Goal: Task Accomplishment & Management: Use online tool/utility

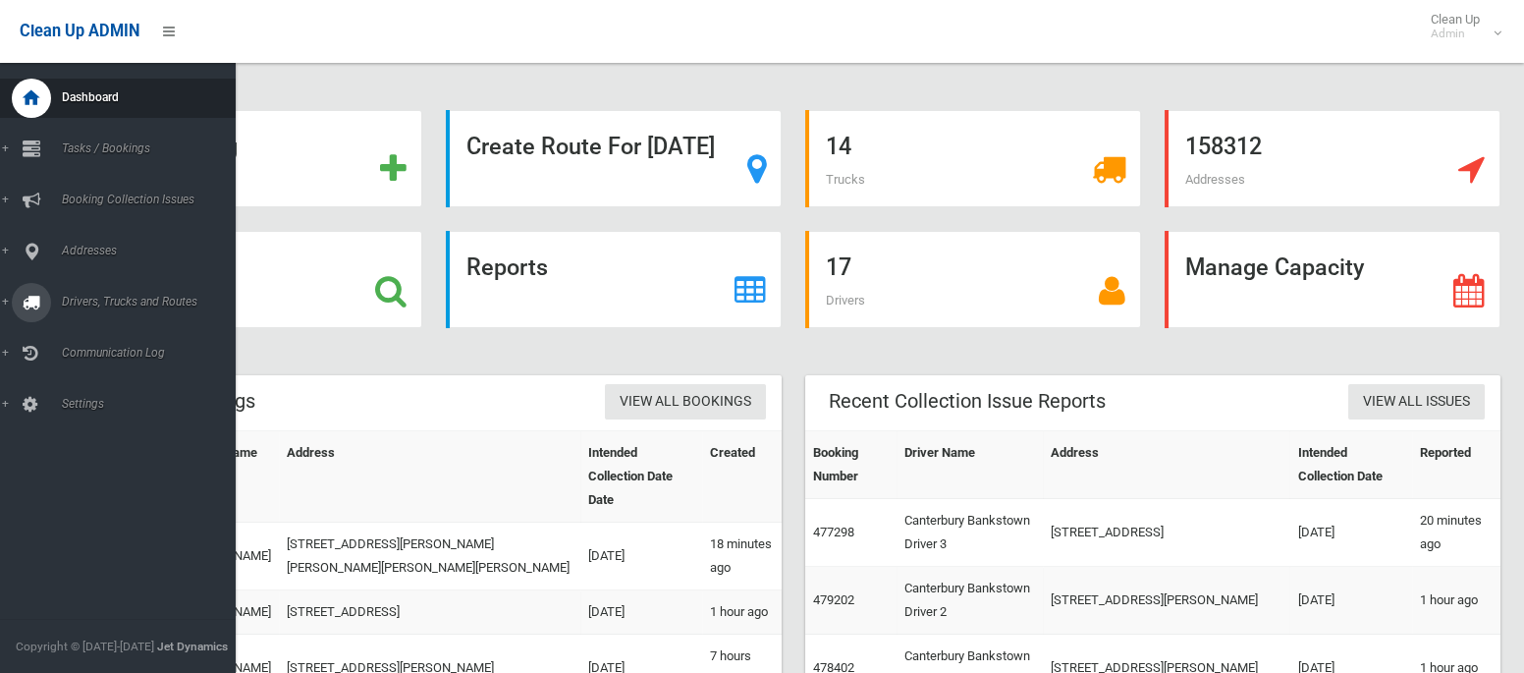
click at [86, 299] on span "Drivers, Trucks and Routes" at bounding box center [146, 302] width 180 height 14
click at [73, 398] on span "Driver Rostering / Shifts" at bounding box center [137, 391] width 163 height 14
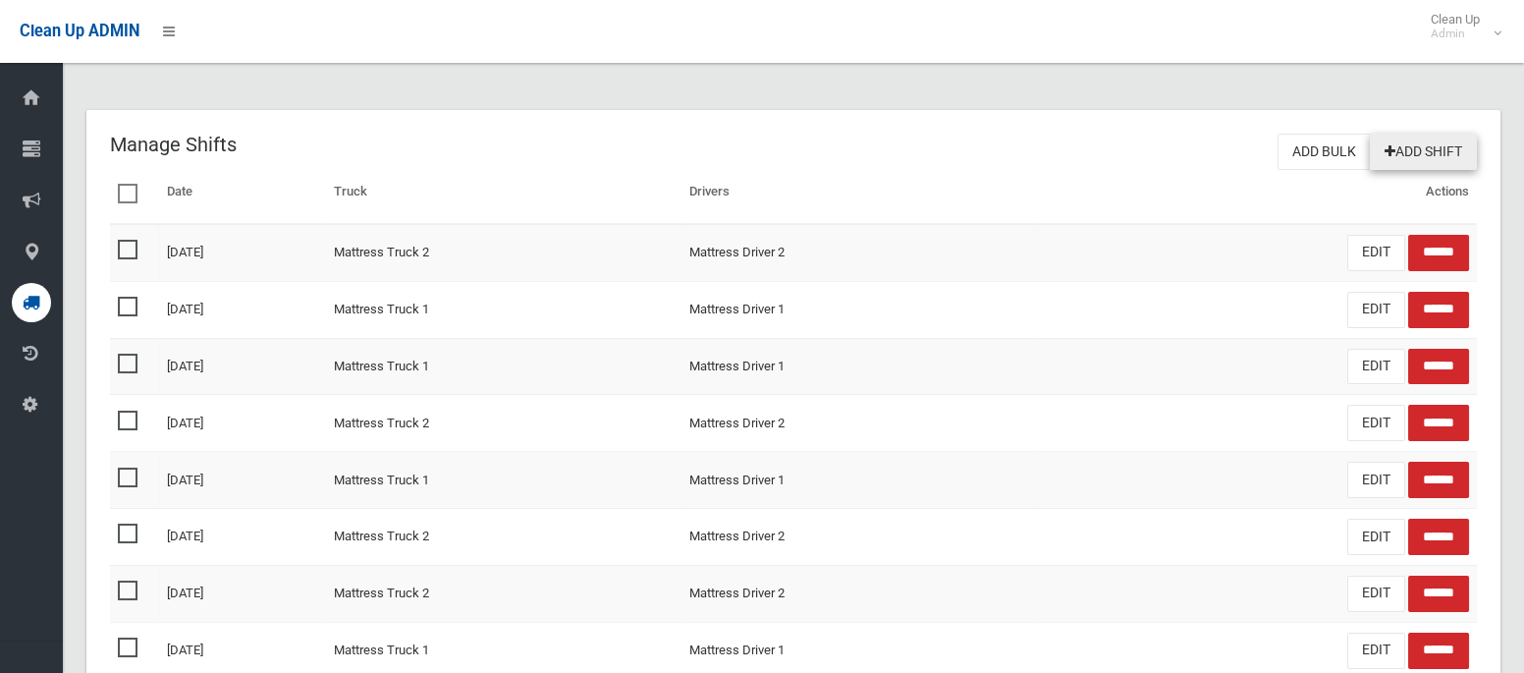
click at [1419, 154] on link "Add Shift" at bounding box center [1423, 152] width 107 height 36
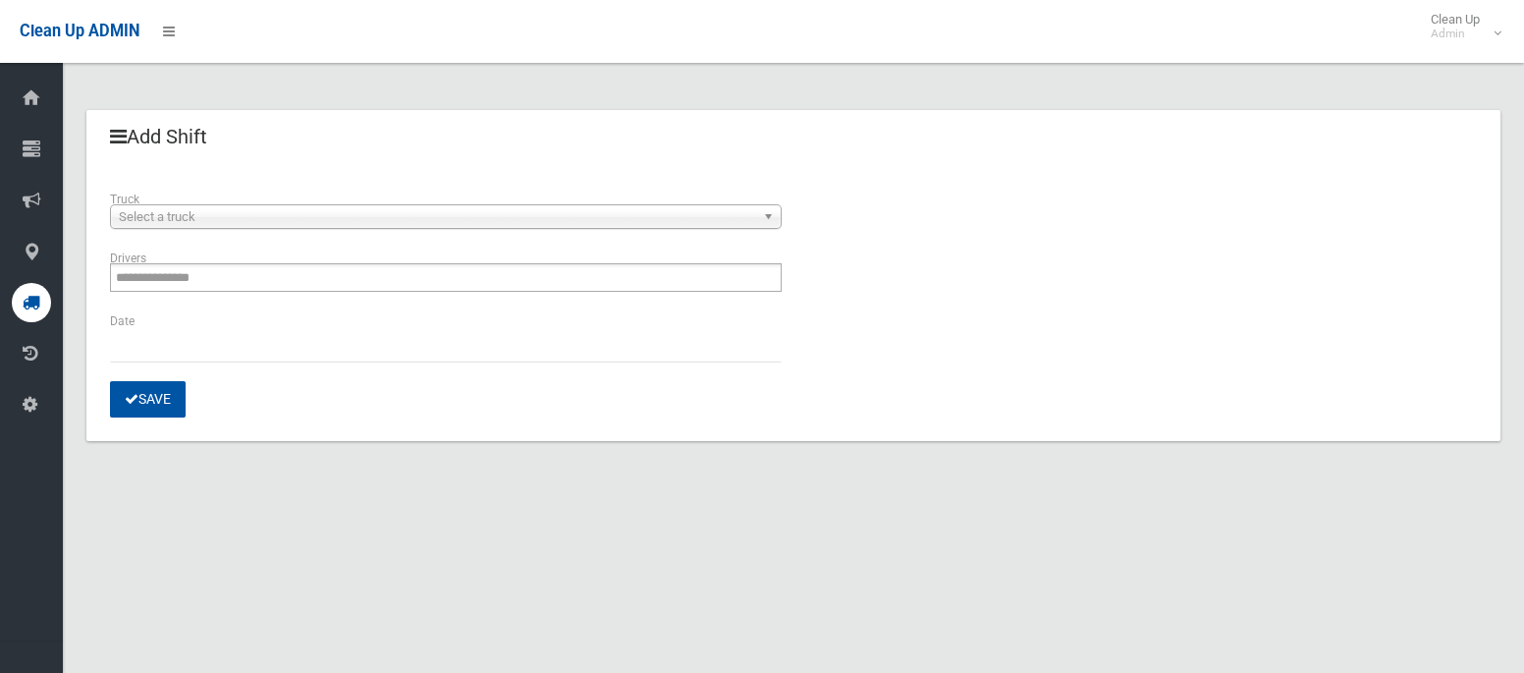
click at [666, 221] on span "Select a truck" at bounding box center [437, 217] width 636 height 24
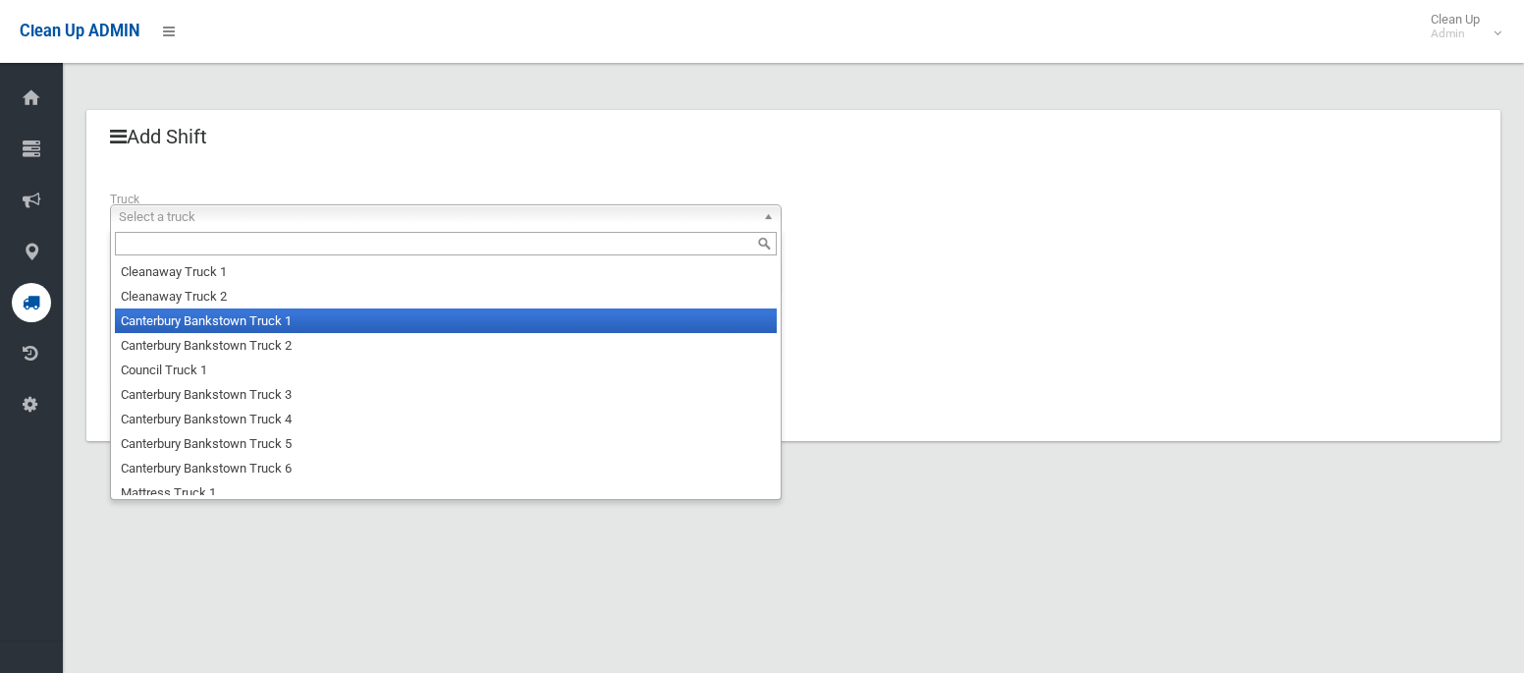
click at [587, 313] on li "Canterbury Bankstown Truck 1" at bounding box center [446, 320] width 662 height 25
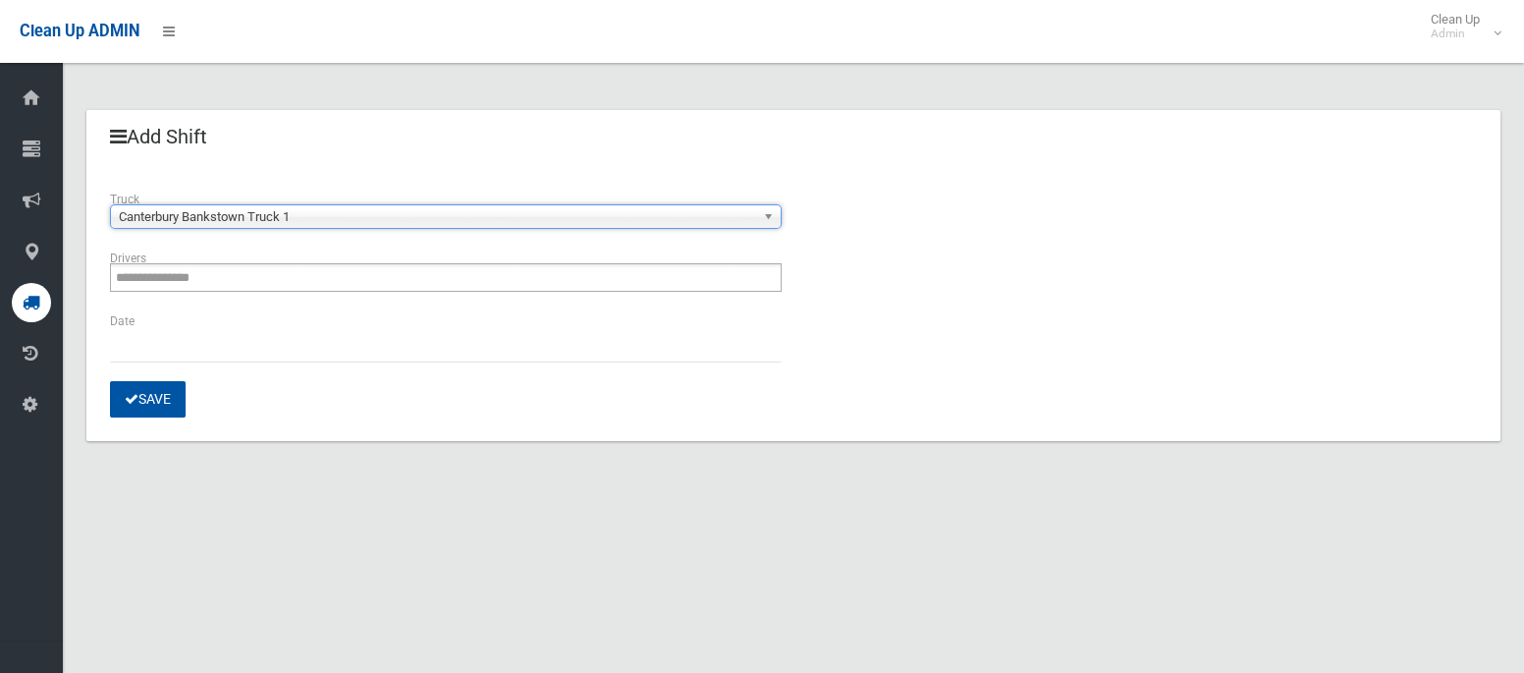
click at [583, 282] on ul "**********" at bounding box center [446, 277] width 672 height 28
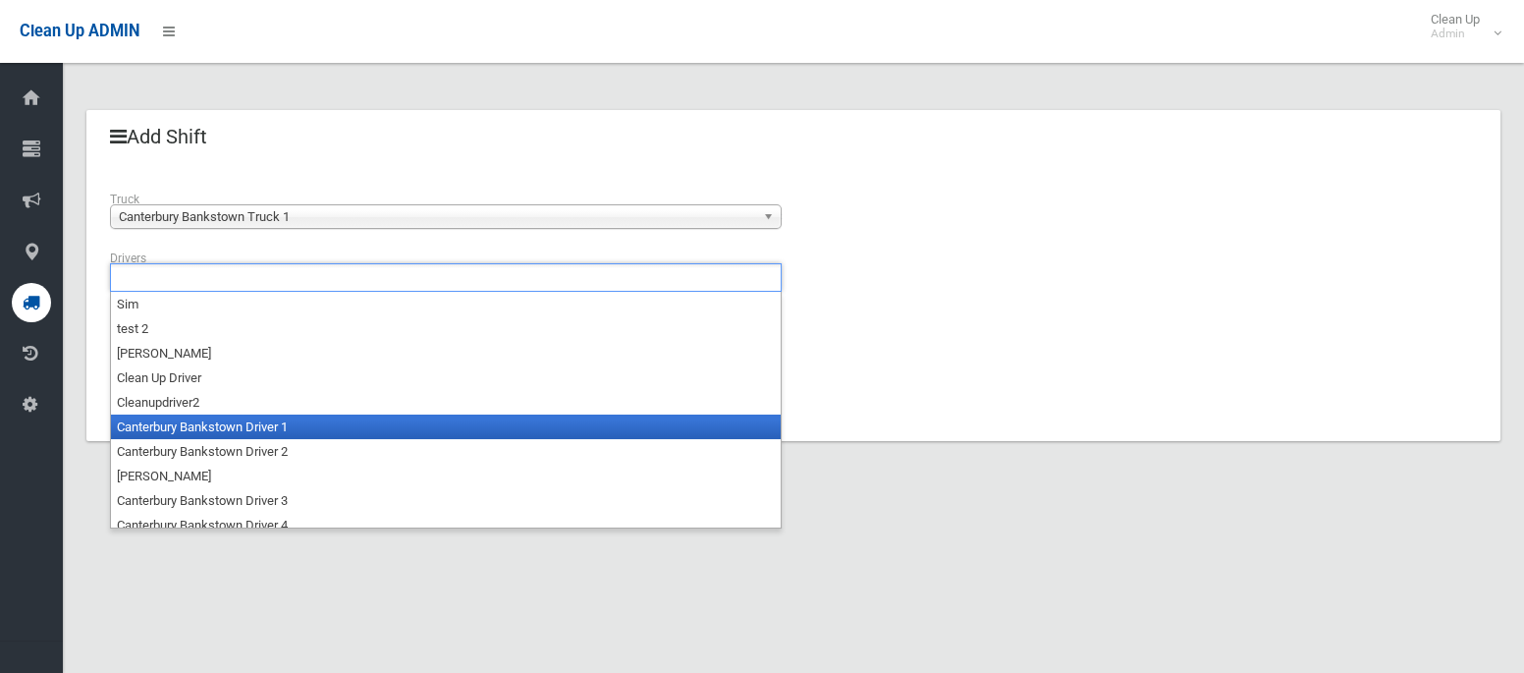
click at [502, 415] on li "Canterbury Bankstown Driver 1" at bounding box center [446, 426] width 670 height 25
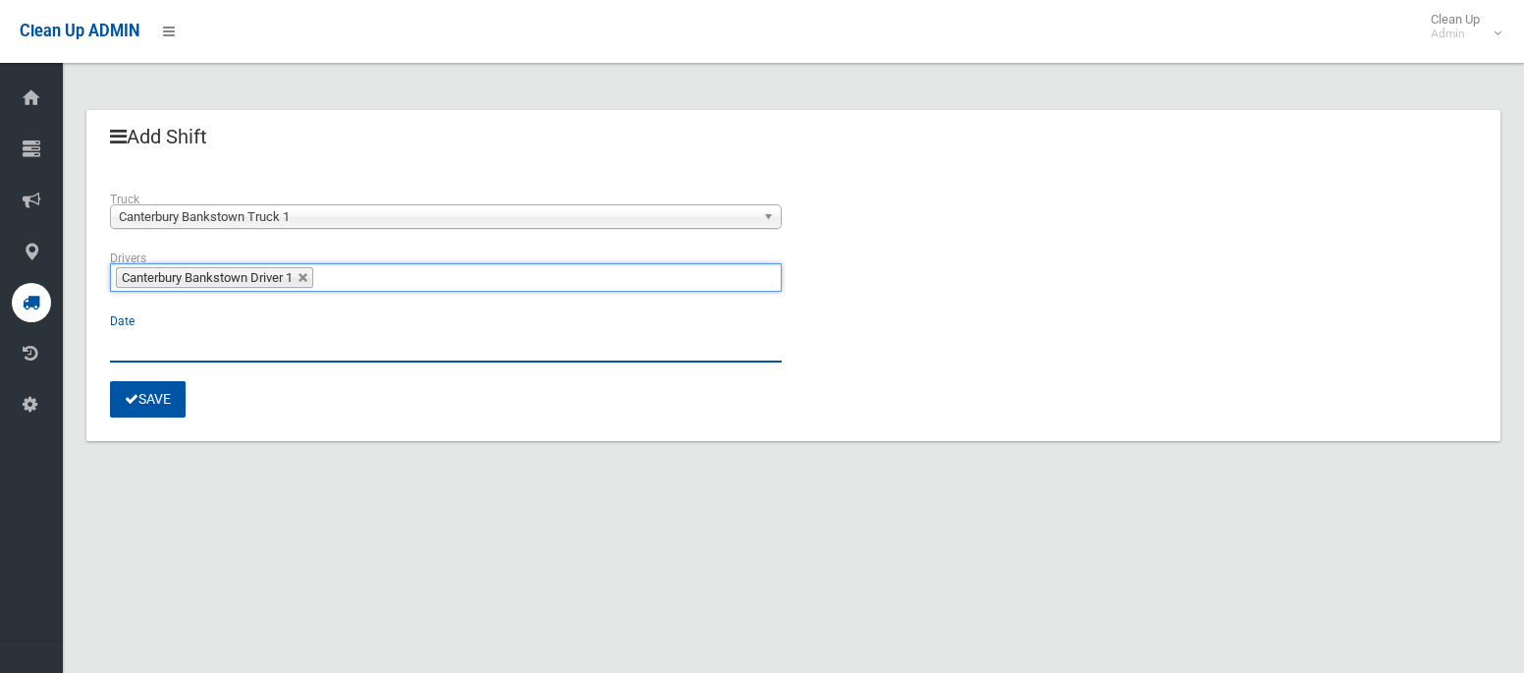
click at [220, 353] on input "text" at bounding box center [446, 344] width 672 height 36
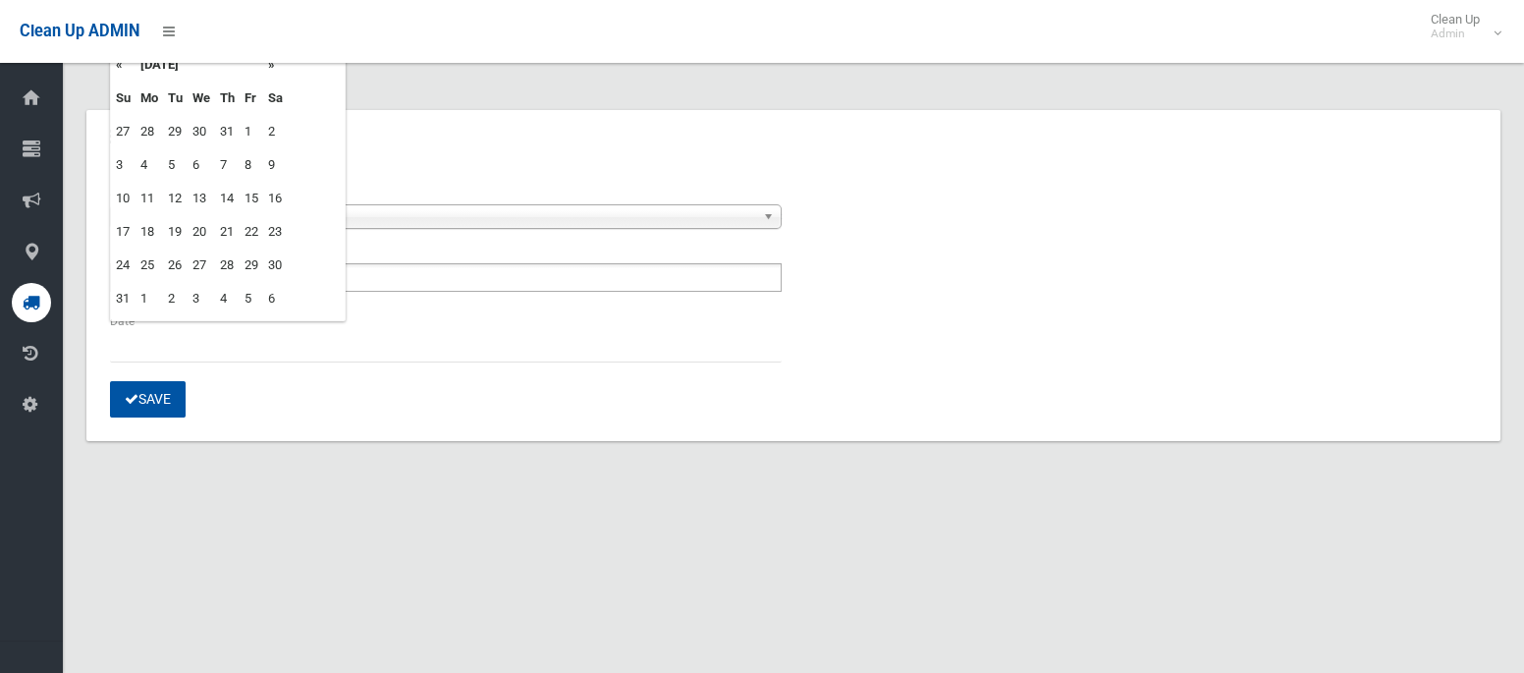
click at [226, 230] on td "21" at bounding box center [227, 231] width 25 height 33
type input "**********"
click at [145, 398] on button "Save" at bounding box center [148, 399] width 76 height 36
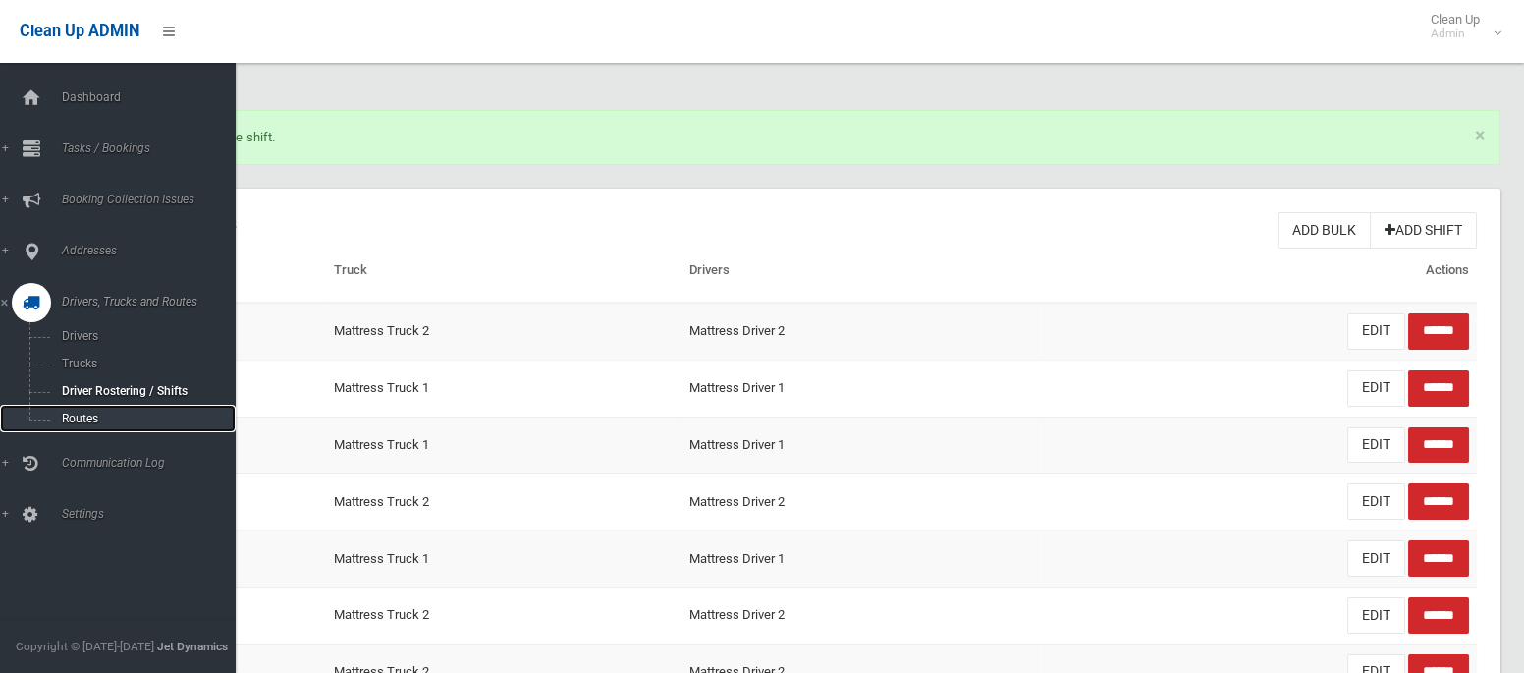
click at [77, 416] on span "Routes" at bounding box center [137, 418] width 163 height 14
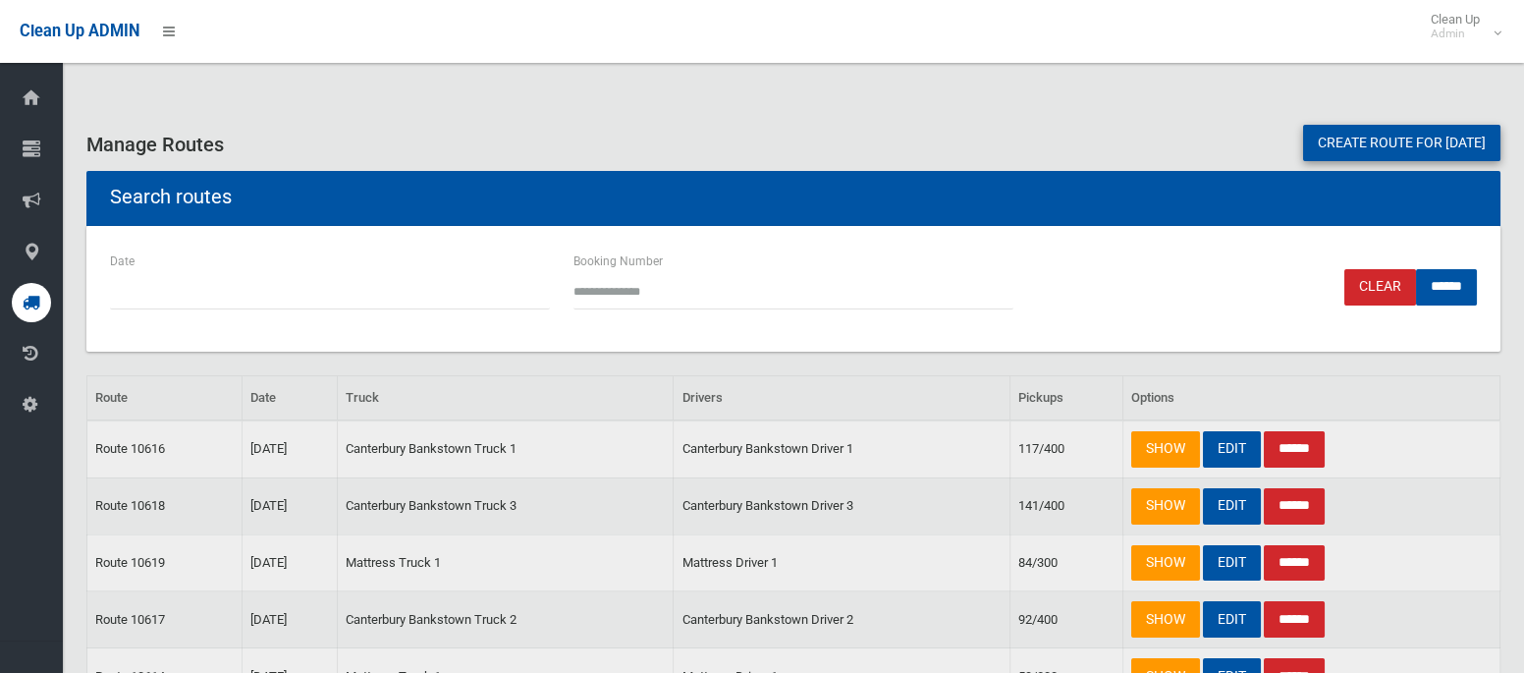
click at [1320, 135] on link "Create route for [DATE]" at bounding box center [1401, 143] width 197 height 36
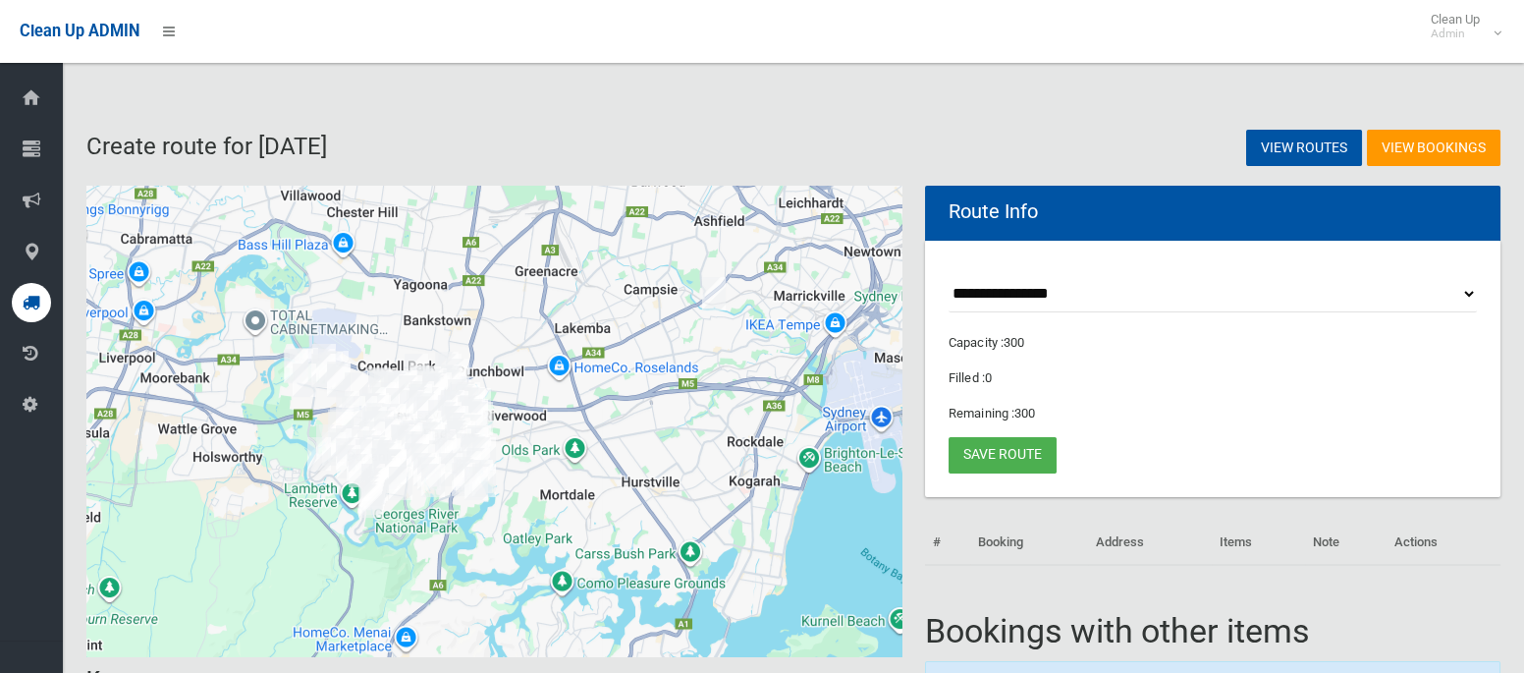
click at [1028, 292] on select "**********" at bounding box center [1213, 294] width 528 height 36
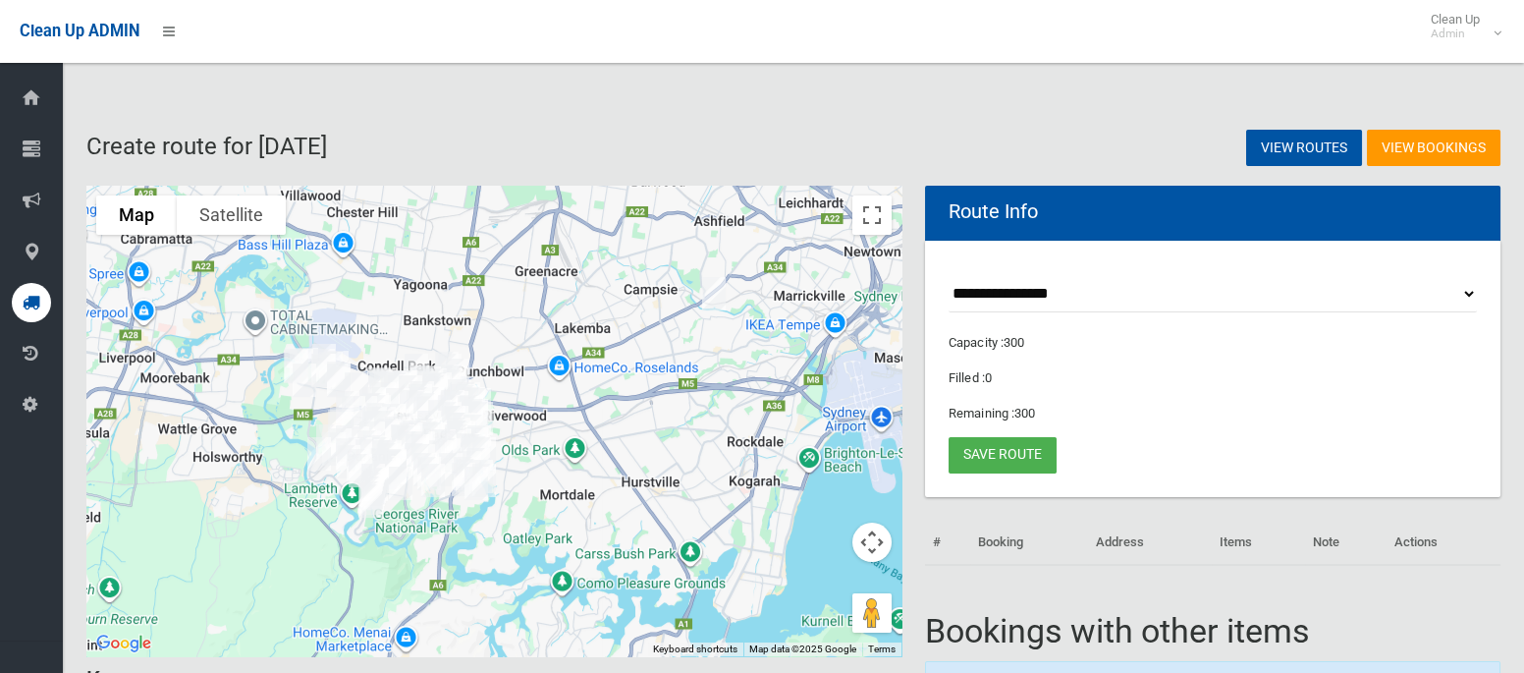
select select "*****"
click at [949, 276] on select "**********" at bounding box center [1213, 294] width 528 height 36
click at [868, 208] on button "Toggle fullscreen view" at bounding box center [871, 214] width 39 height 39
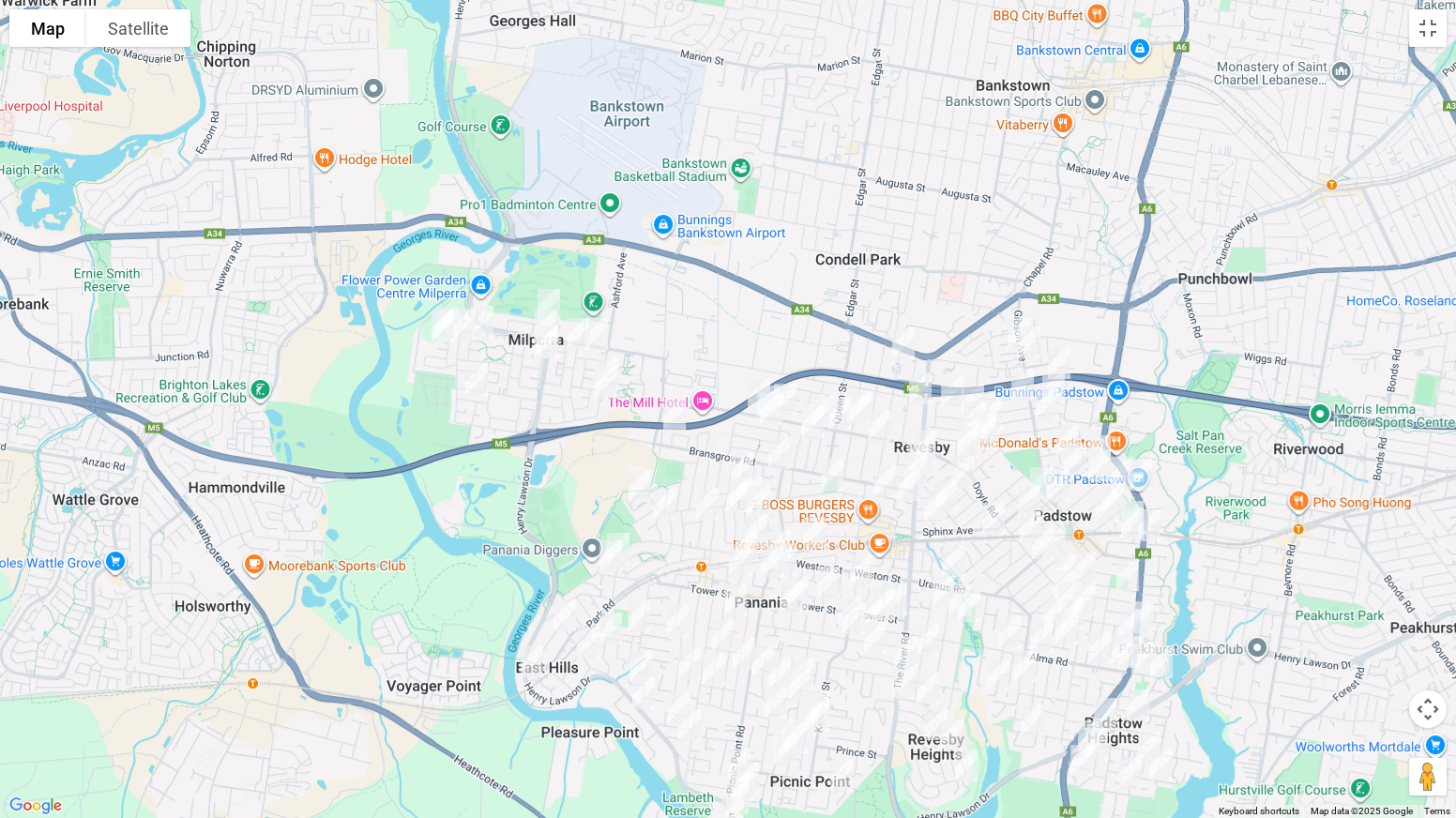
drag, startPoint x: 987, startPoint y: 402, endPoint x: 576, endPoint y: 484, distance: 419.1
click at [576, 484] on div at bounding box center [728, 409] width 1456 height 818
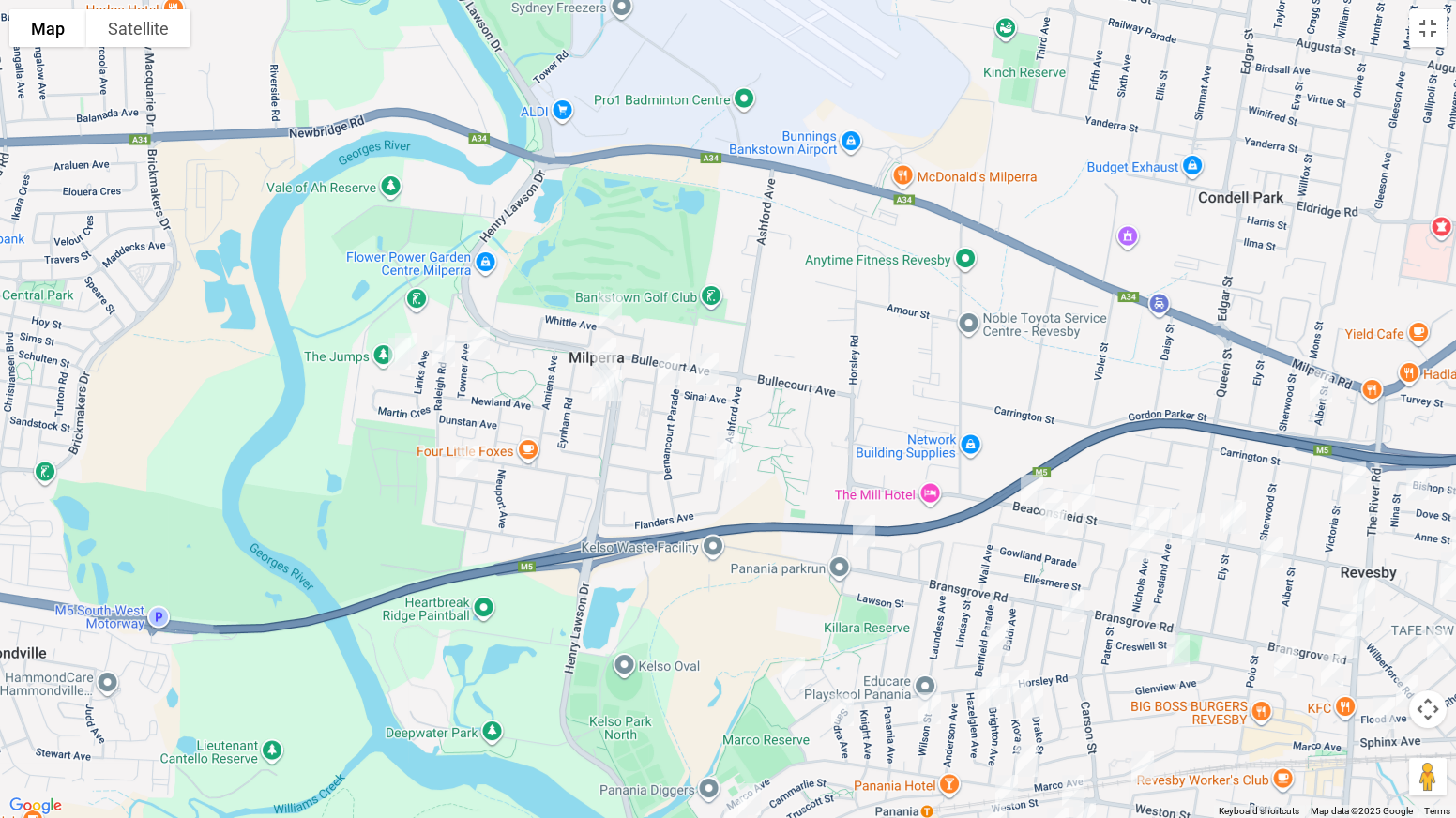
click at [605, 295] on img "21 Whittle Avenue, MILPERRA NSW 2214" at bounding box center [610, 310] width 37 height 47
click at [415, 335] on img "8 Piper Close, MILPERRA NSW 2214" at bounding box center [399, 354] width 37 height 47
click at [420, 334] on img "6 Piper Close, MILPERRA NSW 2214" at bounding box center [406, 349] width 37 height 47
click at [481, 343] on img "2 Sadlier Avenue, MILPERRA NSW 2214" at bounding box center [478, 343] width 37 height 47
click at [445, 346] on img "1/73 Raleigh Road, MILPERRA NSW 2214" at bounding box center [443, 351] width 37 height 47
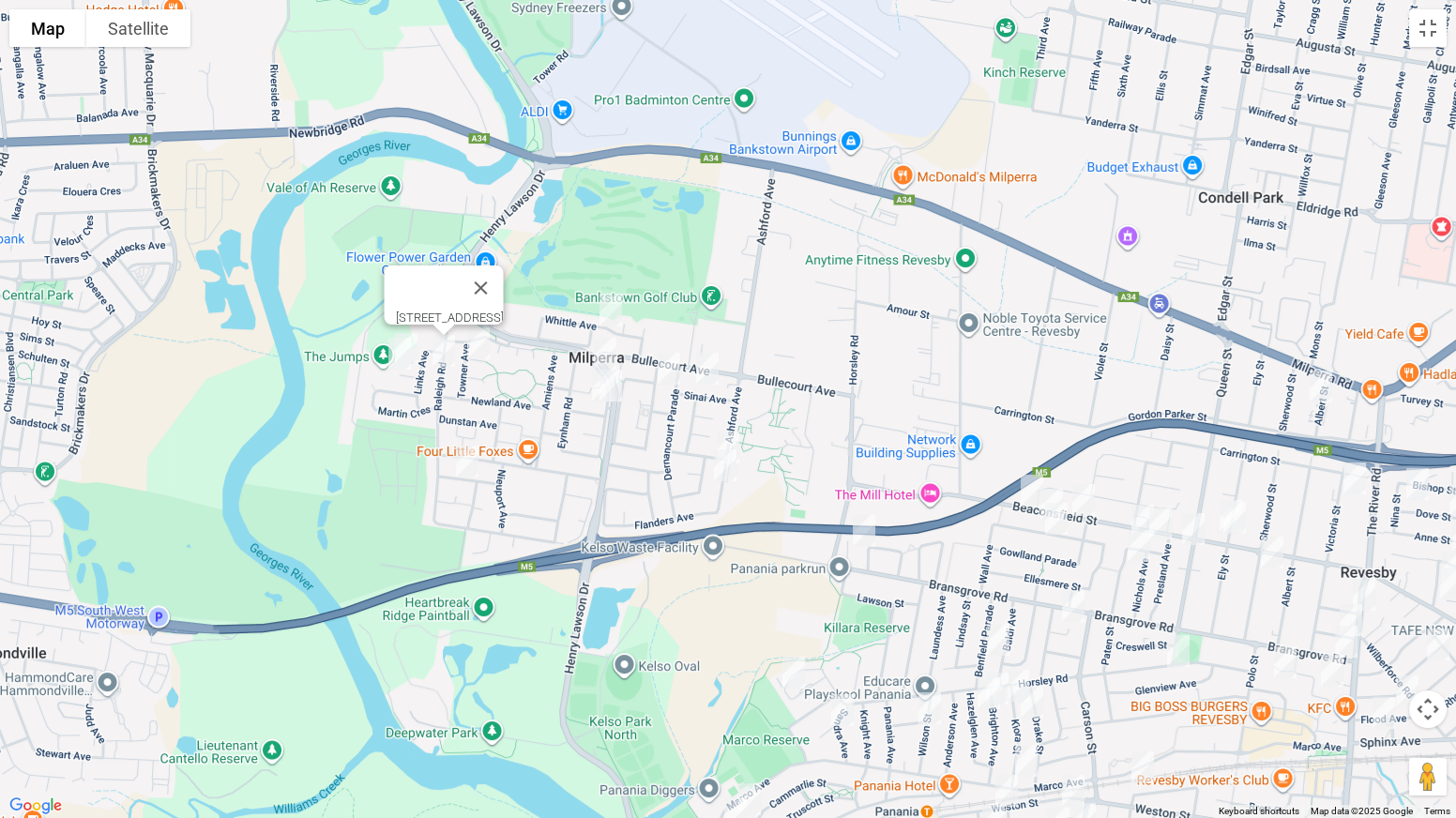
click at [462, 460] on img "16 Lone Pine Avenue, MILPERRA NSW 2214" at bounding box center [466, 462] width 37 height 47
click at [597, 347] on img "28 Ganmain Crescent, MILPERRA NSW 2214" at bounding box center [605, 354] width 37 height 47
click at [586, 386] on img "4 Treadgold Street, MILPERRA NSW 2214" at bounding box center [603, 385] width 37 height 47
click at [624, 389] on img "16 Ganmain Crescent, MILPERRA NSW 2214" at bounding box center [610, 385] width 37 height 47
click at [669, 381] on img "14 Armentieres Avenue, MILPERRA NSW 2214" at bounding box center [668, 368] width 37 height 47
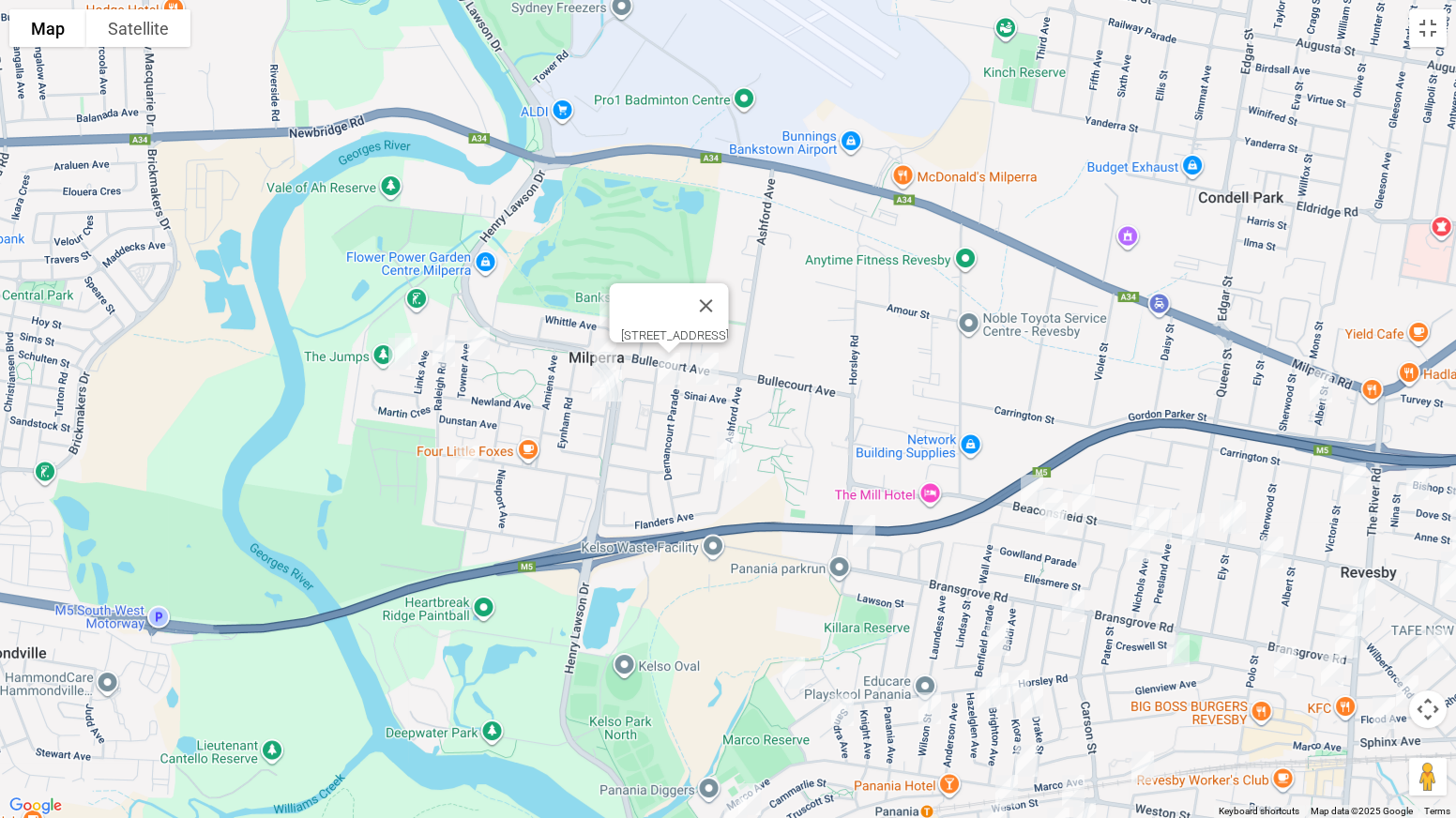
click at [708, 377] on img "16 Sinai Avenue, MILPERRA NSW 2214" at bounding box center [707, 368] width 37 height 47
click at [736, 435] on img "182 Ashford Avenue, MILPERRA NSW 2214" at bounding box center [727, 447] width 37 height 47
click at [728, 476] on img "192 Ashford Avenue, MILPERRA NSW 2214" at bounding box center [724, 464] width 37 height 47
click at [867, 539] on img "224A Horsley Road, PANANIA NSW 2213" at bounding box center [864, 530] width 37 height 47
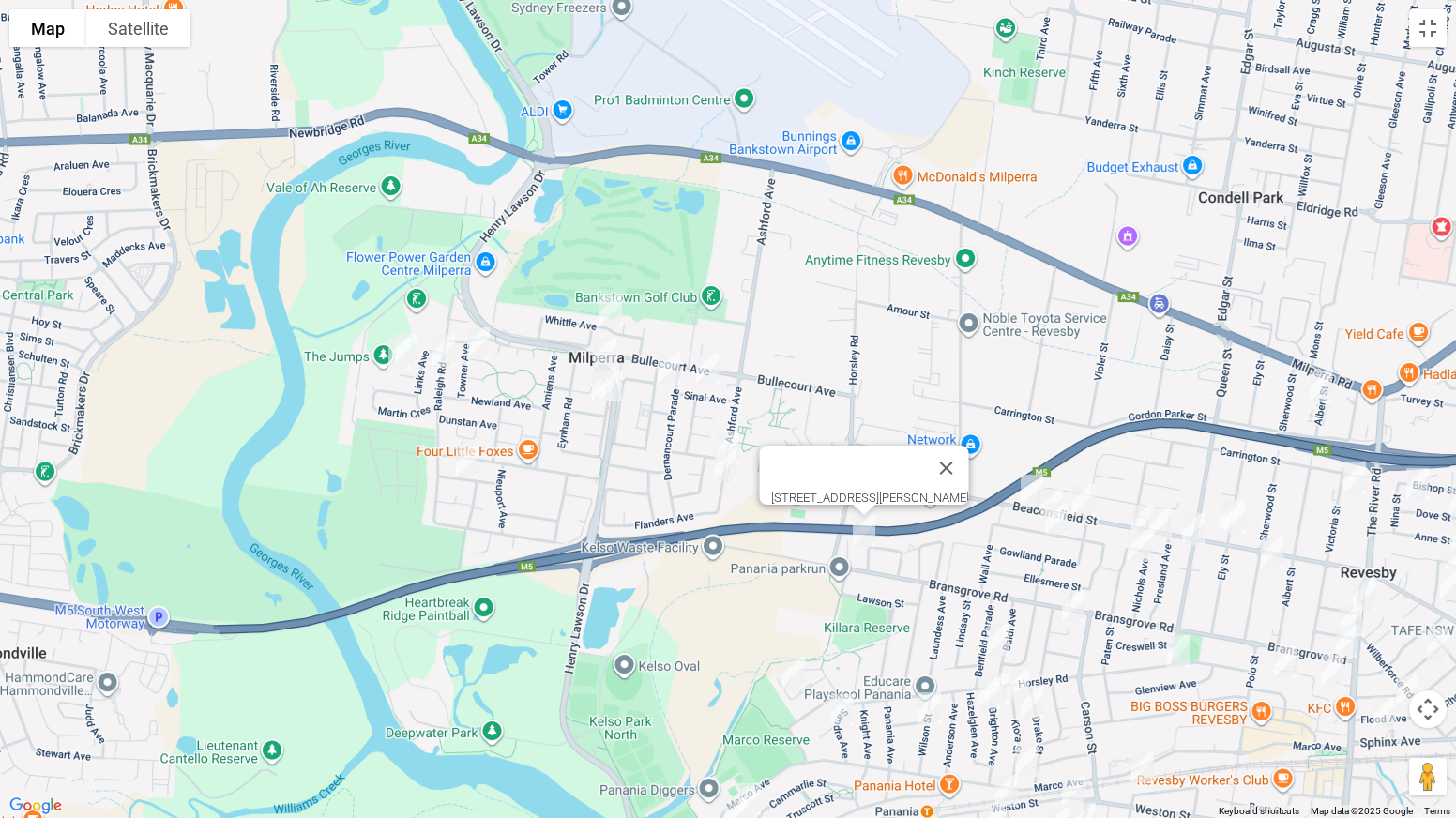
click at [1315, 396] on img "10A Albert Street, REVESBY NSW 2212" at bounding box center [1320, 386] width 37 height 47
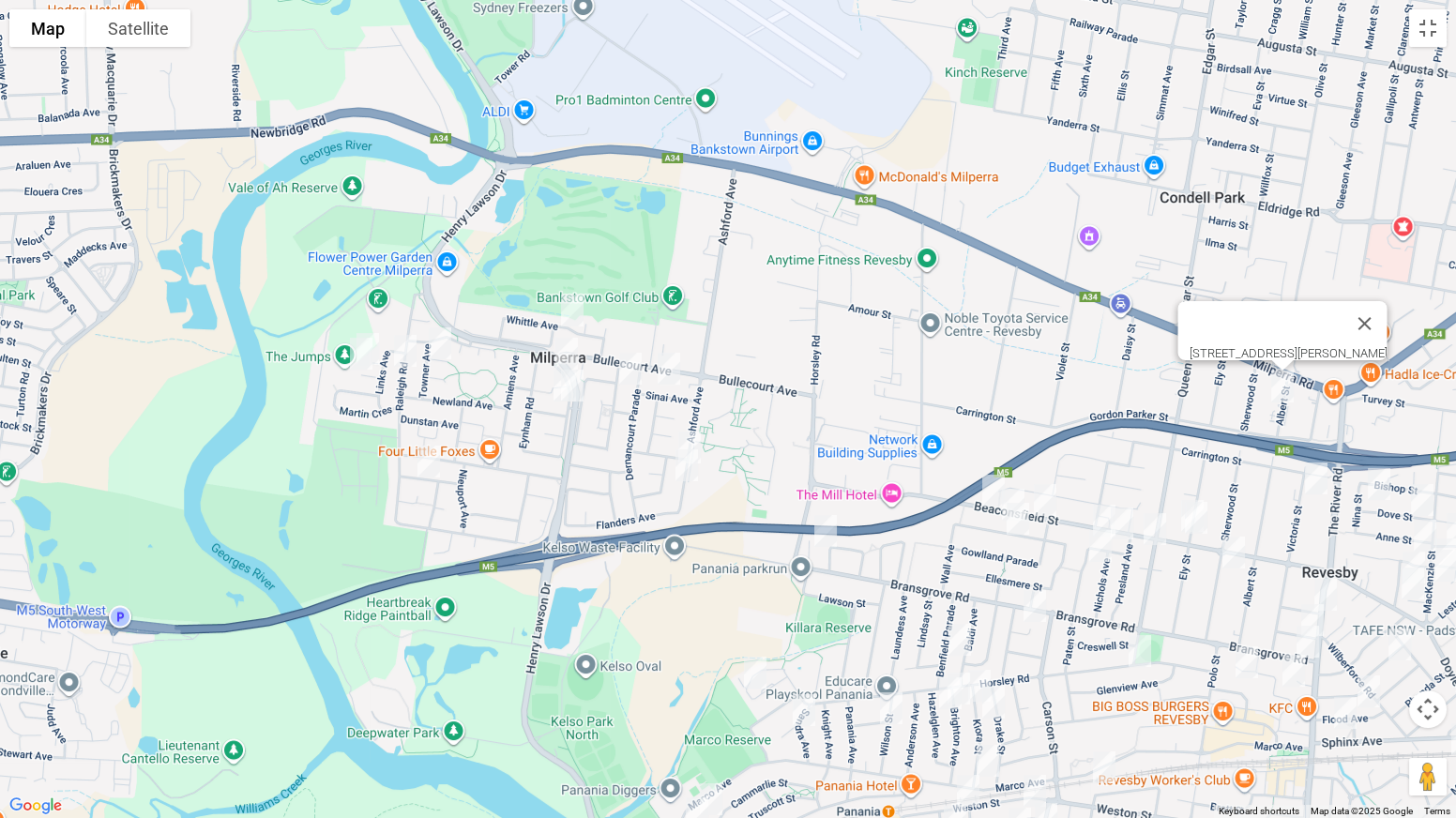
click at [995, 478] on img "155A Beaconsfield Street, REVESBY NSW 2212" at bounding box center [993, 490] width 37 height 47
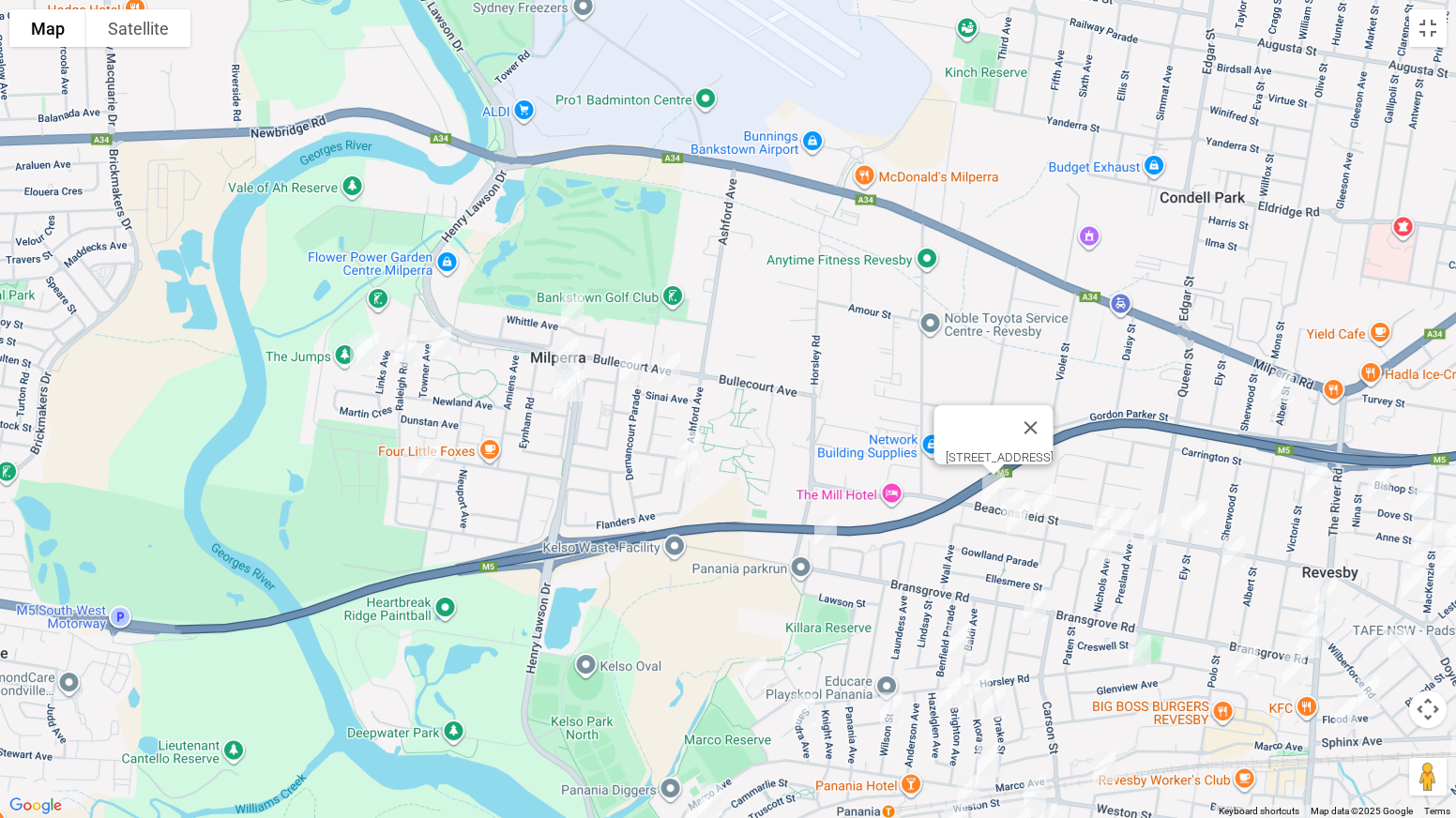
click at [1052, 494] on img "125 Beaconsfield Street, REVESBY NSW 2212" at bounding box center [1044, 500] width 37 height 47
click at [1015, 484] on img "63 Wall Avenue, PANANIA NSW 2213" at bounding box center [1013, 505] width 37 height 47
click at [1018, 525] on img "48 Wall Avenue, PANANIA NSW 2213" at bounding box center [1017, 518] width 37 height 47
click at [1118, 516] on img "89 Paten Street, REVESBY NSW 2212" at bounding box center [1122, 523] width 37 height 47
click at [1095, 513] on img "79 Paten Street, REVESBY NSW 2212" at bounding box center [1103, 520] width 37 height 47
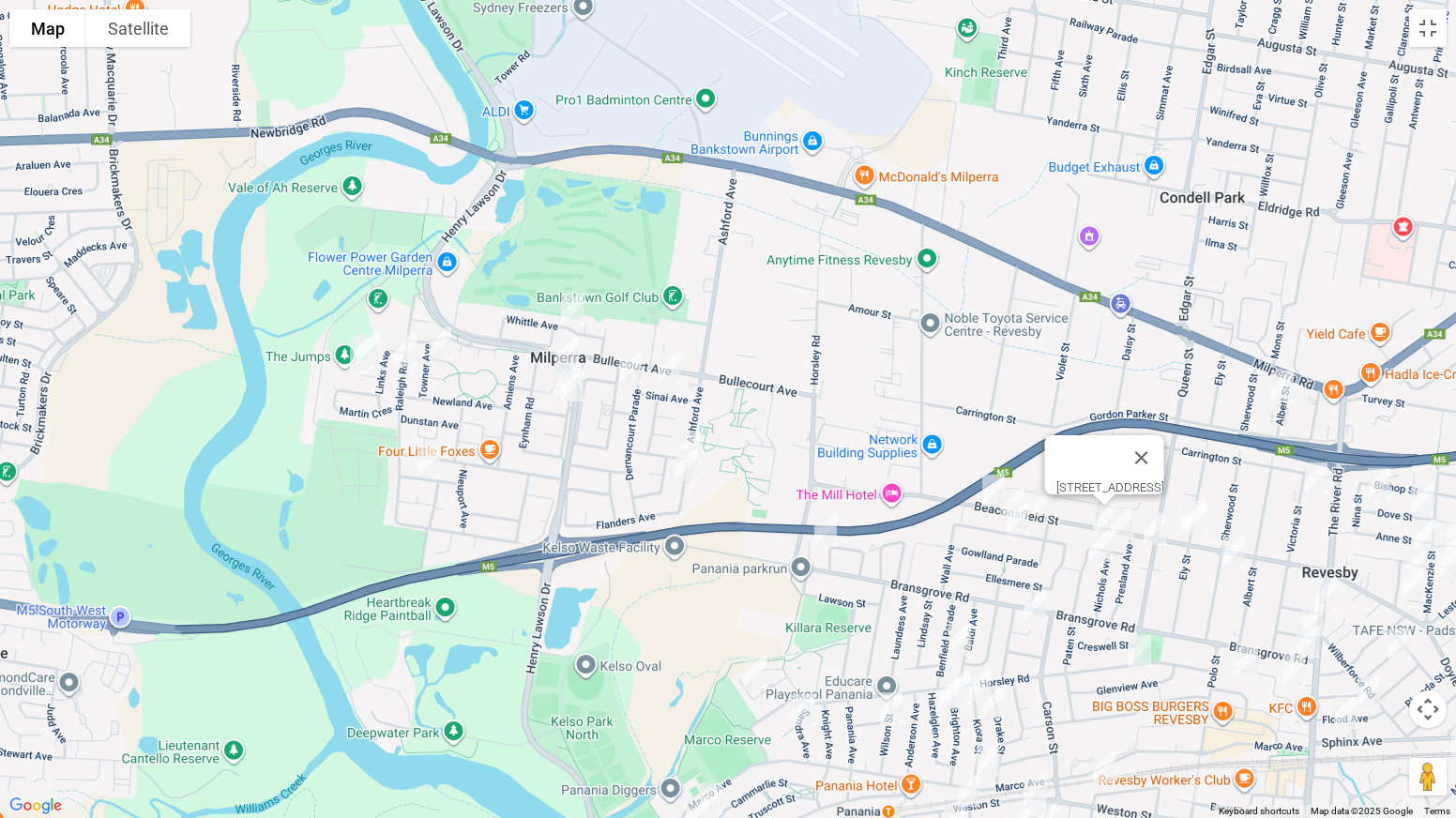
click at [1094, 545] on img "50 Paten Street, REVESBY NSW 2212" at bounding box center [1100, 546] width 37 height 47
click at [1161, 464] on button "Close" at bounding box center [1138, 483] width 45 height 45
click at [1177, 504] on img "28 Beaconsfield Street, REVESBY NSW 2212" at bounding box center [1195, 517] width 37 height 47
click at [1232, 547] on img "83 Sherwood Street, REVESBY NSW 2212" at bounding box center [1233, 552] width 37 height 47
click at [1157, 538] on img "1/106 Queen Street, REVESBY NSW 2212" at bounding box center [1154, 528] width 37 height 47
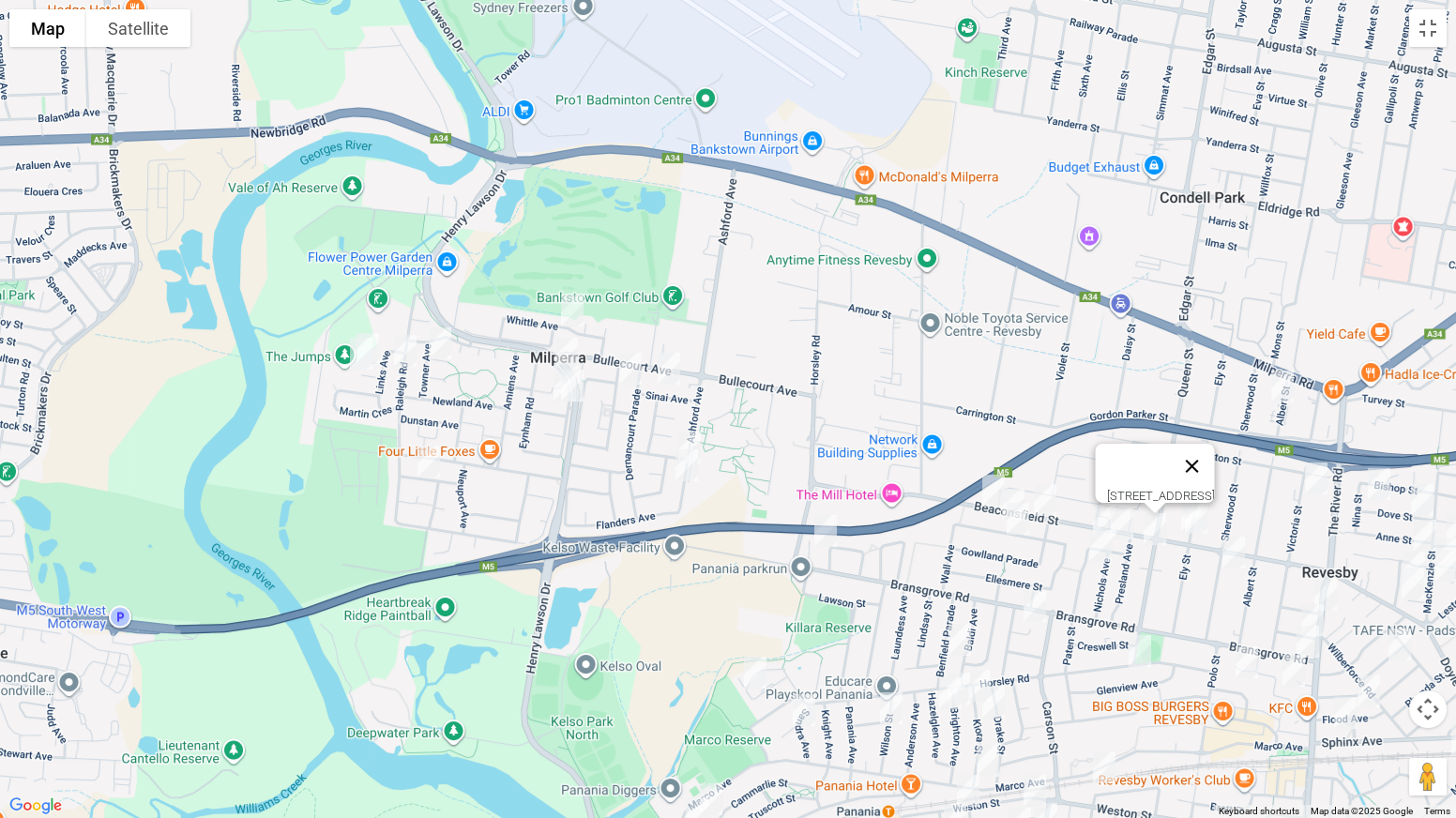
click at [1215, 456] on button "Close" at bounding box center [1191, 465] width 45 height 45
click at [1180, 497] on img "28 Beaconsfield Street, REVESBY NSW 2212" at bounding box center [1195, 517] width 37 height 47
click at [1256, 448] on button "Close" at bounding box center [1233, 455] width 45 height 45
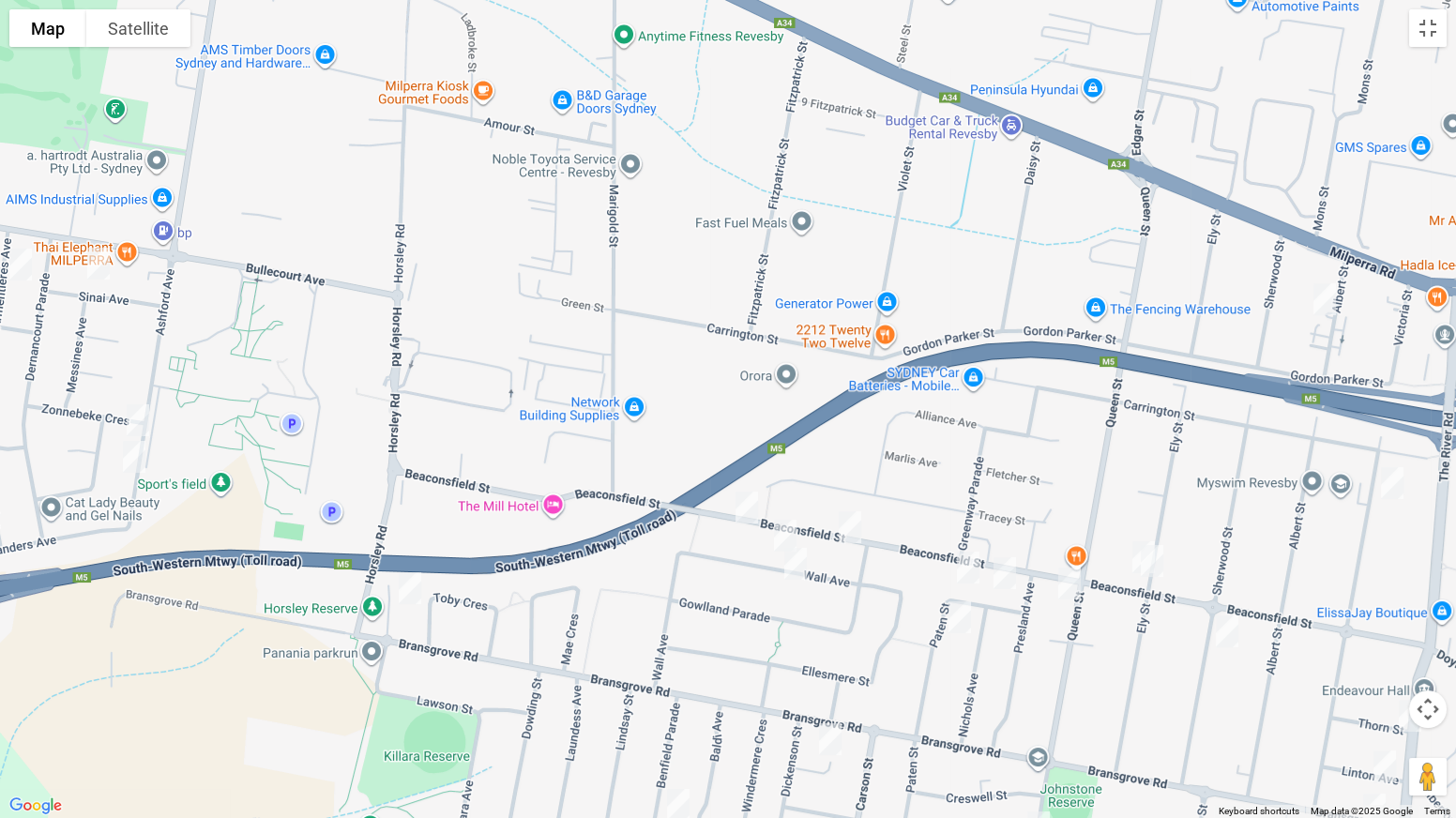
click at [1127, 549] on img "30 Beaconsfield Street, REVESBY NSW 2212" at bounding box center [1143, 557] width 37 height 47
click at [1429, 27] on button "Toggle fullscreen view" at bounding box center [1427, 28] width 37 height 37
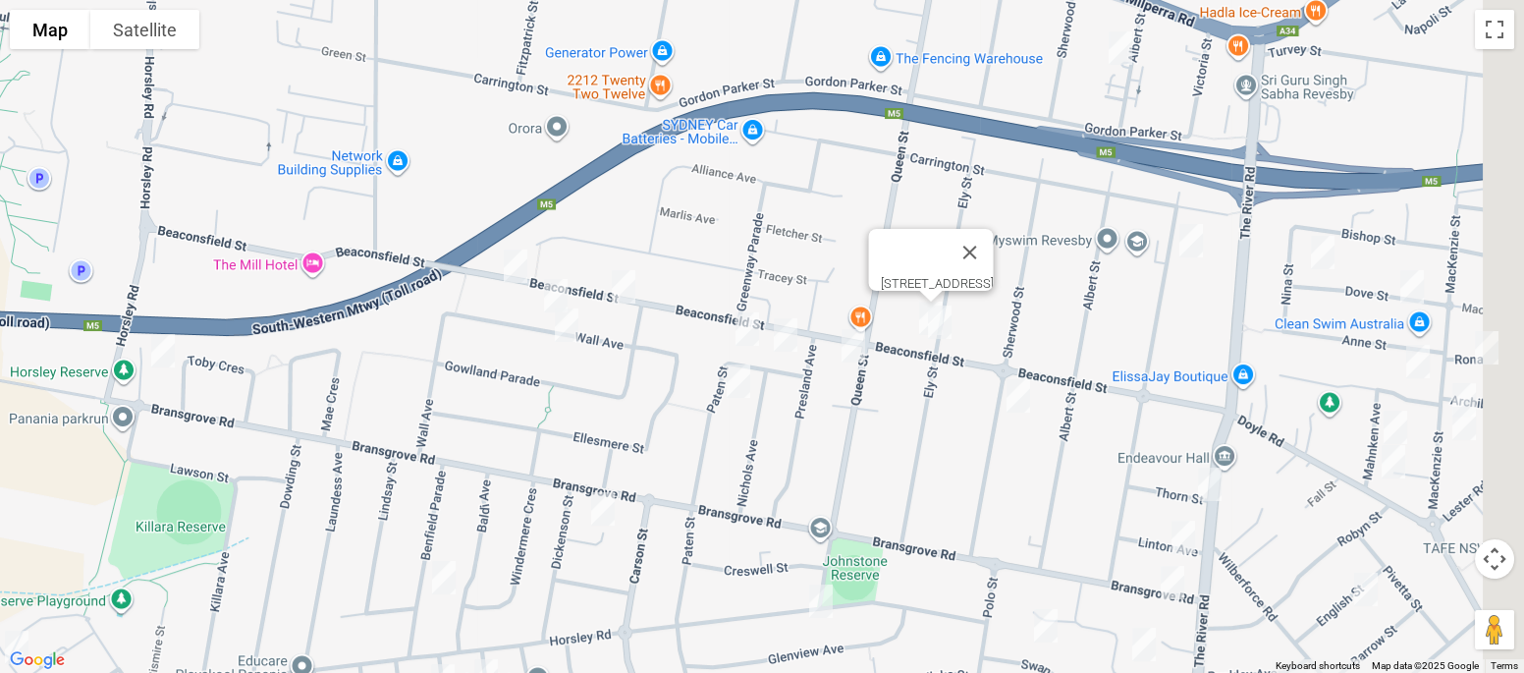
drag, startPoint x: 723, startPoint y: 499, endPoint x: 450, endPoint y: 320, distance: 326.3
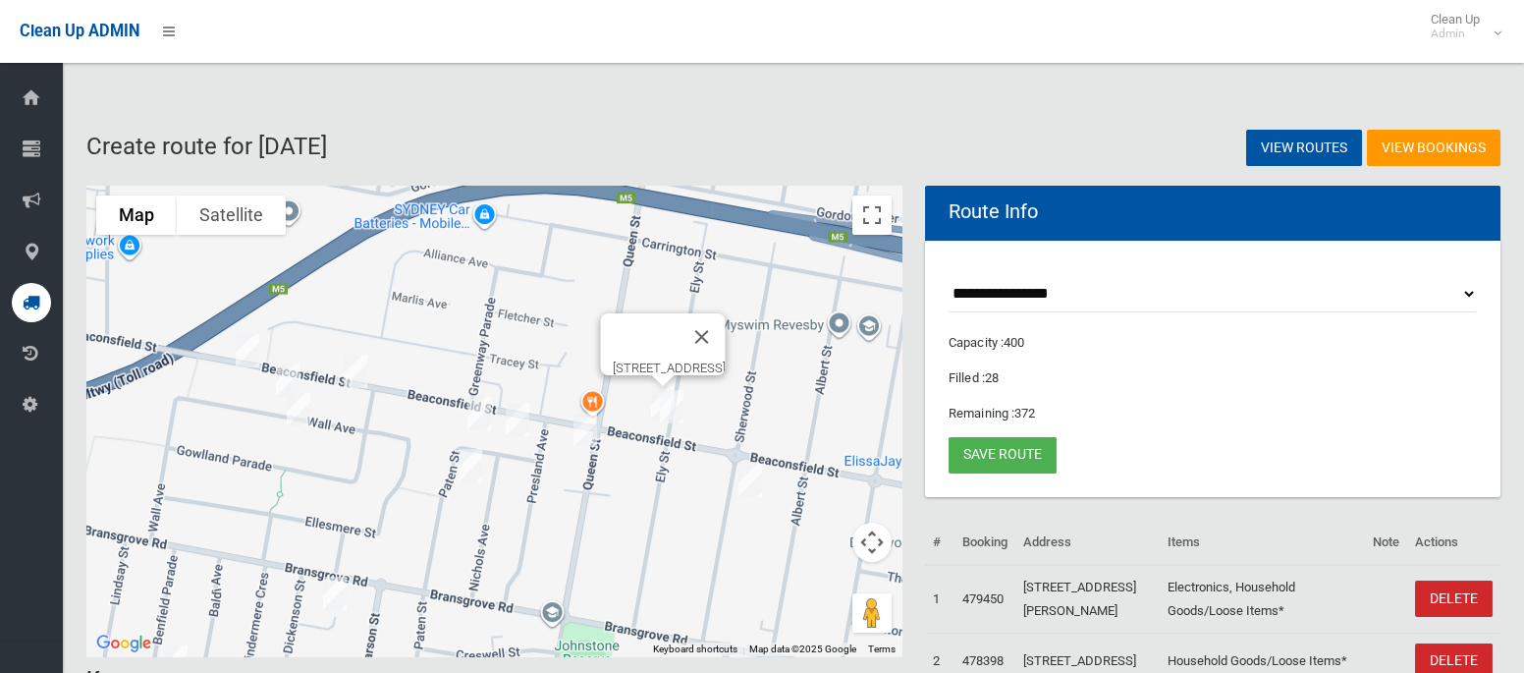
click at [450, 320] on div "30 Beaconsfield Street, REVESBY NSW 2212" at bounding box center [493, 421] width 815 height 471
click at [674, 406] on img "28 Beaconsfield Street, REVESBY NSW 2212" at bounding box center [671, 406] width 39 height 49
click at [878, 219] on button "Toggle fullscreen view" at bounding box center [871, 214] width 39 height 39
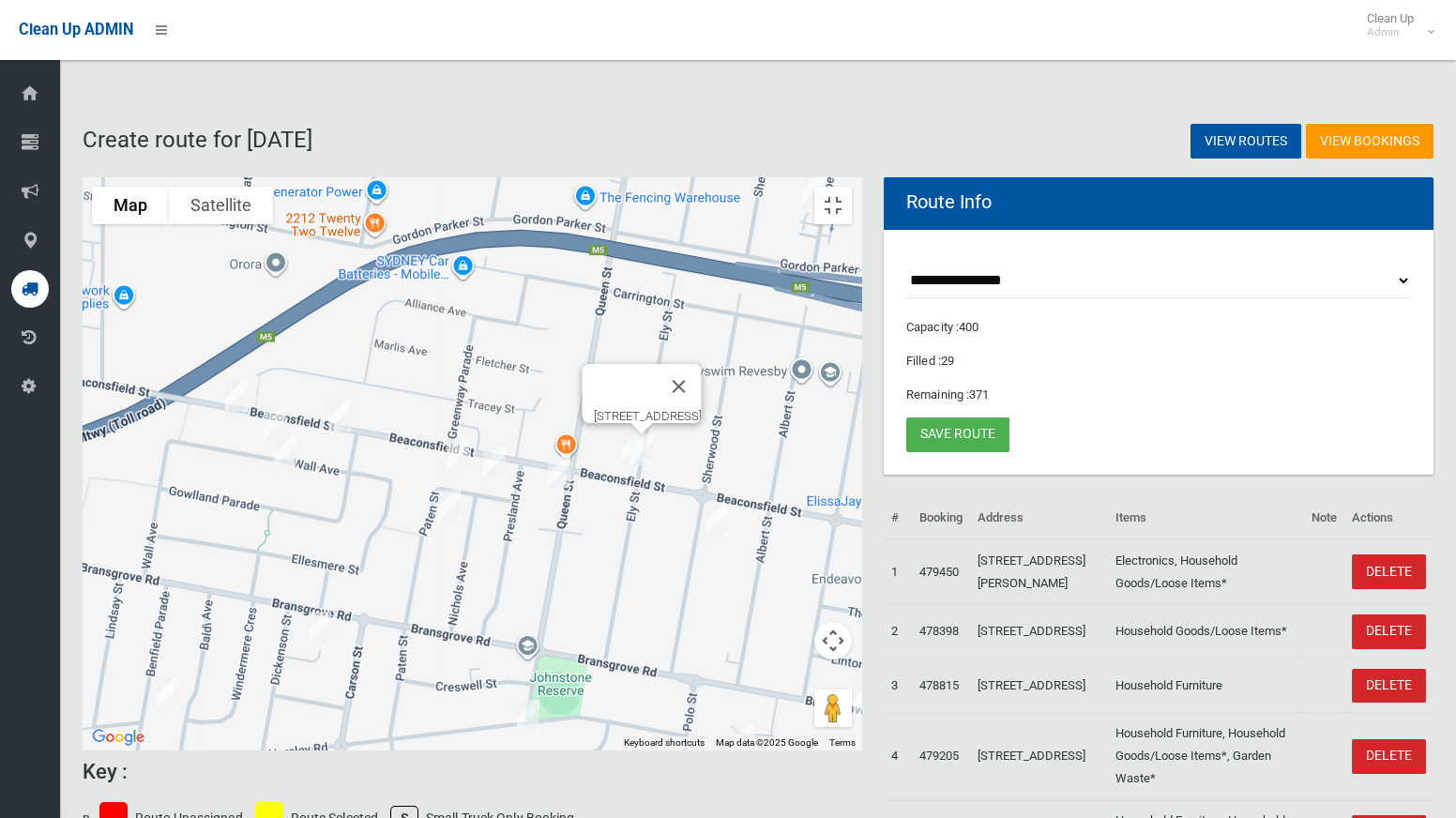
click at [901, 348] on img "47 Victoria Street, REVESBY NSW 2212" at bounding box center [881, 371] width 37 height 47
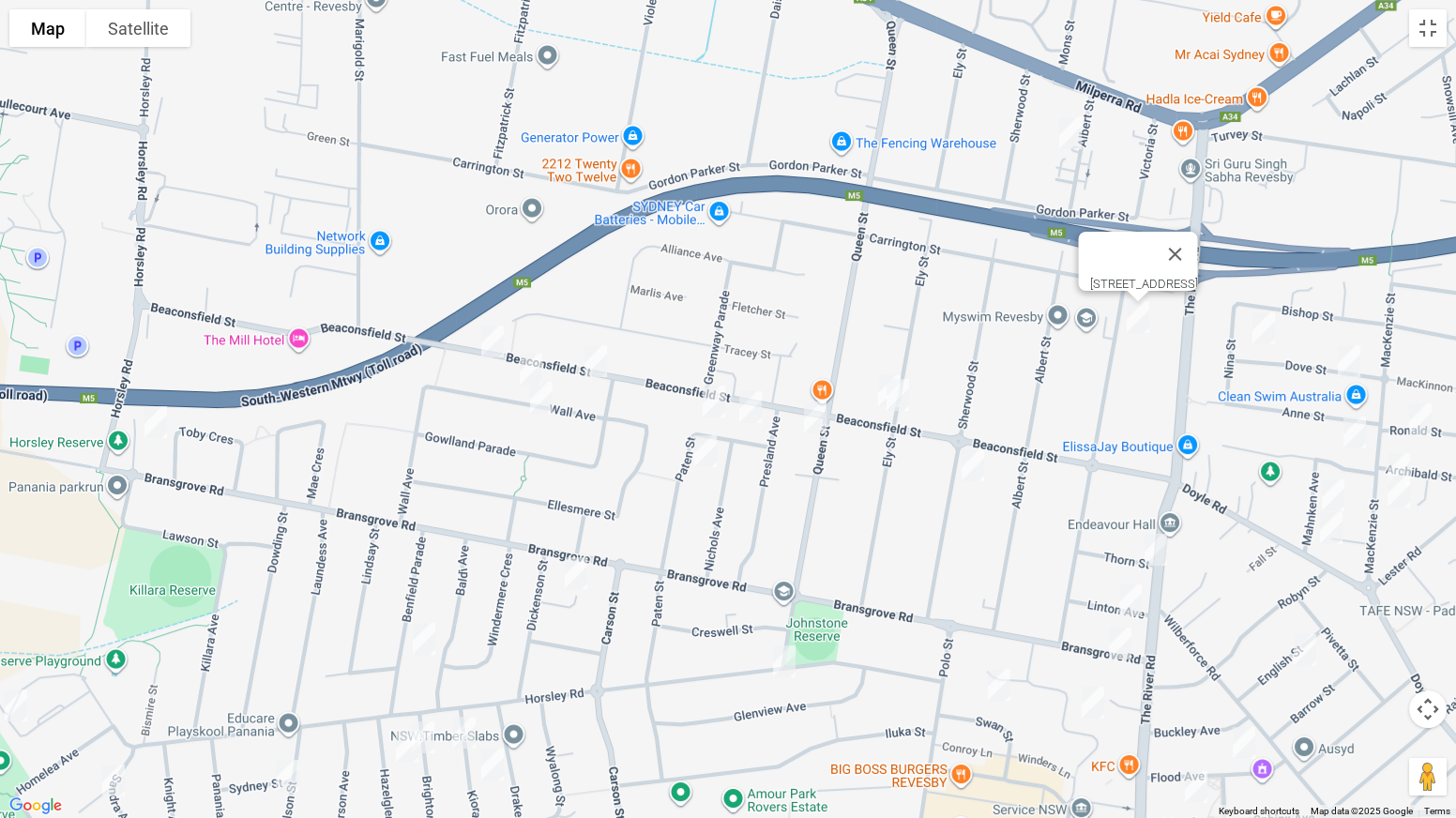
click at [1264, 335] on img "32a Dove Street, REVESBY NSW 2212" at bounding box center [1263, 328] width 37 height 47
click at [573, 576] on img "1A Melham Avenue, PANANIA NSW 2213" at bounding box center [575, 572] width 37 height 47
click at [432, 634] on img "29 Benfield Parade, PANANIA NSW 2213" at bounding box center [423, 638] width 37 height 47
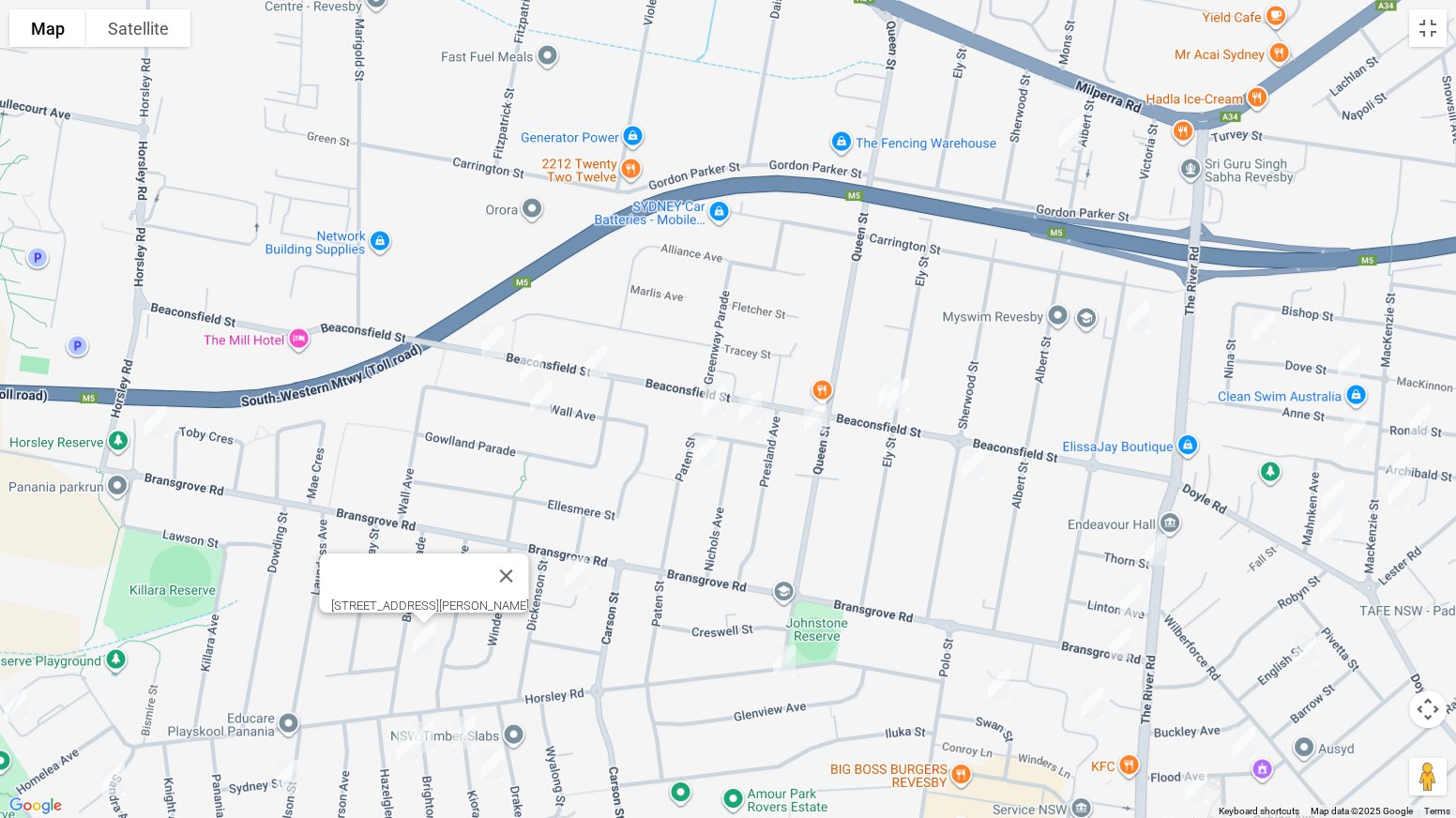
click at [429, 642] on img "8 Brighton Avenue, PANANIA NSW 2213" at bounding box center [422, 737] width 37 height 47
click at [403, 642] on img "9 Hazelglen Avenue, PANANIA NSW 2213" at bounding box center [407, 746] width 37 height 47
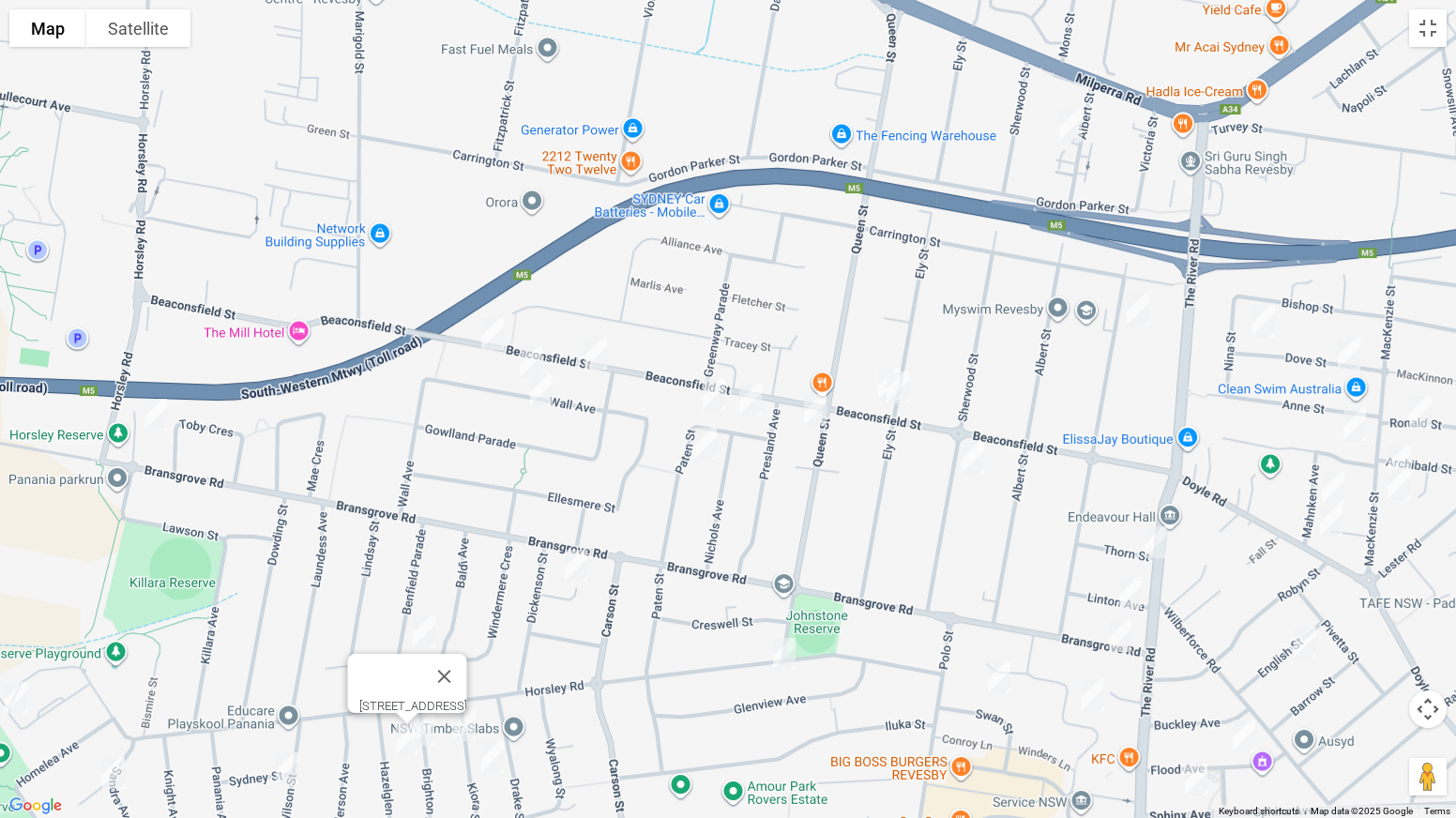
click at [463, 642] on img "8 Kiora Street, PANANIA NSW 2213" at bounding box center [463, 724] width 37 height 47
click at [493, 642] on img "15A Kiora Street, PANANIA NSW 2213" at bounding box center [492, 757] width 37 height 47
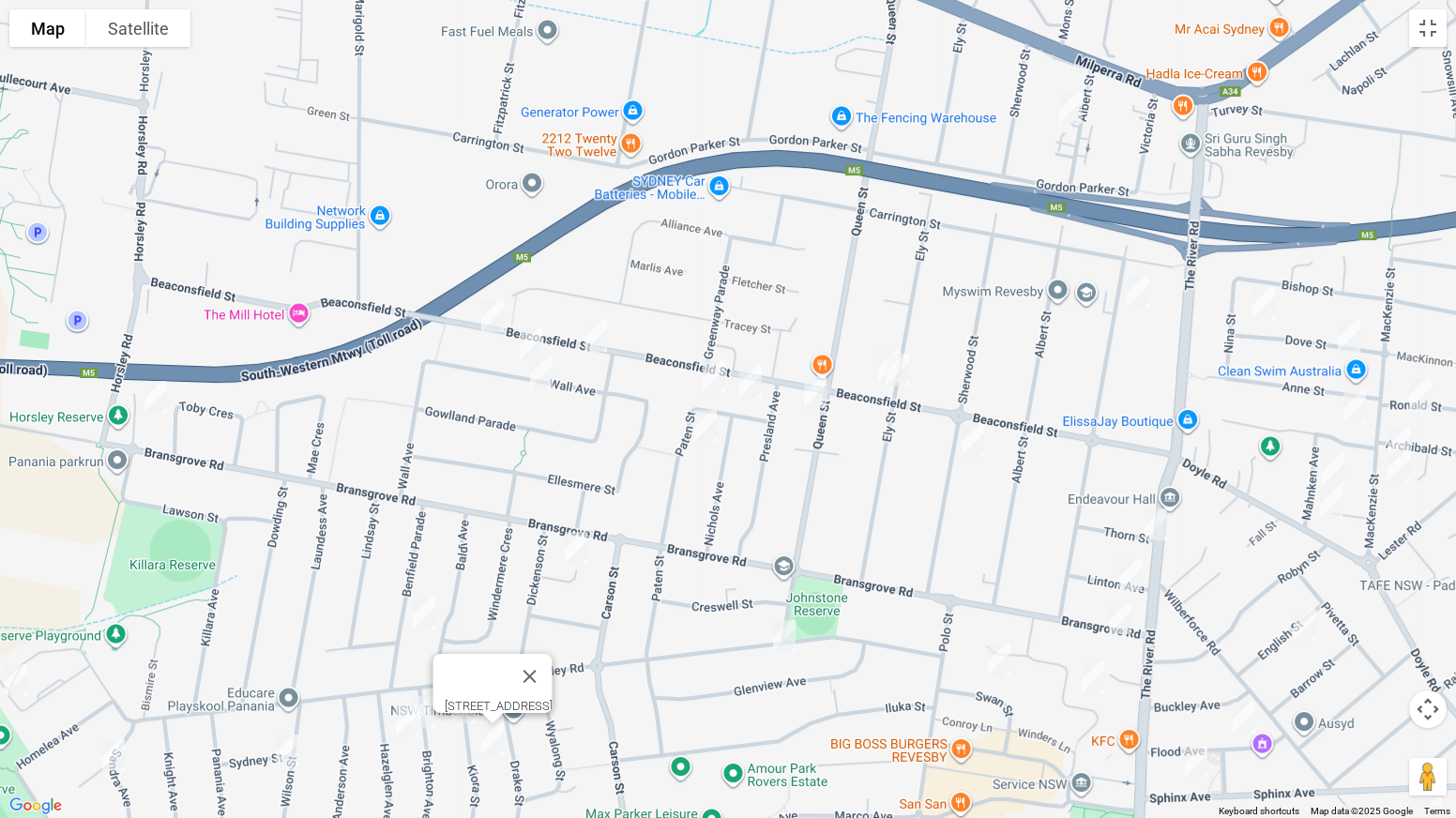
click at [289, 642] on img "4 Wilson Street, PANANIA NSW 2213" at bounding box center [287, 750] width 37 height 47
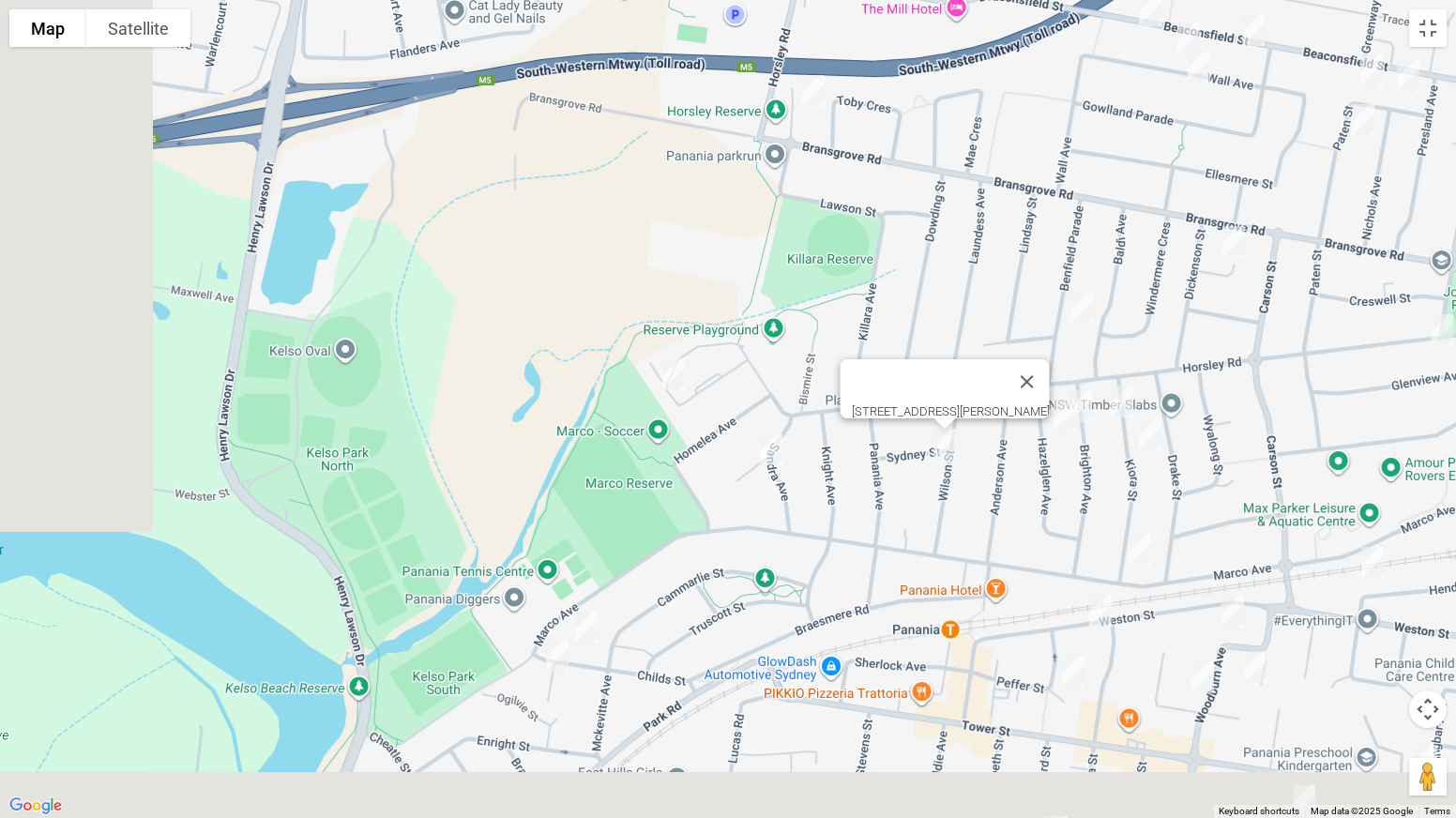
drag, startPoint x: 273, startPoint y: 592, endPoint x: 960, endPoint y: 282, distance: 753.7
click at [960, 282] on div "4 Wilson Street, PANANIA NSW 2213" at bounding box center [728, 409] width 1456 height 818
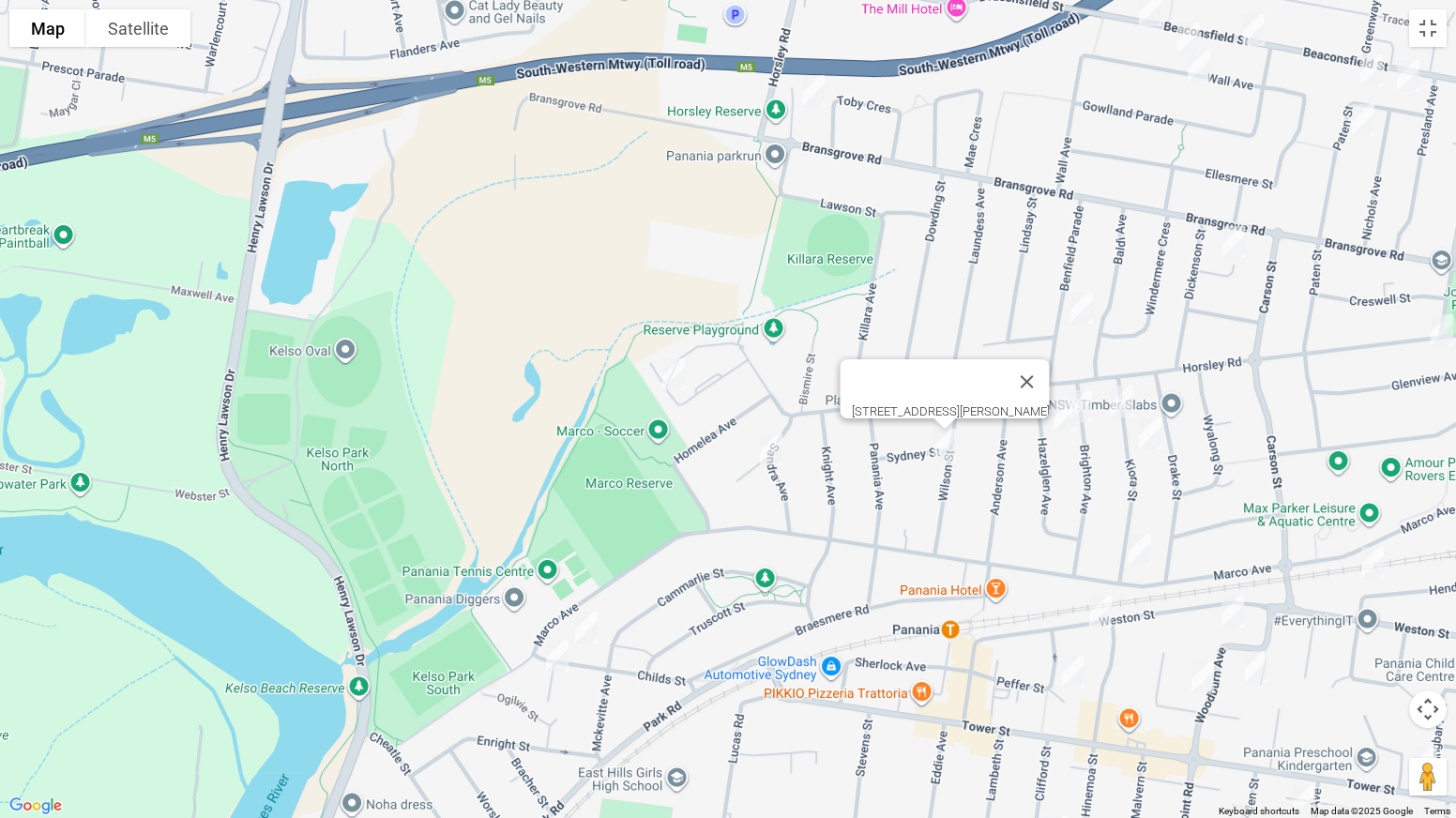
click at [681, 369] on img "169 Horsley Road, PANANIA NSW 2213" at bounding box center [673, 374] width 37 height 47
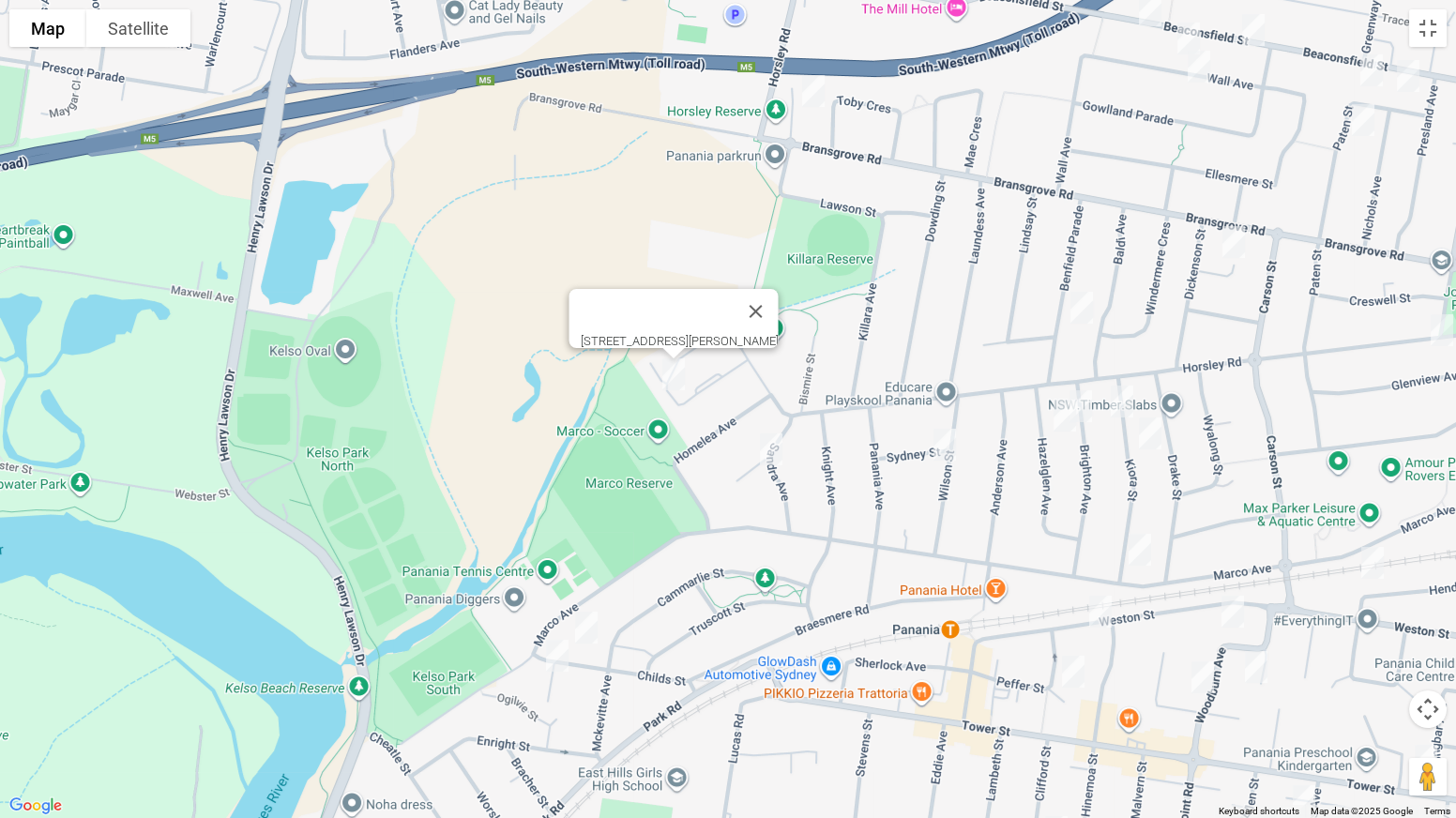
click at [774, 452] on img "24 Kerrie Crescent, PANANIA NSW 2213" at bounding box center [771, 449] width 37 height 47
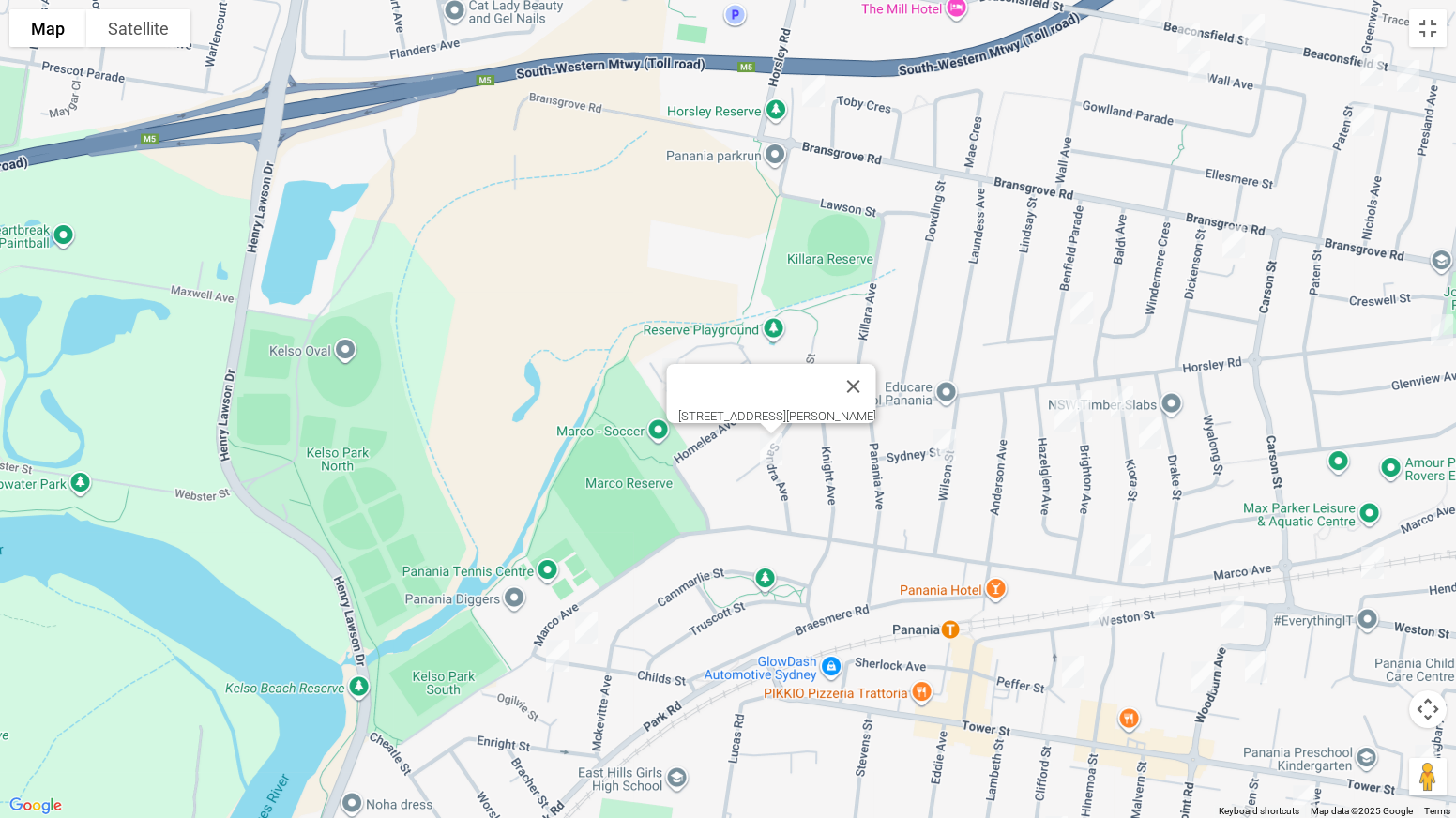
click at [587, 620] on img "18 Childs Street, PANANIA NSW 2213" at bounding box center [586, 627] width 37 height 47
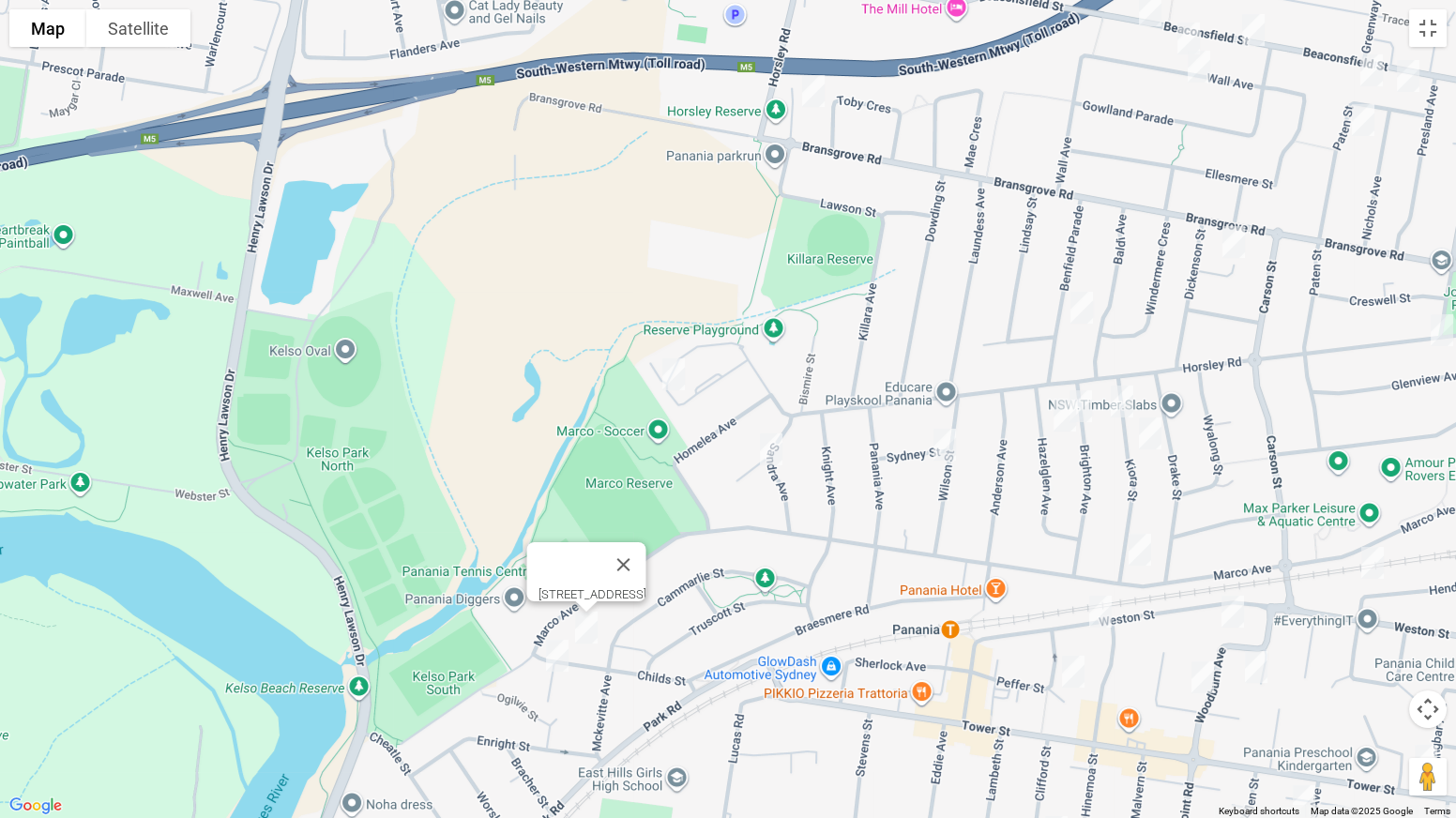
click at [556, 642] on img "3/35 Childs Street, EAST HILLS NSW 2213" at bounding box center [557, 656] width 37 height 47
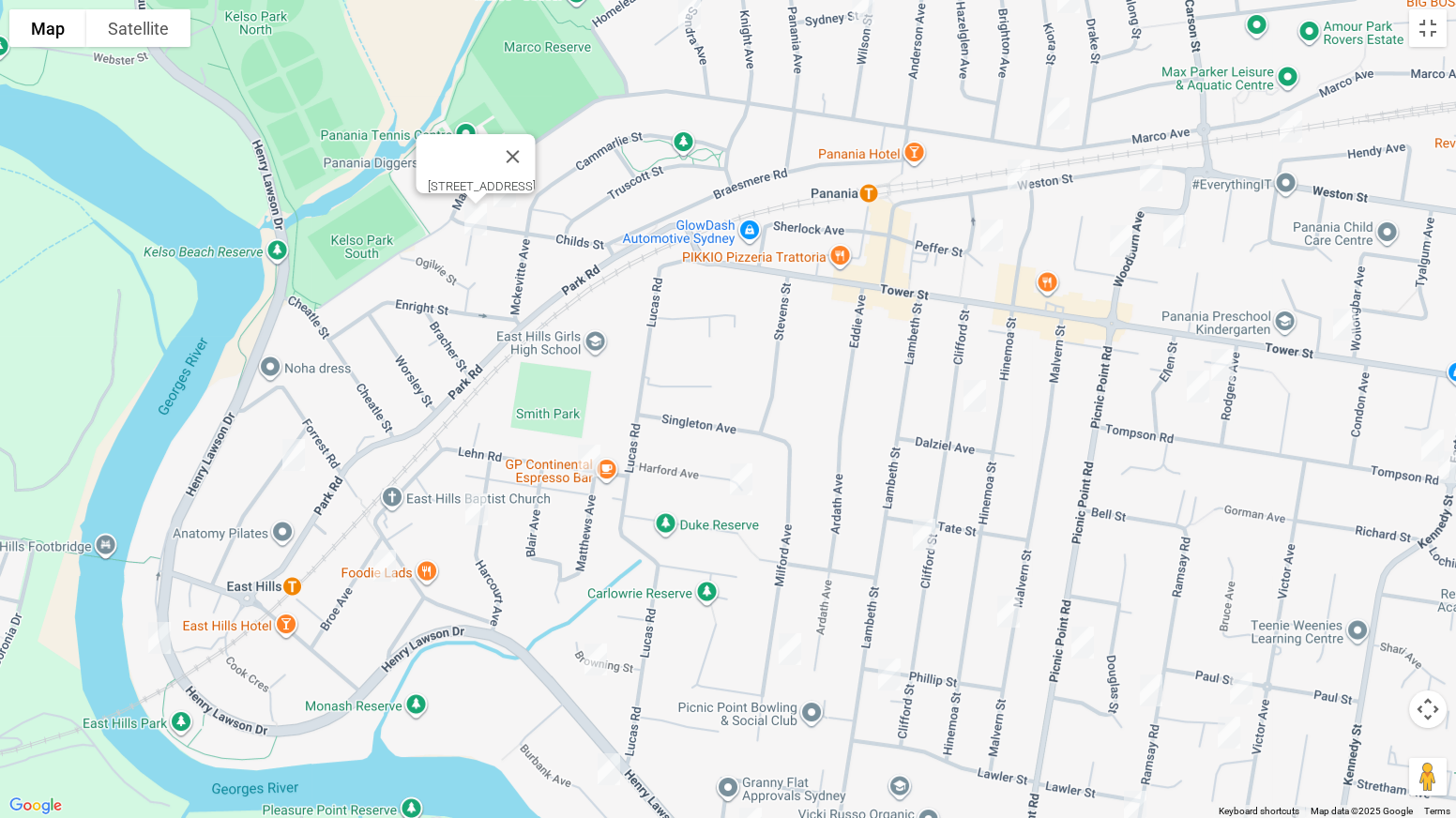
drag, startPoint x: 862, startPoint y: 604, endPoint x: 776, endPoint y: 157, distance: 455.2
click at [776, 157] on div "3/35 Childs Street, EAST HILLS NSW 2213" at bounding box center [728, 409] width 1456 height 818
click at [156, 642] on img "572 Henry Lawson Drive, EAST HILLS NSW 2213" at bounding box center [159, 637] width 37 height 47
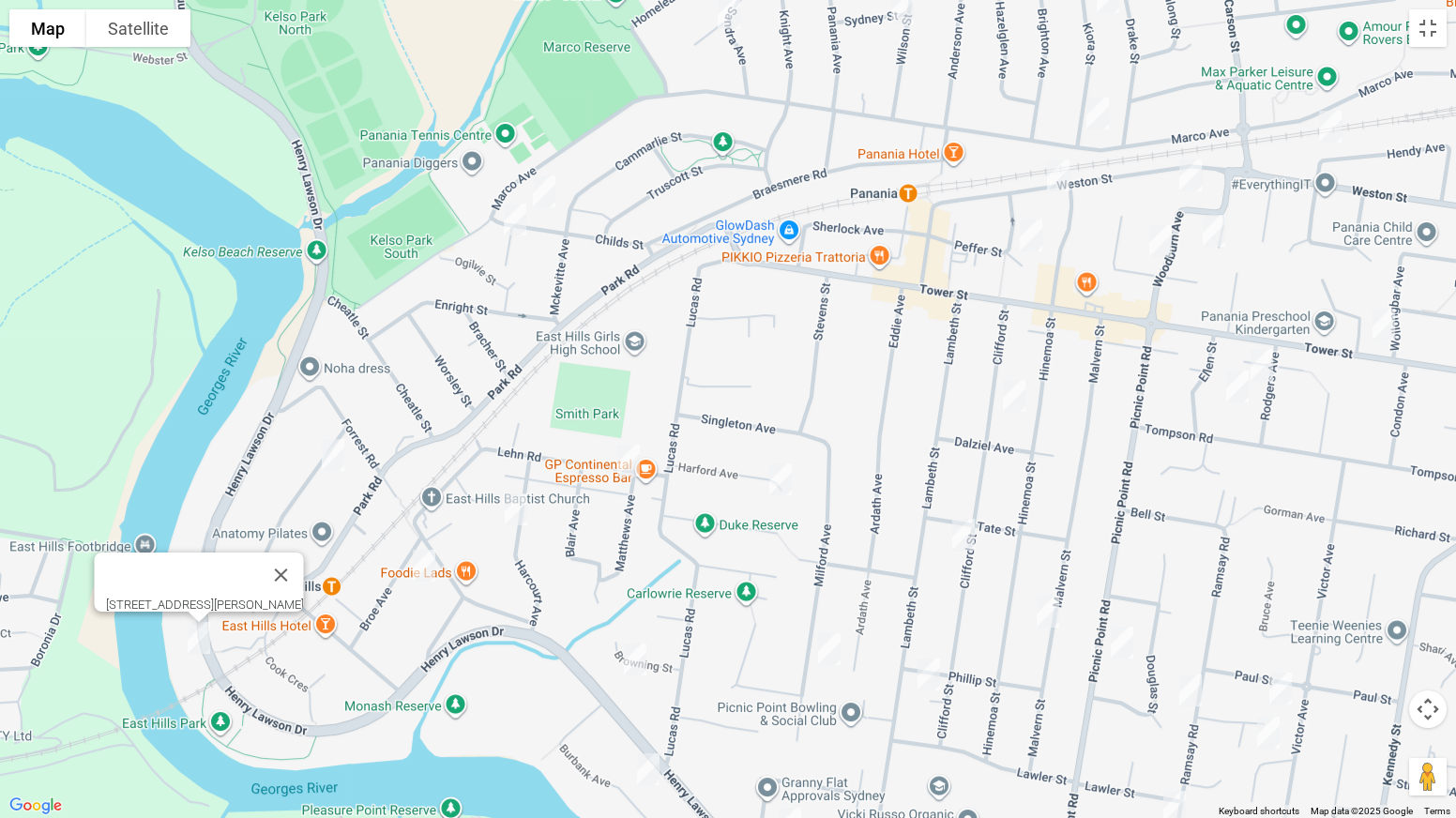
click at [335, 461] on img "10 Monie Avenue, EAST HILLS NSW 2213" at bounding box center [332, 455] width 37 height 47
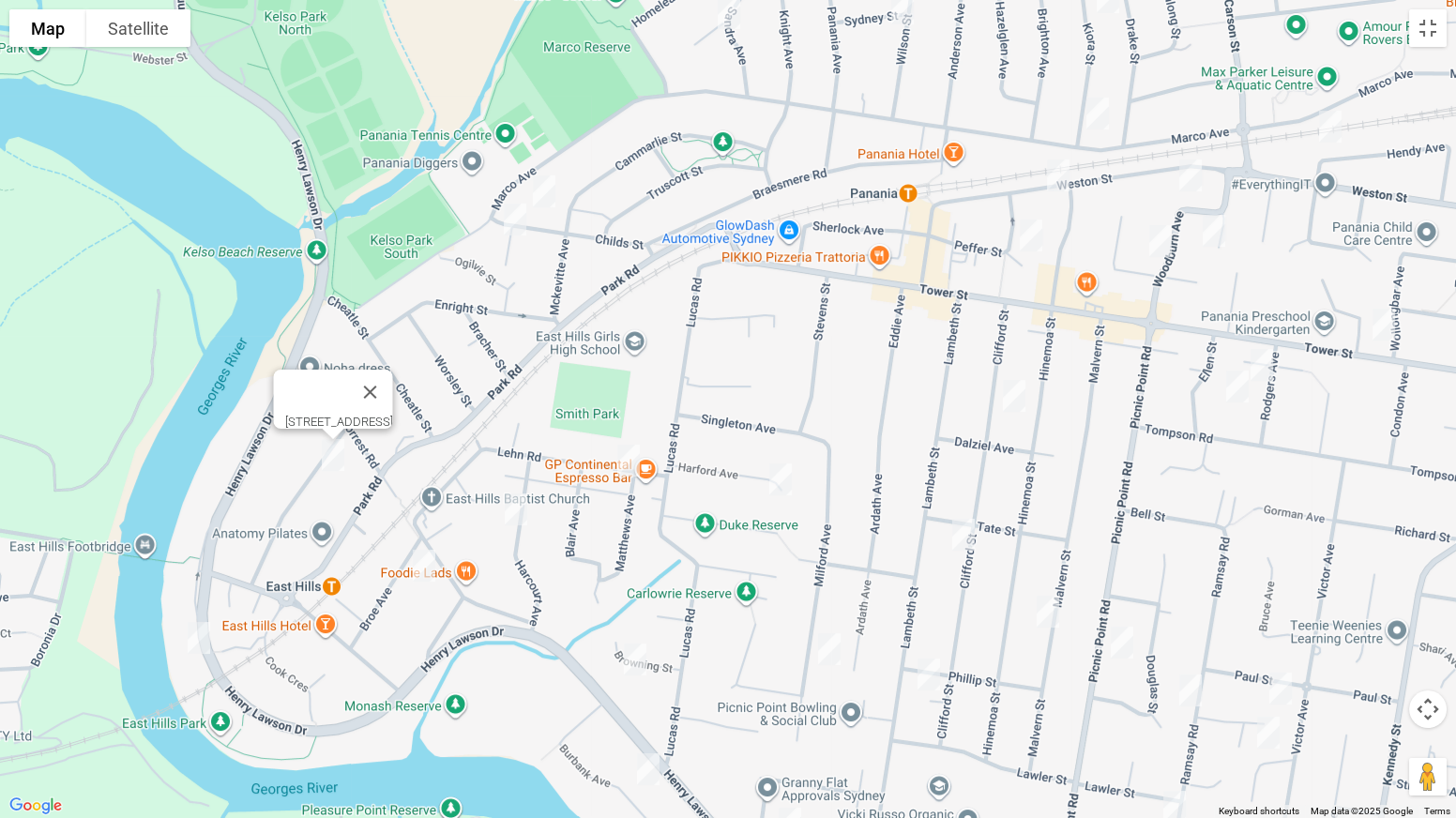
click at [419, 565] on img "4 Broe Avenue, EAST HILLS NSW 2213" at bounding box center [423, 566] width 37 height 47
click at [623, 470] on img "13 Lehn Road, EAST HILLS NSW 2213" at bounding box center [628, 461] width 37 height 47
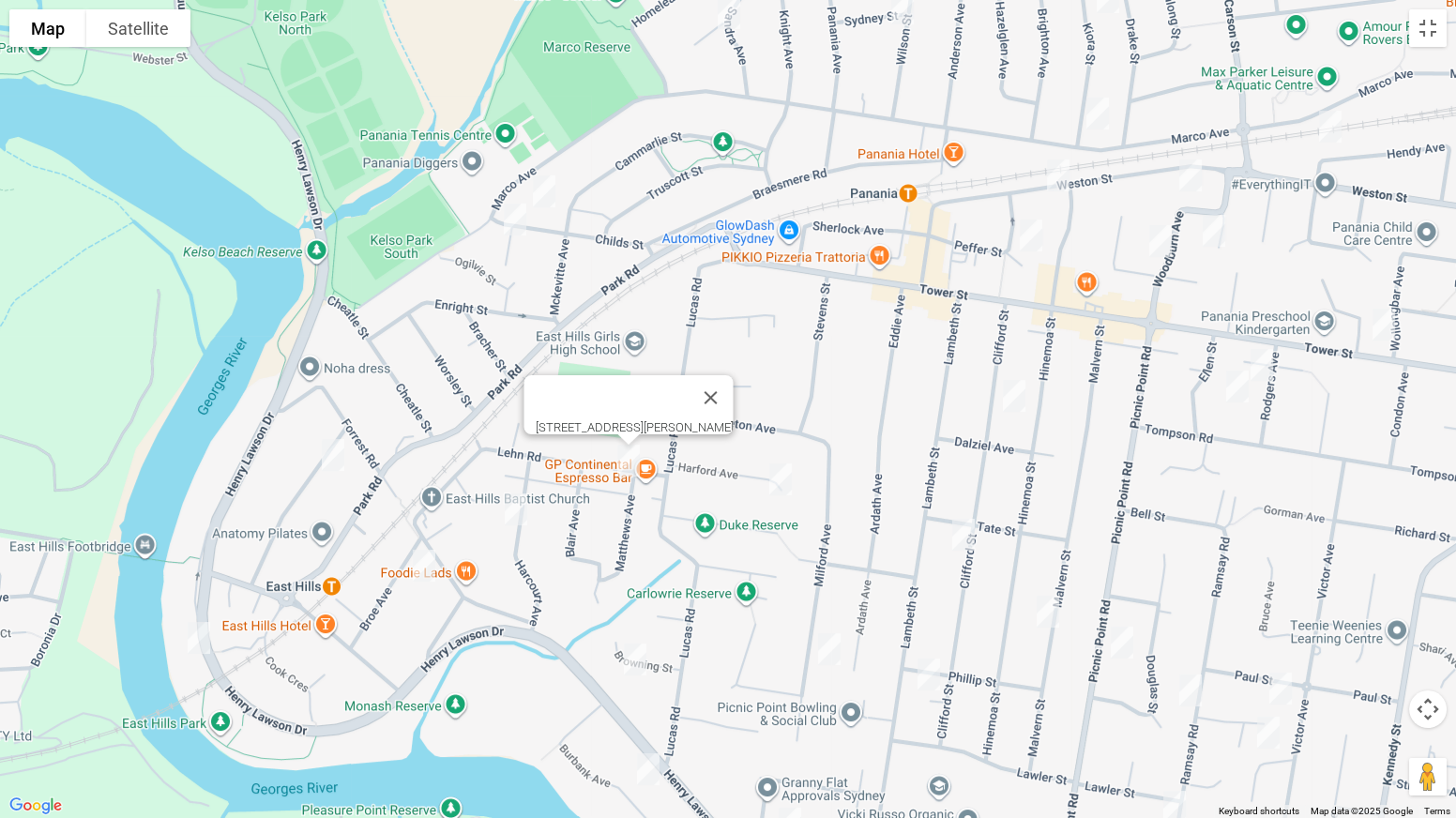
click at [511, 497] on img "18 Harcourt Avenue, EAST HILLS NSW 2213" at bounding box center [515, 509] width 37 height 47
click at [641, 642] on img "12 Browning Street, EAST HILLS NSW 2213" at bounding box center [634, 659] width 37 height 47
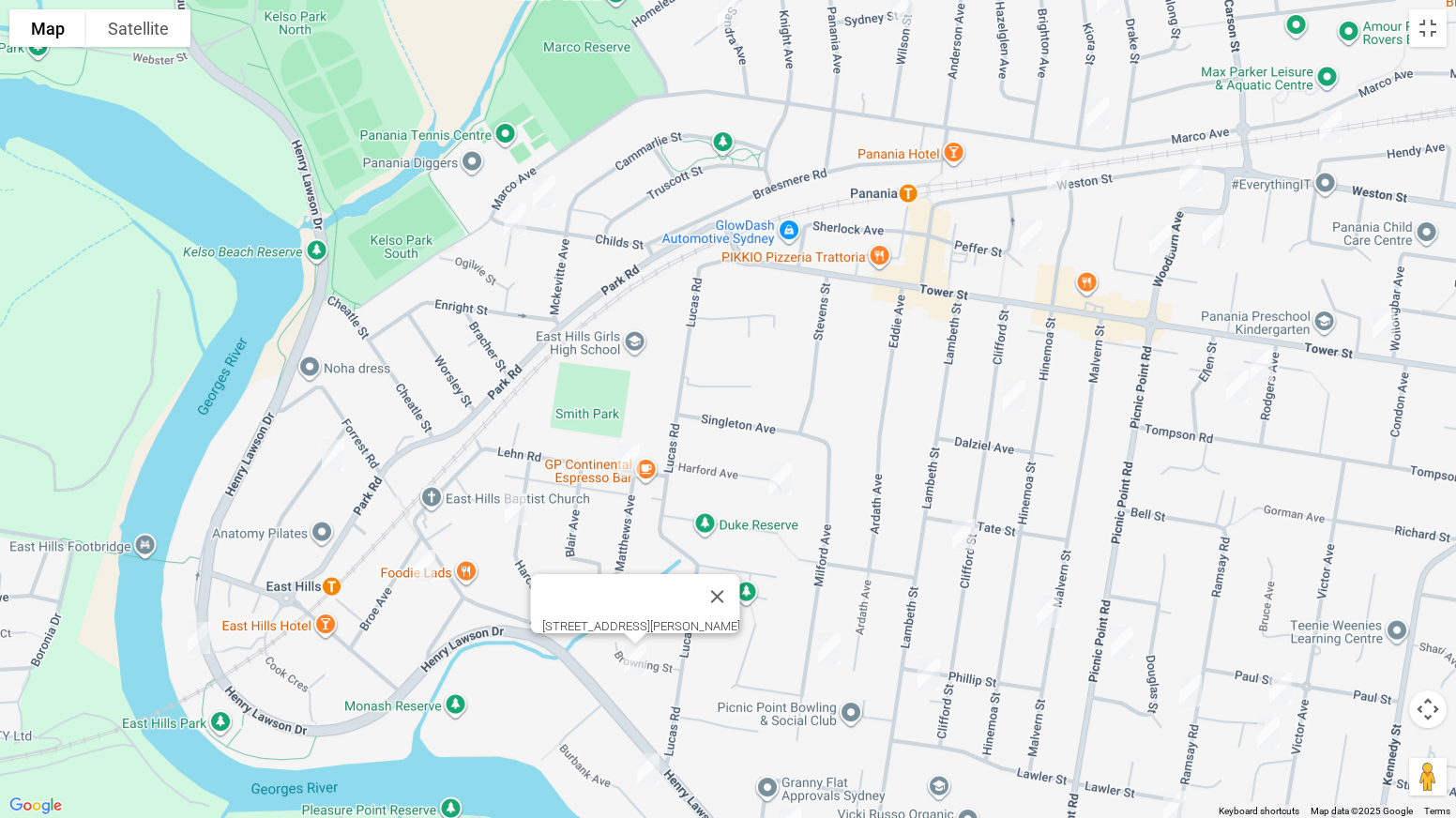
click at [783, 473] on img "23 Harford Avenue, EAST HILLS NSW 2213" at bounding box center [780, 479] width 37 height 47
click at [1019, 398] on img "31 Clifford Street, PANANIA NSW 2213" at bounding box center [1014, 396] width 37 height 47
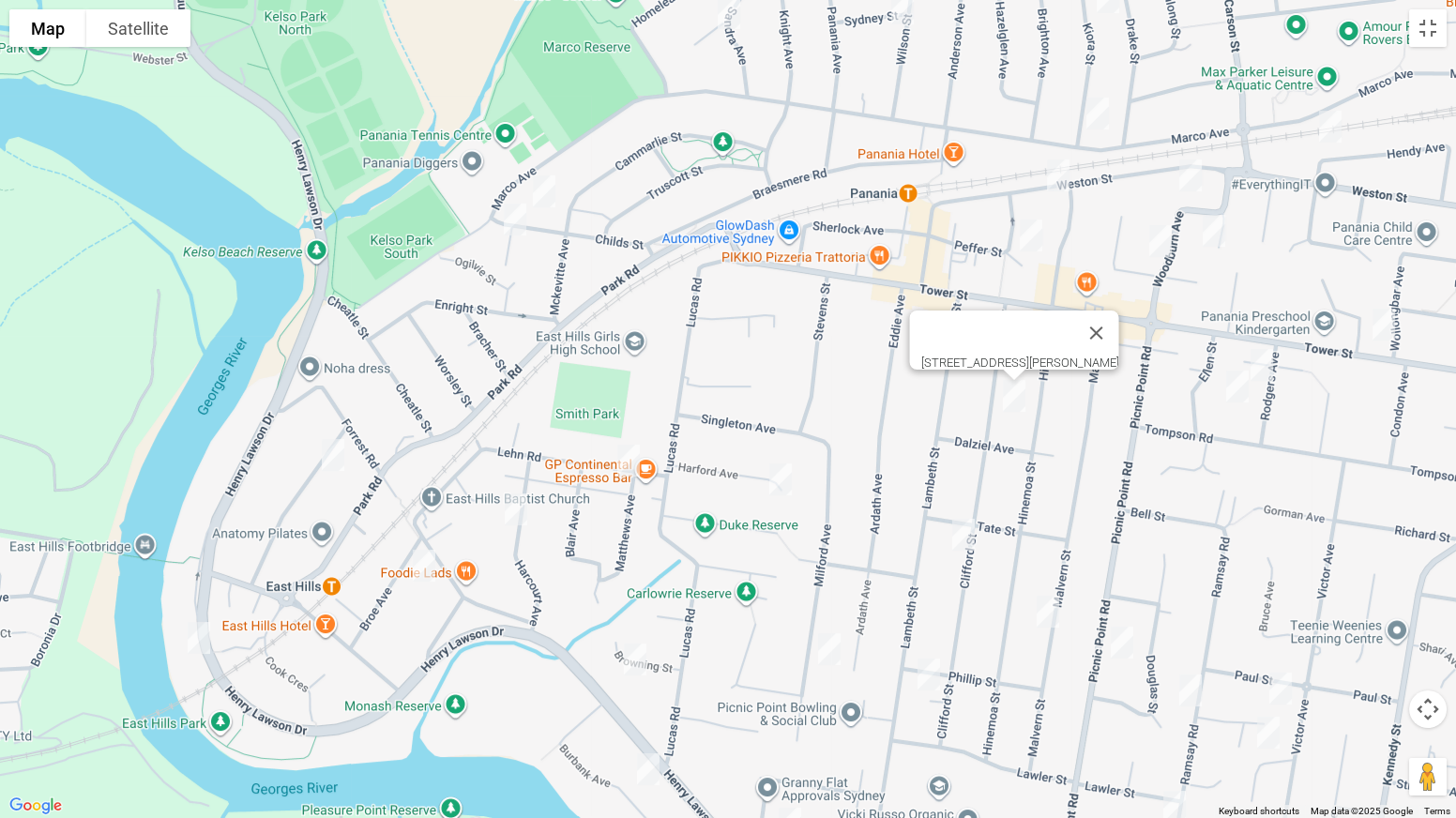
click at [1096, 117] on img "146 Marco Avenue, PANANIA NSW 2213" at bounding box center [1097, 113] width 37 height 47
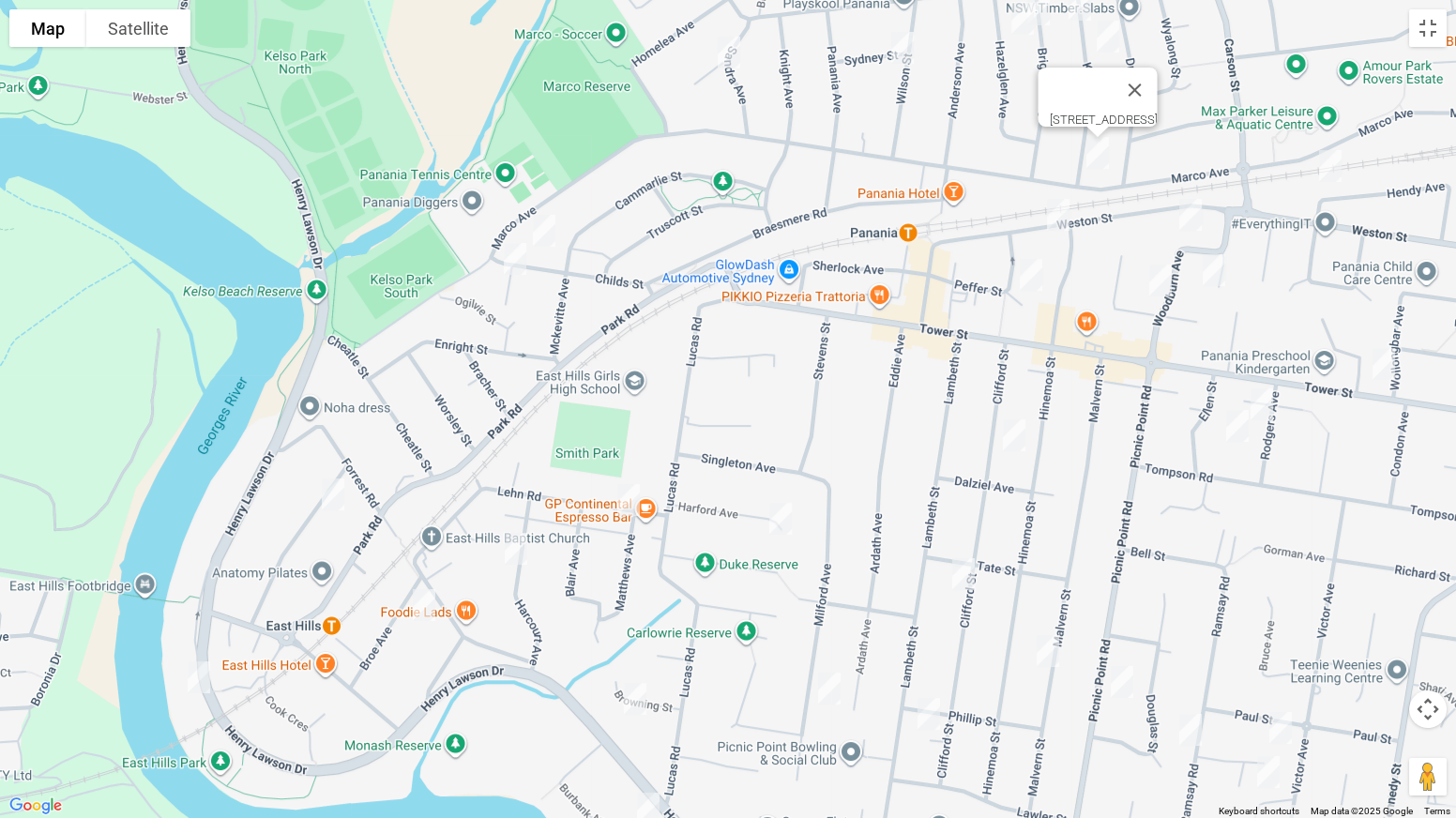
click at [1060, 204] on img "171 Weston Street, PANANIA NSW 2213" at bounding box center [1058, 214] width 37 height 47
click at [1021, 272] on img "15 Peffer Street, PANANIA NSW 2213" at bounding box center [1030, 274] width 37 height 47
click at [1332, 162] on img "50a Hendy Avenue, PANANIA NSW 2213" at bounding box center [1330, 165] width 37 height 47
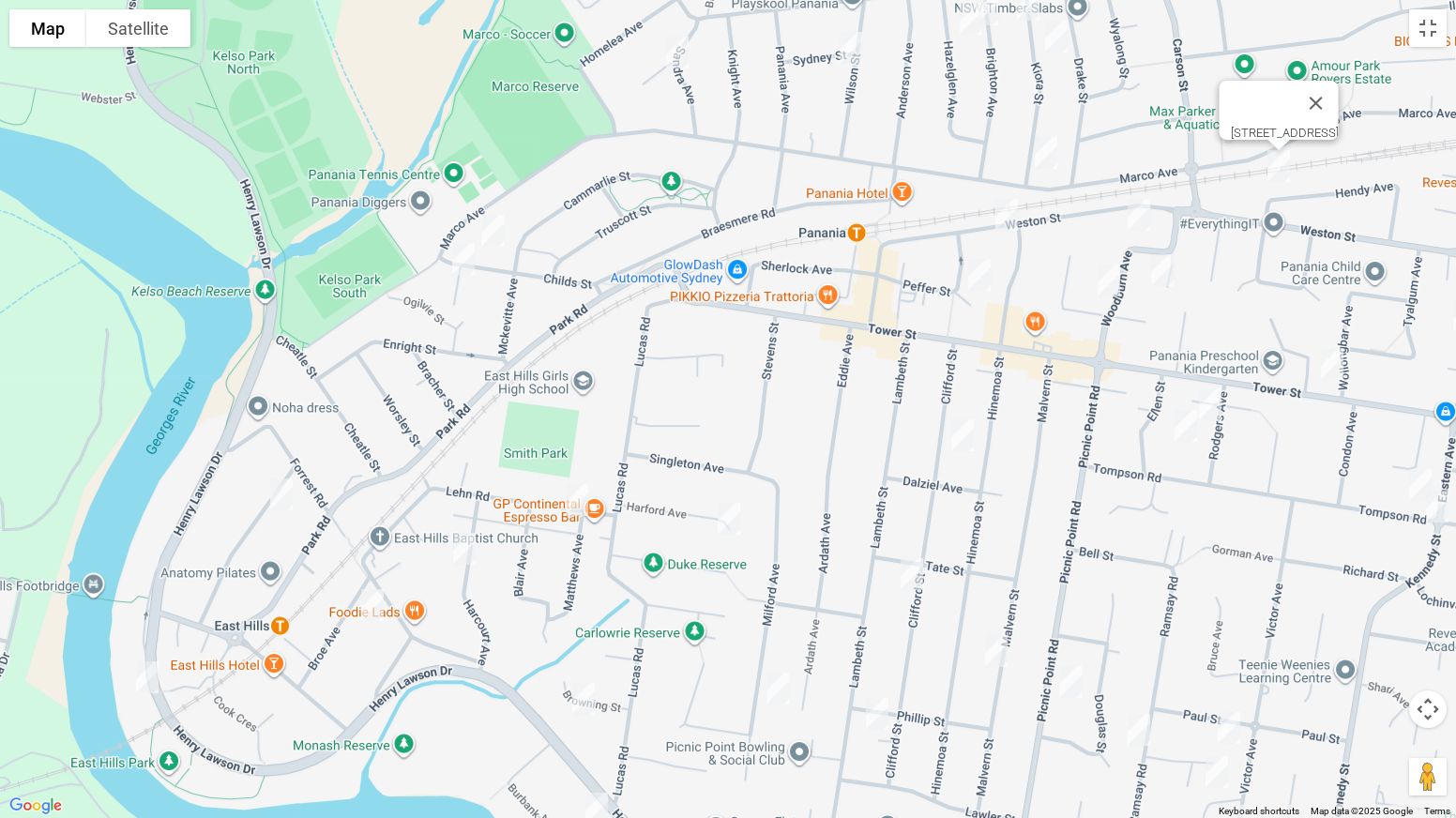
click at [1153, 218] on img "12 Woodburn Avenue, PANANIA NSW 2213" at bounding box center [1138, 214] width 37 height 47
click at [1167, 266] on img "6B Kenneth Avenue, PANANIA NSW 2213" at bounding box center [1162, 269] width 37 height 47
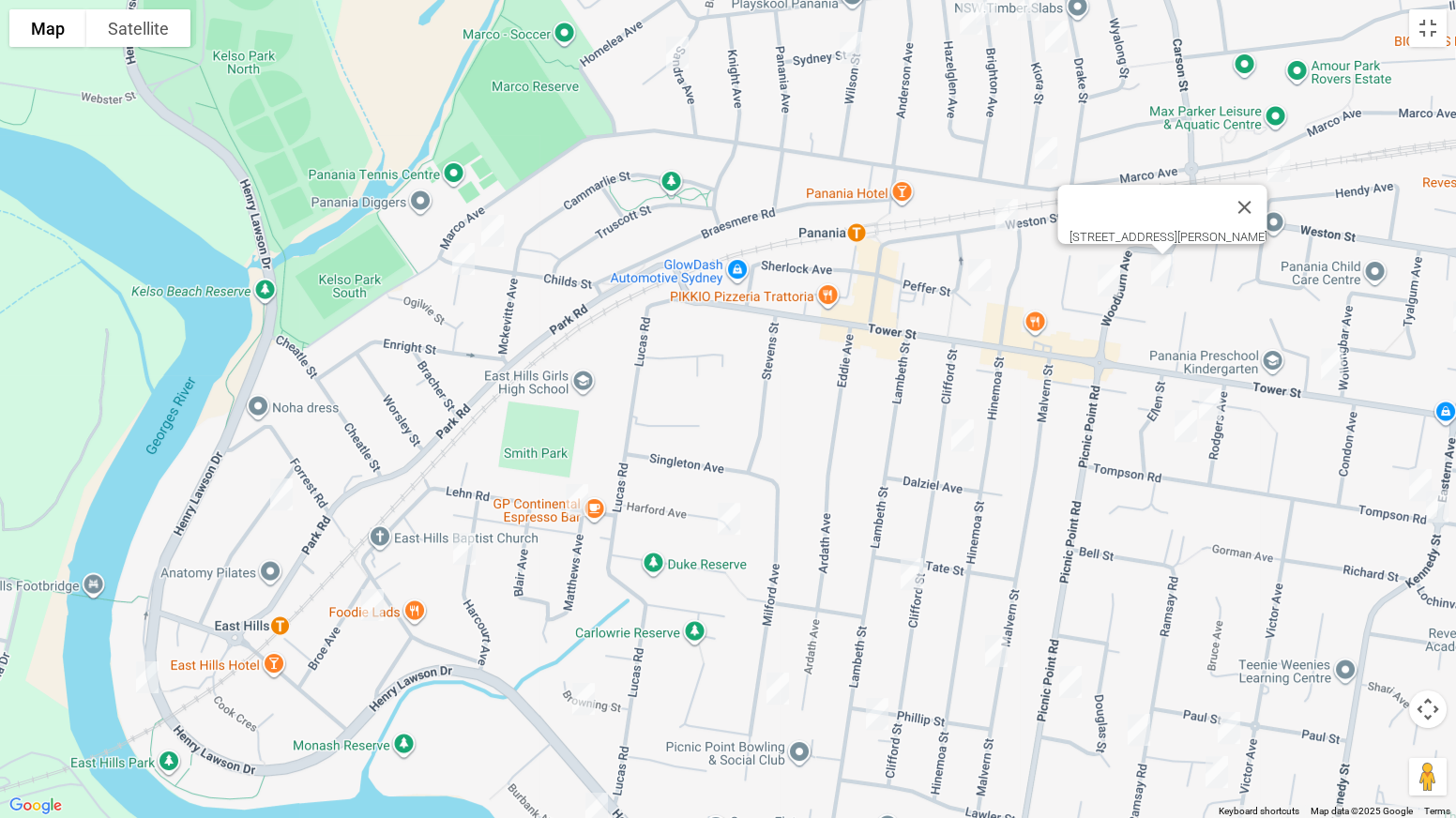
click at [1111, 277] on img "57 Panorama Parade, PANANIA NSW 2213" at bounding box center [1108, 280] width 37 height 47
click at [1219, 411] on img "8 Rodgers Avenue, PANANIA NSW 2213" at bounding box center [1210, 404] width 37 height 47
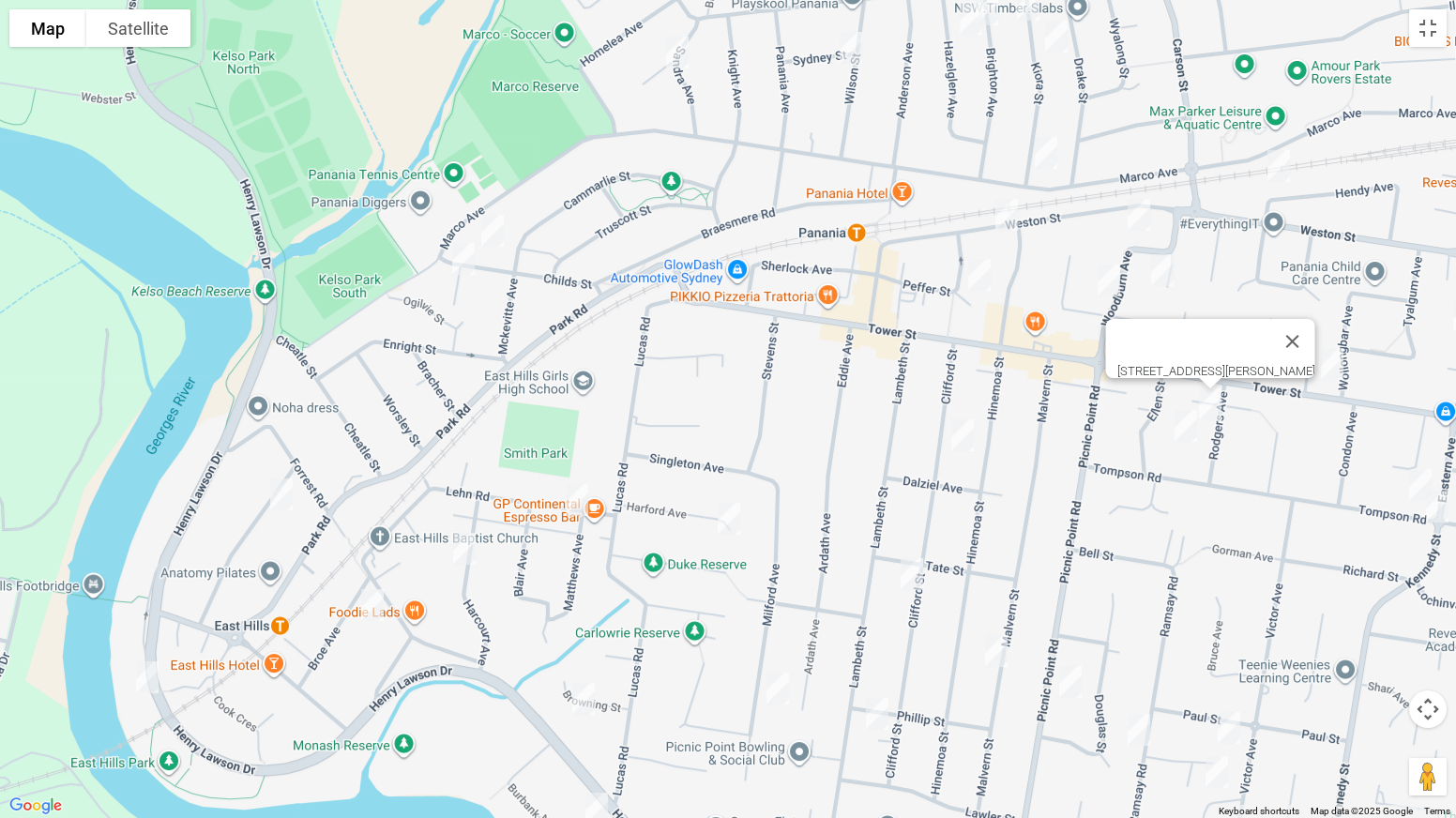
click at [1189, 432] on img "138 Tompson Road, PANANIA NSW 2213" at bounding box center [1186, 425] width 37 height 47
click at [912, 572] on img "60 Clifford Street, PANANIA NSW 2213" at bounding box center [911, 573] width 37 height 47
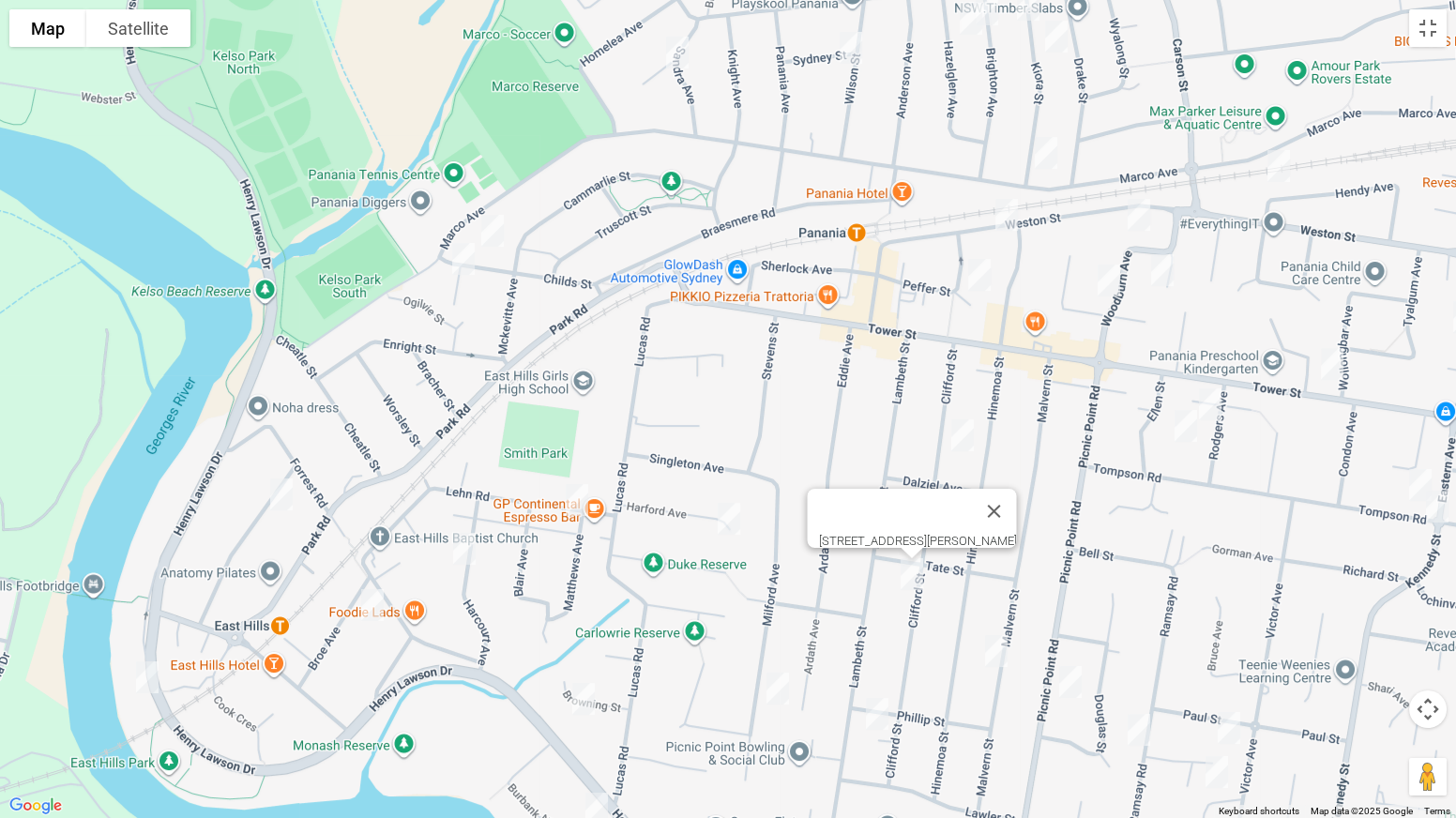
click at [780, 642] on img "63 Milford Avenue, PANANIA NSW 2213" at bounding box center [777, 688] width 37 height 47
click at [595, 642] on img "28 Burbank Avenue, EAST HILLS NSW 2213" at bounding box center [596, 808] width 37 height 47
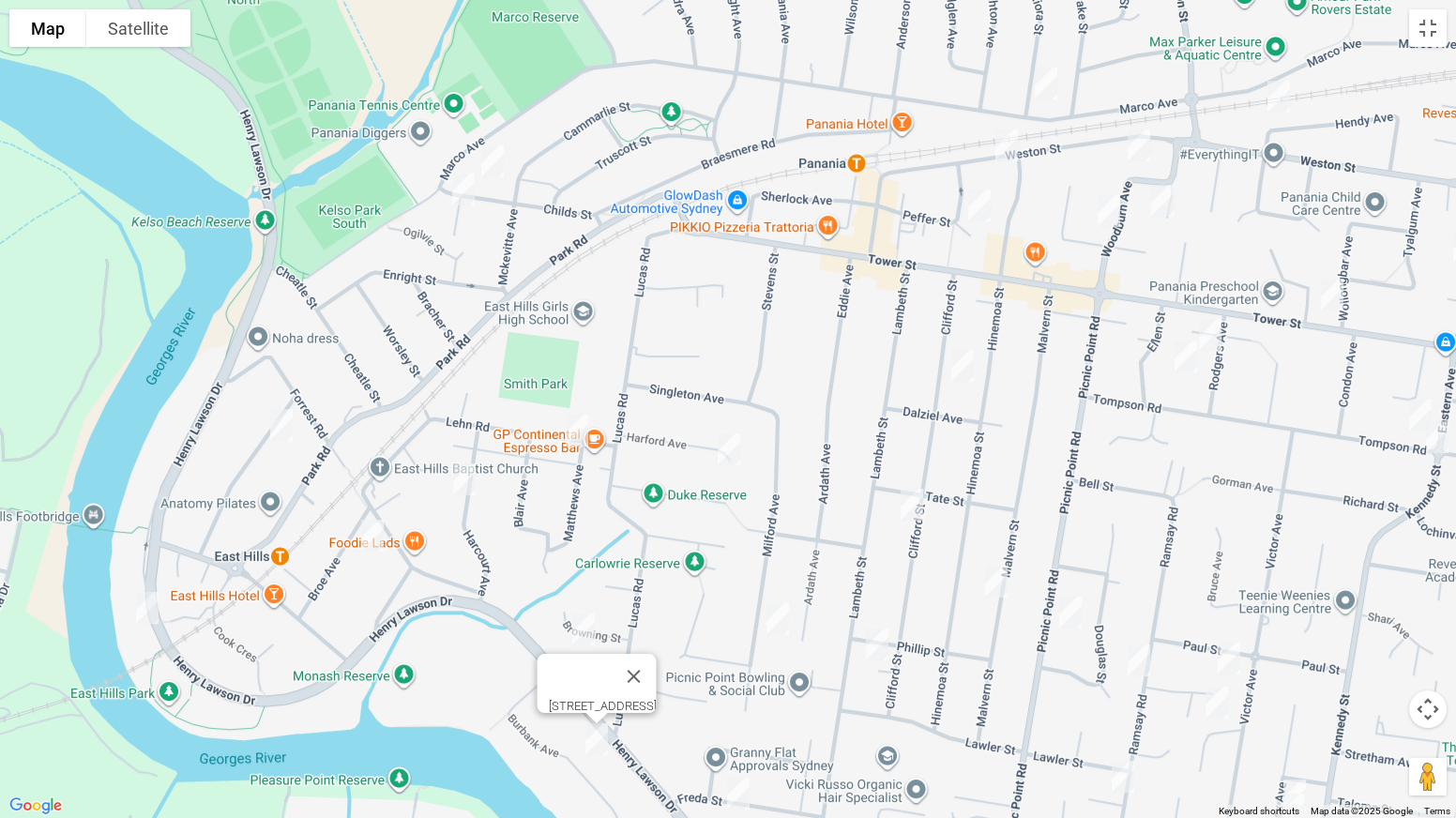
click at [995, 592] on img "84 Malvern Street, PANANIA NSW 2213" at bounding box center [996, 581] width 37 height 47
click at [883, 640] on img "3/99 Lambeth Street, PANANIA NSW 2213" at bounding box center [876, 644] width 37 height 47
click at [739, 642] on img "19A Freda Street, PANANIA NSW 2213" at bounding box center [738, 793] width 37 height 47
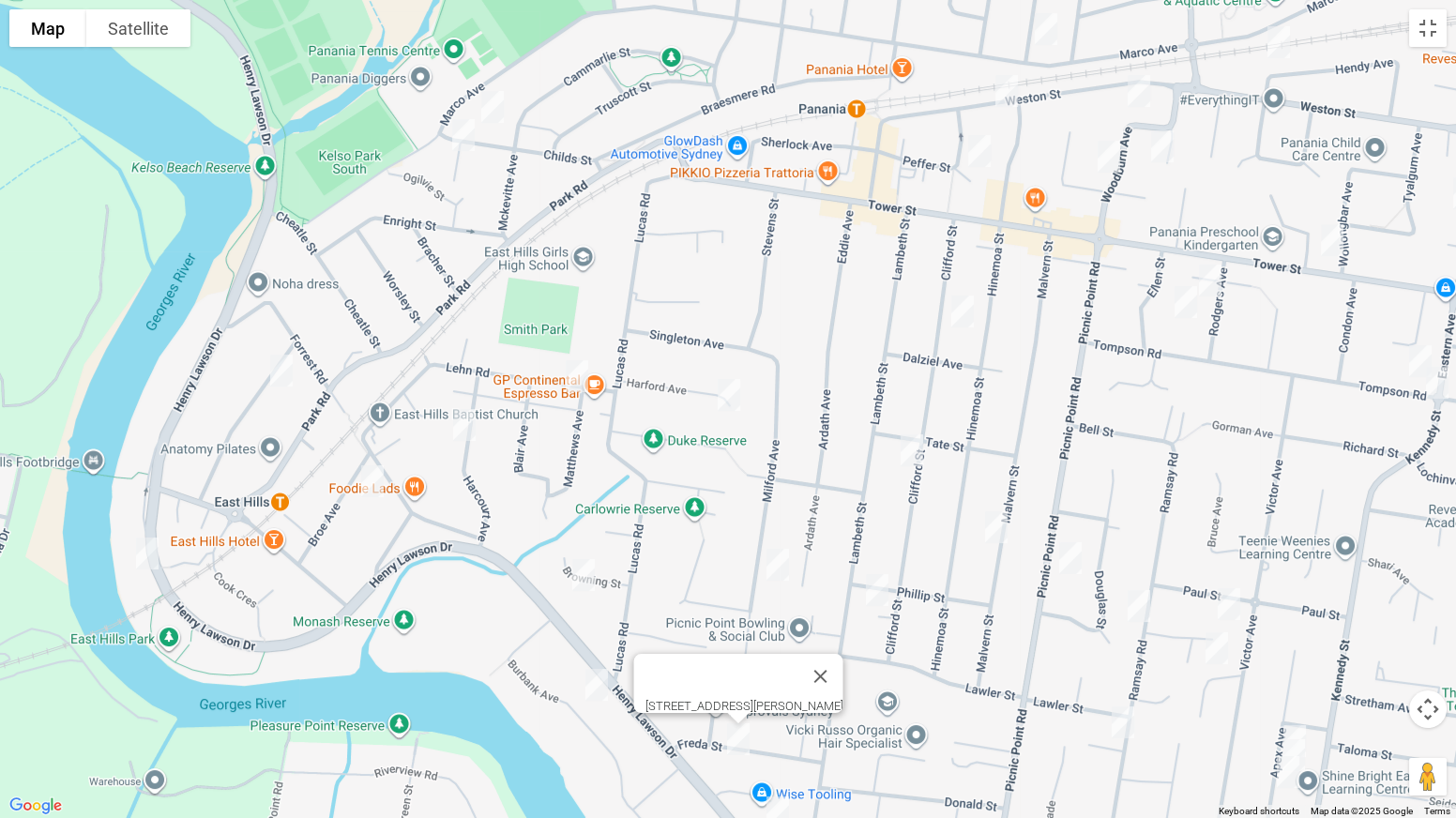
click at [1065, 561] on img "77 Picnic Point Road, PANANIA NSW 2213" at bounding box center [1070, 558] width 37 height 47
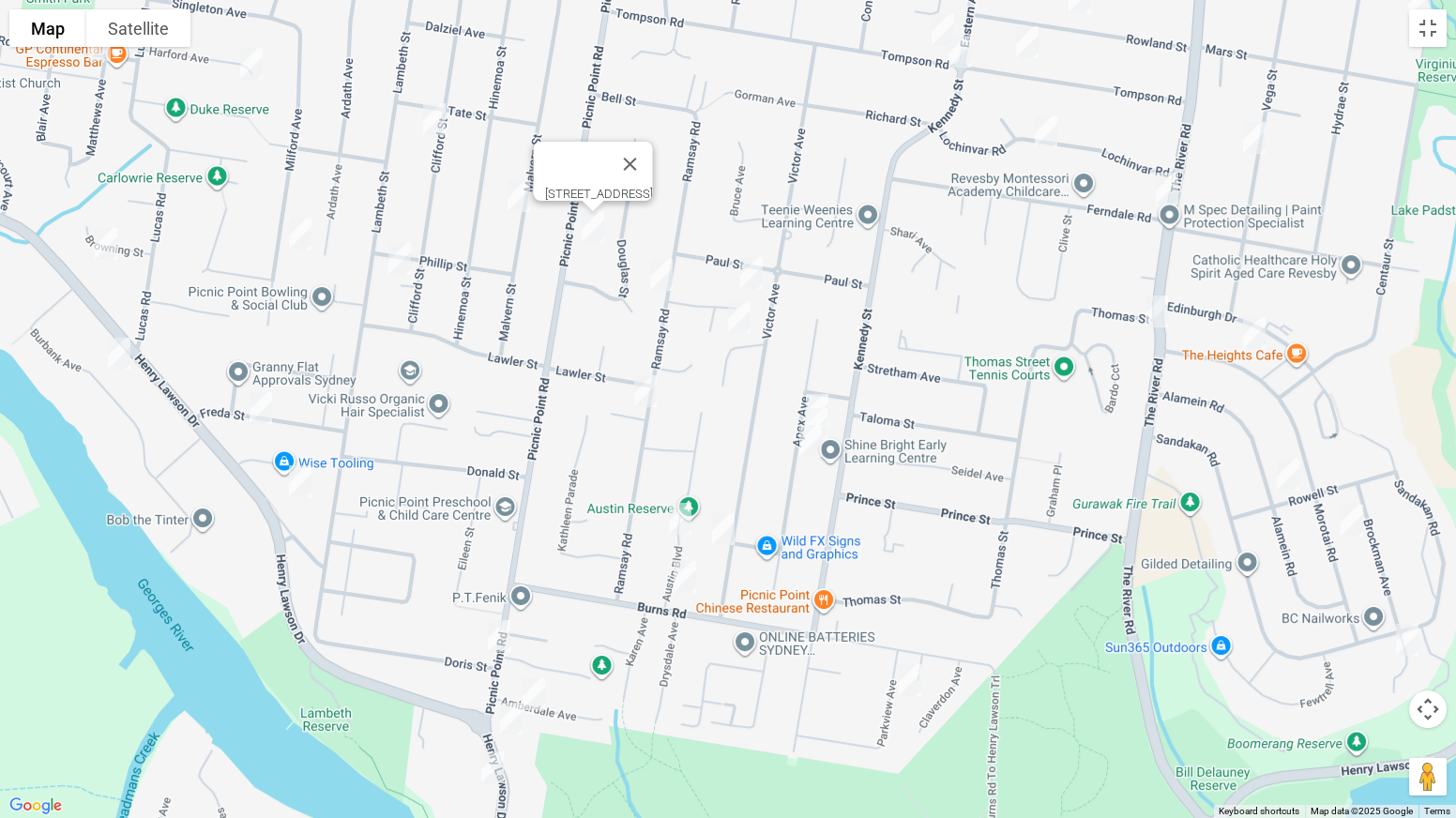
drag, startPoint x: 979, startPoint y: 679, endPoint x: 470, endPoint y: 312, distance: 627.5
click at [470, 312] on div "77 Picnic Point Road, PANANIA NSW 2213" at bounding box center [728, 409] width 1456 height 818
click at [781, 265] on div "77 Picnic Point Road, PANANIA NSW 2213" at bounding box center [728, 409] width 1456 height 818
click at [763, 272] on img "5 Peppermint Grove, PANANIA NSW 2213" at bounding box center [751, 272] width 37 height 47
click at [660, 273] on img "52 Ramsay Road, PANANIA NSW 2213" at bounding box center [661, 274] width 37 height 47
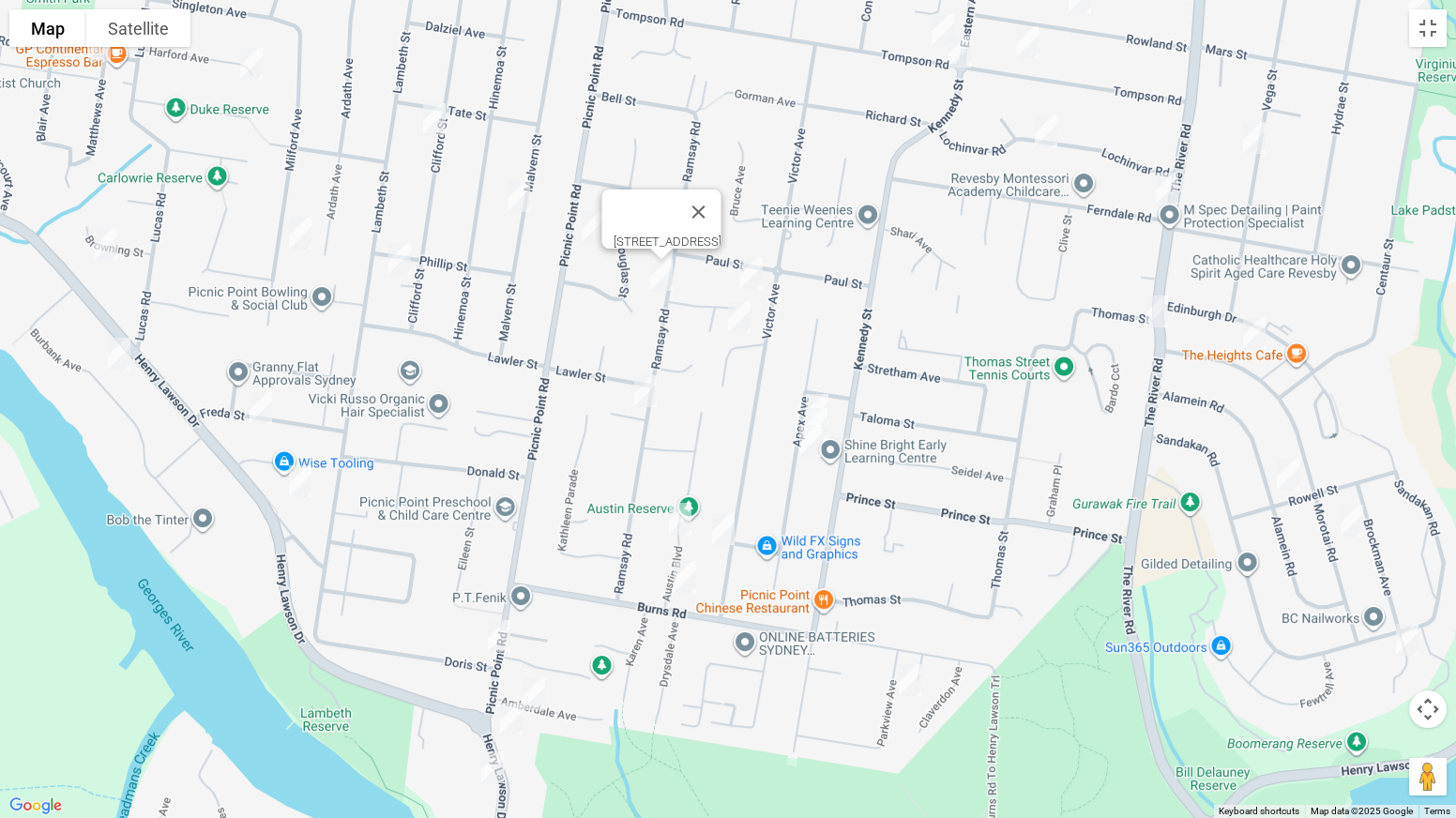
click at [747, 318] on img "6 Leah Avenue, PICNIC POINT NSW 2213" at bounding box center [739, 316] width 37 height 47
click at [653, 389] on img "72 Ramsay Road, PICNIC POINT NSW 2213" at bounding box center [645, 391] width 37 height 47
click at [291, 480] on img "2/755 Henry Lawson Drive, PICNIC POINT NSW 2213" at bounding box center [300, 481] width 37 height 47
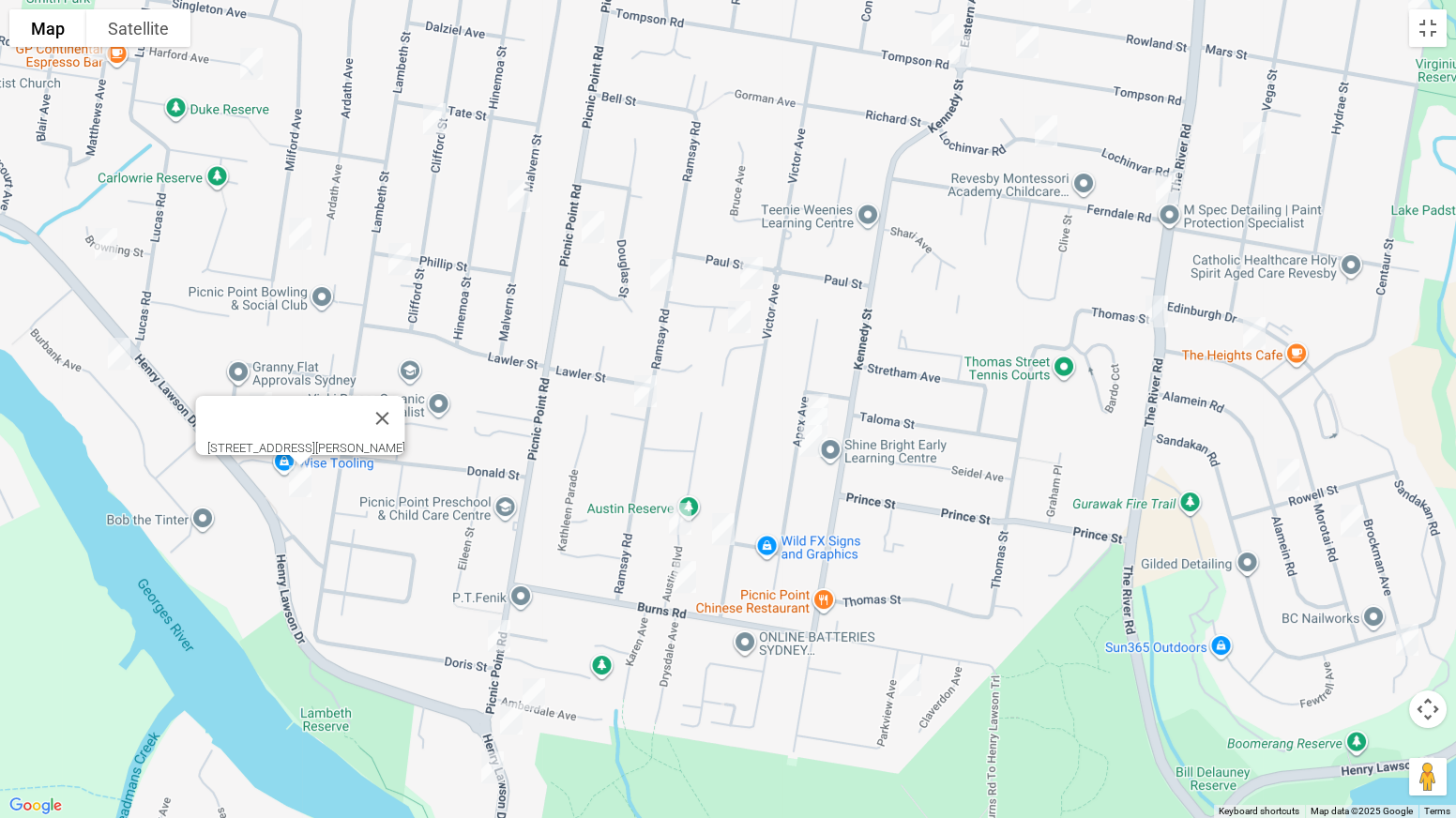
click at [489, 628] on img "2 Doris Street, PICNIC POINT NSW 2213" at bounding box center [499, 635] width 37 height 47
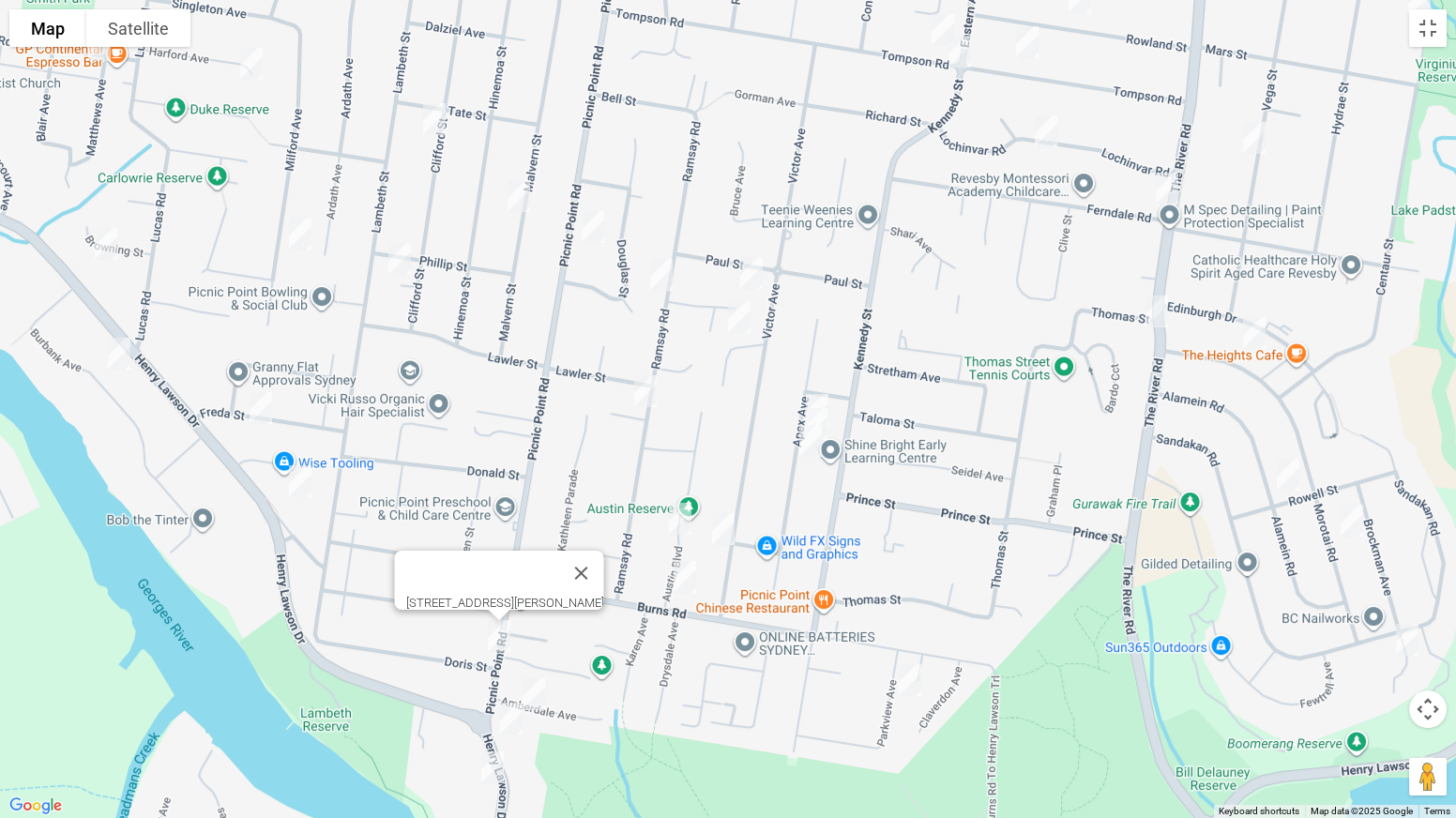
click at [543, 642] on img "3A Amberdale Avenue, PICNIC POINT NSW 2213" at bounding box center [533, 694] width 37 height 47
click at [508, 642] on img "1/829A Henry Lawson Drive, PICNIC POINT NSW 2213" at bounding box center [511, 719] width 37 height 47
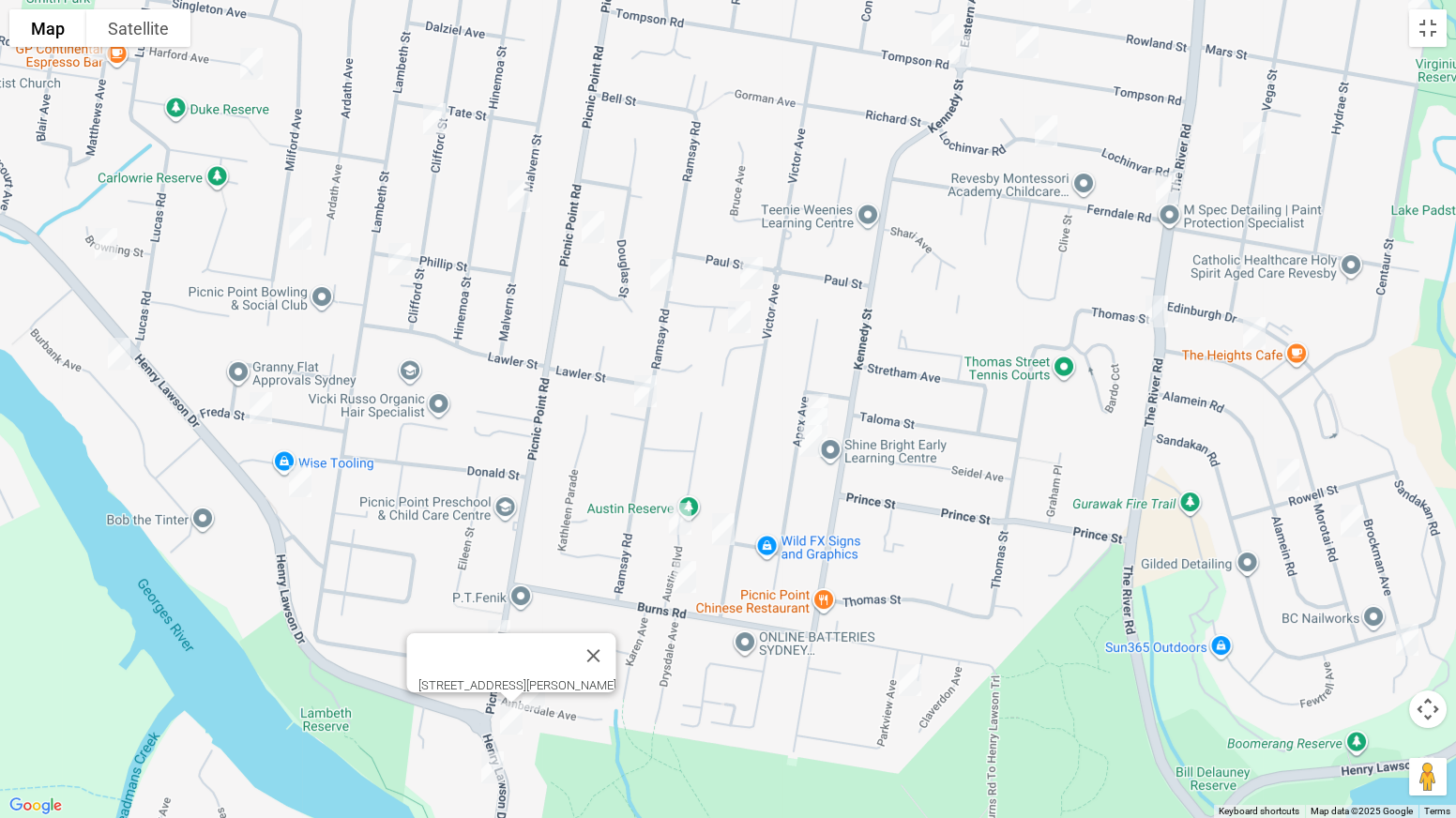
click at [493, 642] on img "788 Henry Lawson Drive, PICNIC POINT NSW 2213" at bounding box center [492, 767] width 37 height 47
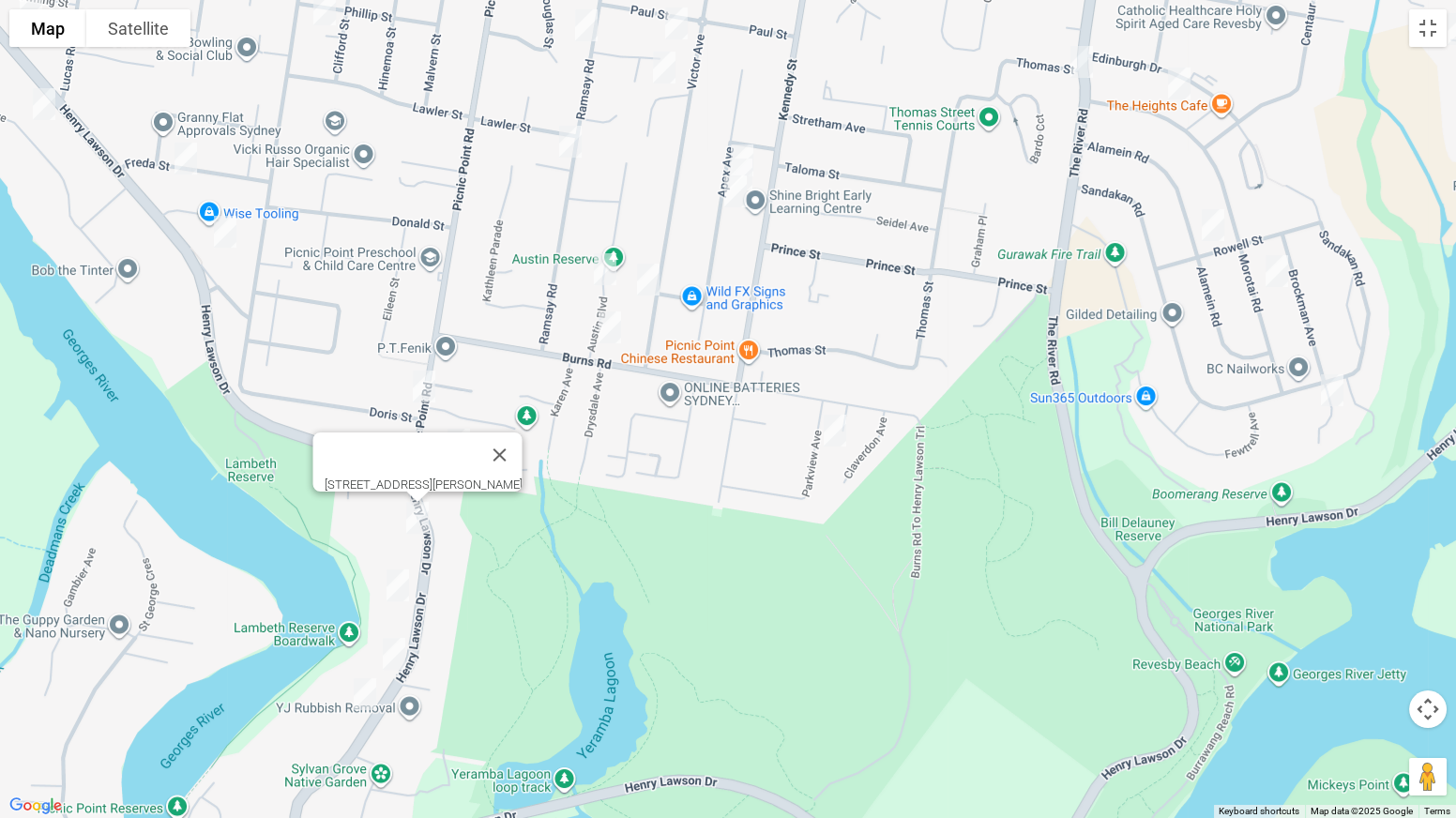
drag, startPoint x: 749, startPoint y: 681, endPoint x: 665, endPoint y: 438, distance: 257.1
click at [665, 438] on div "788 Henry Lawson Drive, PICNIC POINT NSW 2213" at bounding box center [728, 409] width 1456 height 818
click at [404, 579] on img "806A Henry Lawson Drive, PICNIC POINT NSW 2213" at bounding box center [397, 585] width 37 height 47
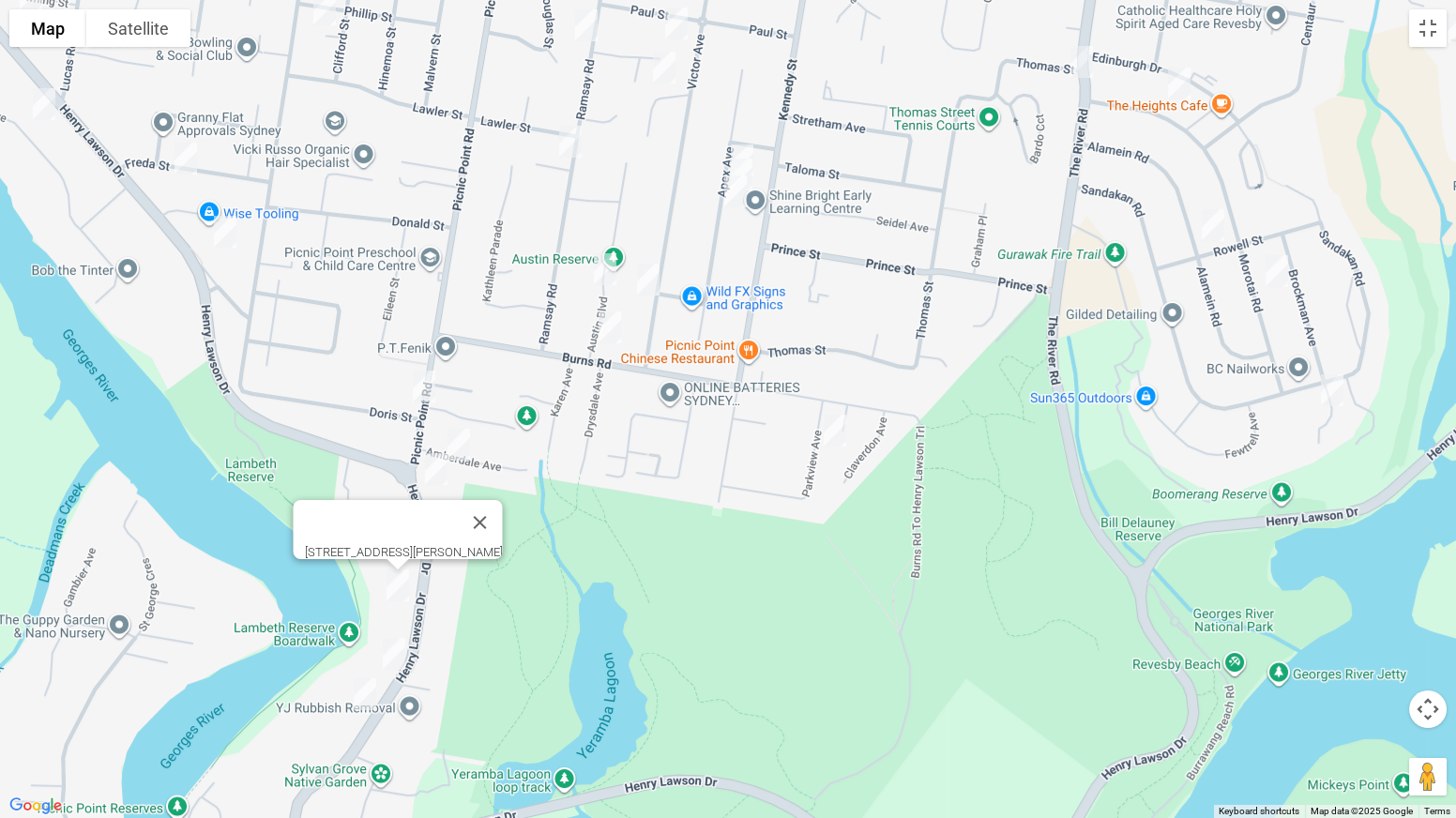
click at [400, 642] on img "824 Henry Lawson Drive, PICNIC POINT NSW 2213" at bounding box center [394, 654] width 37 height 47
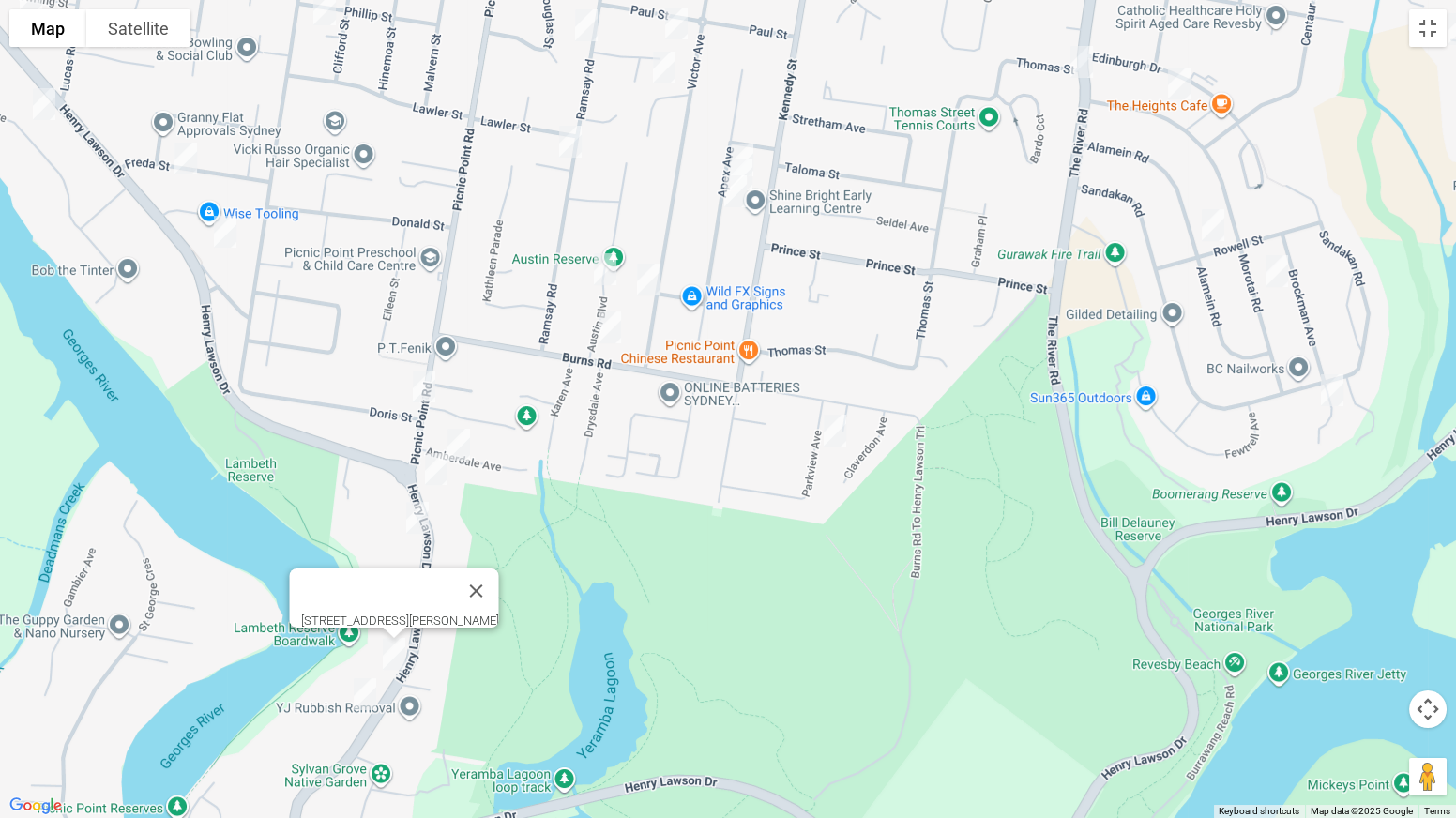
click at [364, 642] on img "838 Henry Lawson Drive, PICNIC POINT NSW 2213" at bounding box center [364, 694] width 37 height 47
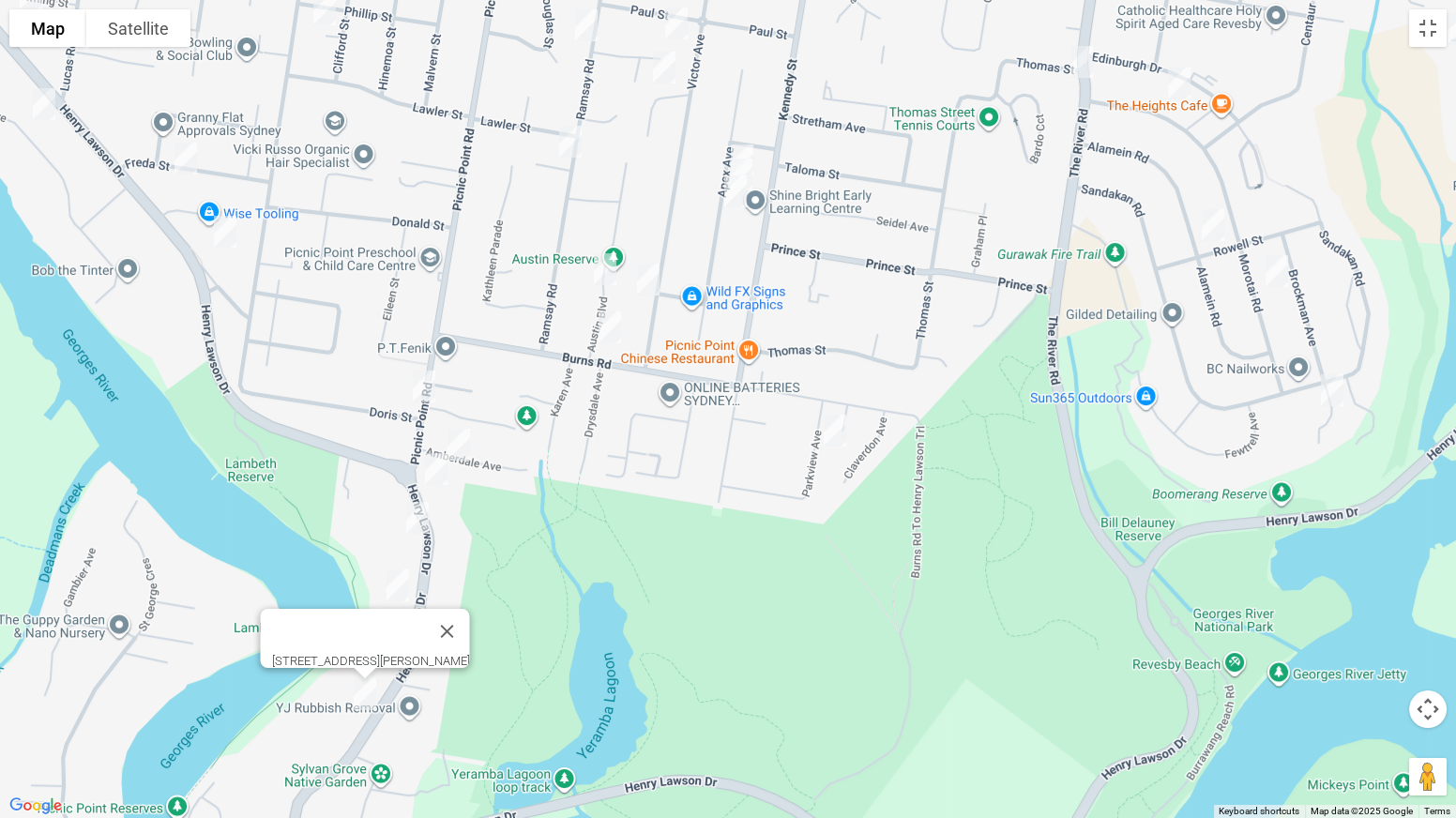
click at [746, 140] on img "59 Apex Avenue, PICNIC POINT NSW 2213" at bounding box center [741, 160] width 37 height 47
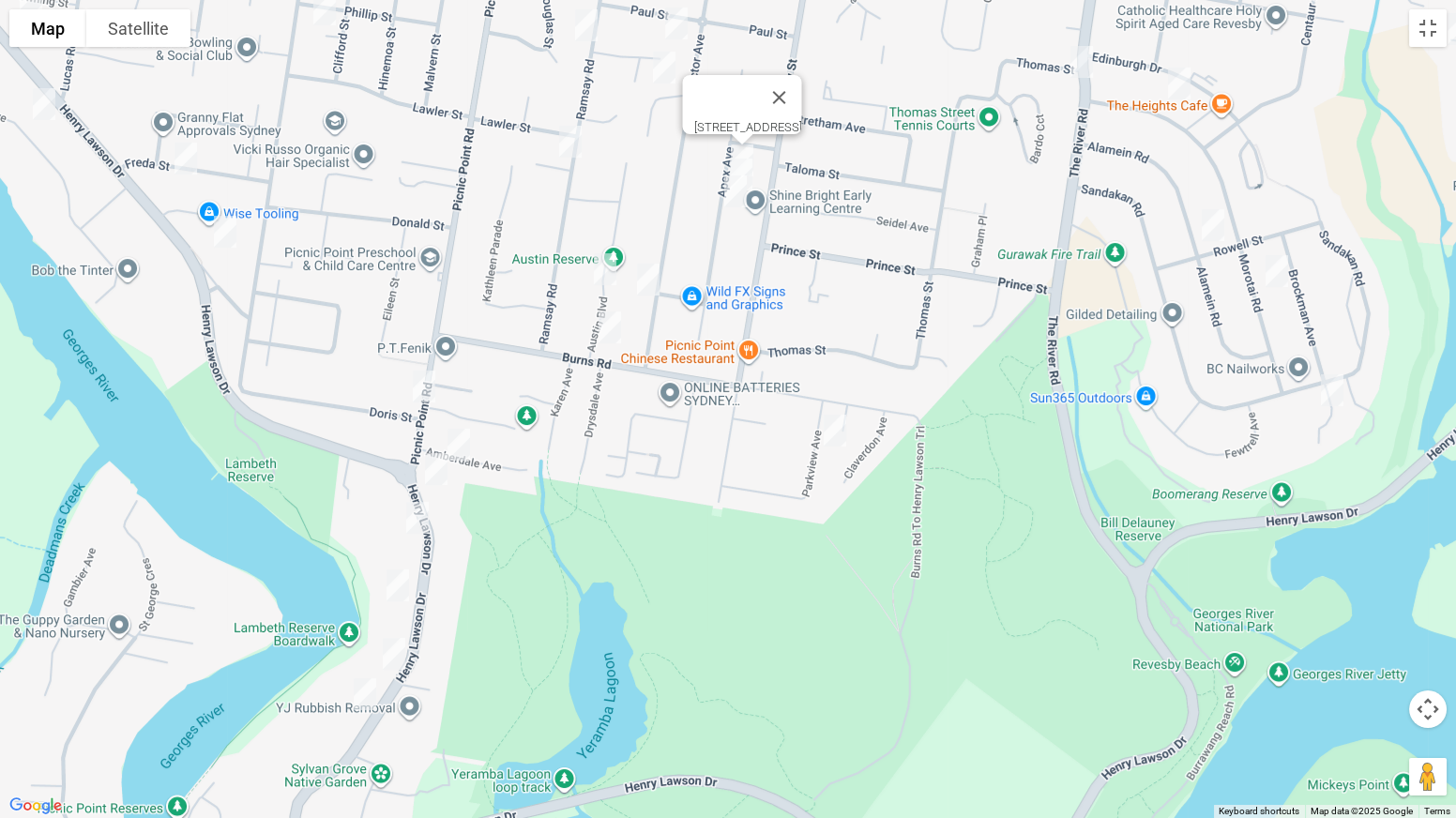
click at [753, 170] on img "51 Apex Avenue, PICNIC POINT NSW 2213" at bounding box center [735, 191] width 37 height 47
click at [758, 171] on img "55 Apex Avenue, PICNIC POINT NSW 2213" at bounding box center [740, 174] width 37 height 47
click at [611, 264] on img "17 Austin Boulevard, PICNIC POINT NSW 2213" at bounding box center [605, 269] width 37 height 47
click at [643, 271] on img "100 Victor Avenue, PICNIC POINT NSW 2213" at bounding box center [648, 279] width 37 height 47
click at [616, 326] on img "68 Burns Road, PICNIC POINT NSW 2213" at bounding box center [610, 327] width 37 height 47
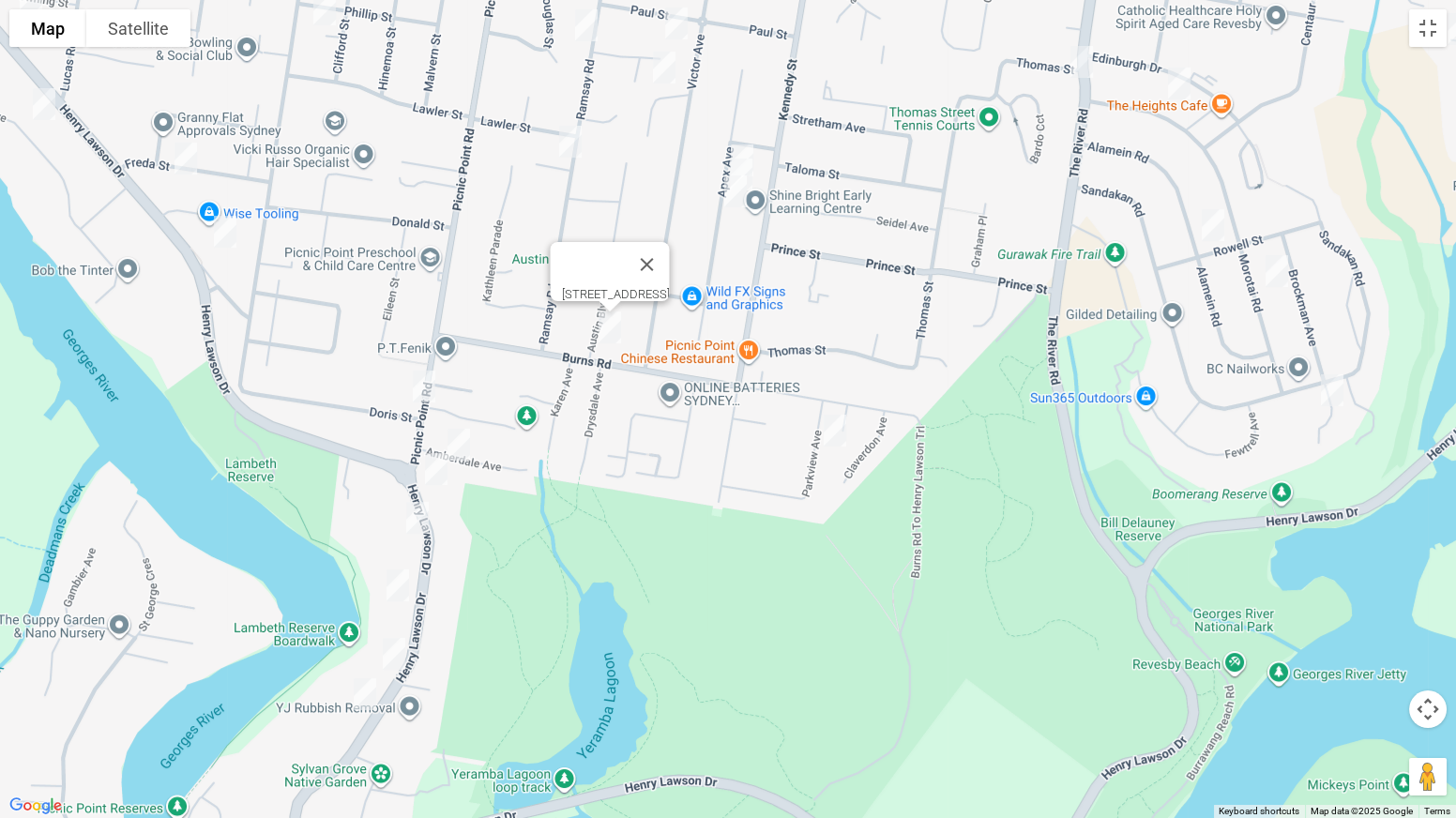
click at [838, 425] on img "9 Parkview Avenue, PICNIC POINT NSW 2213" at bounding box center [834, 430] width 37 height 47
click at [1081, 71] on img "314 The River Road, REVESBY HEIGHTS NSW 2212" at bounding box center [1081, 61] width 37 height 47
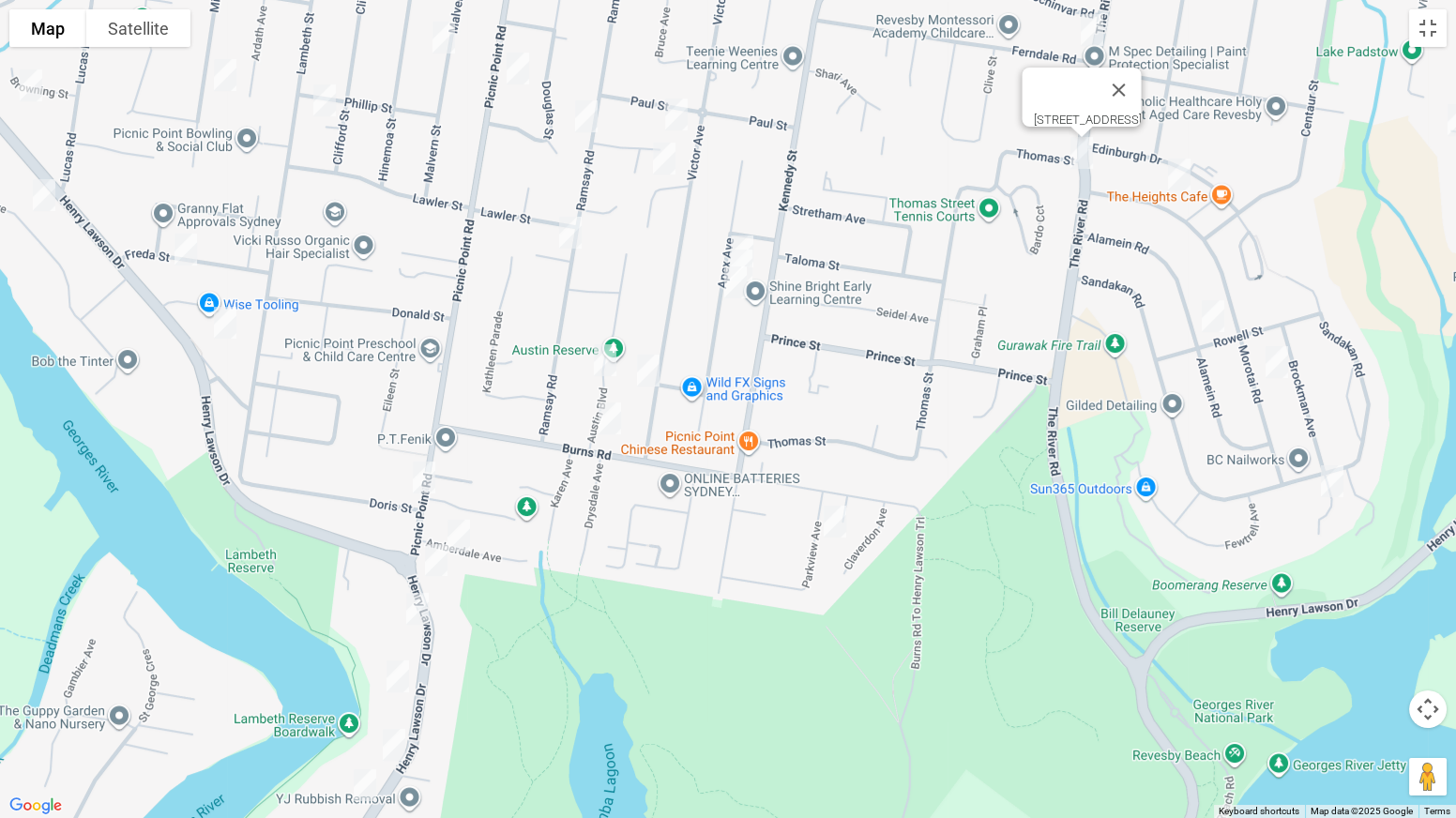
click at [1175, 173] on img "20 Morotai Road, REVESBY HEIGHTS NSW 2212" at bounding box center [1179, 174] width 37 height 47
click at [1210, 327] on img "10 Rowell Street, REVESBY HEIGHTS NSW 2212" at bounding box center [1212, 315] width 37 height 47
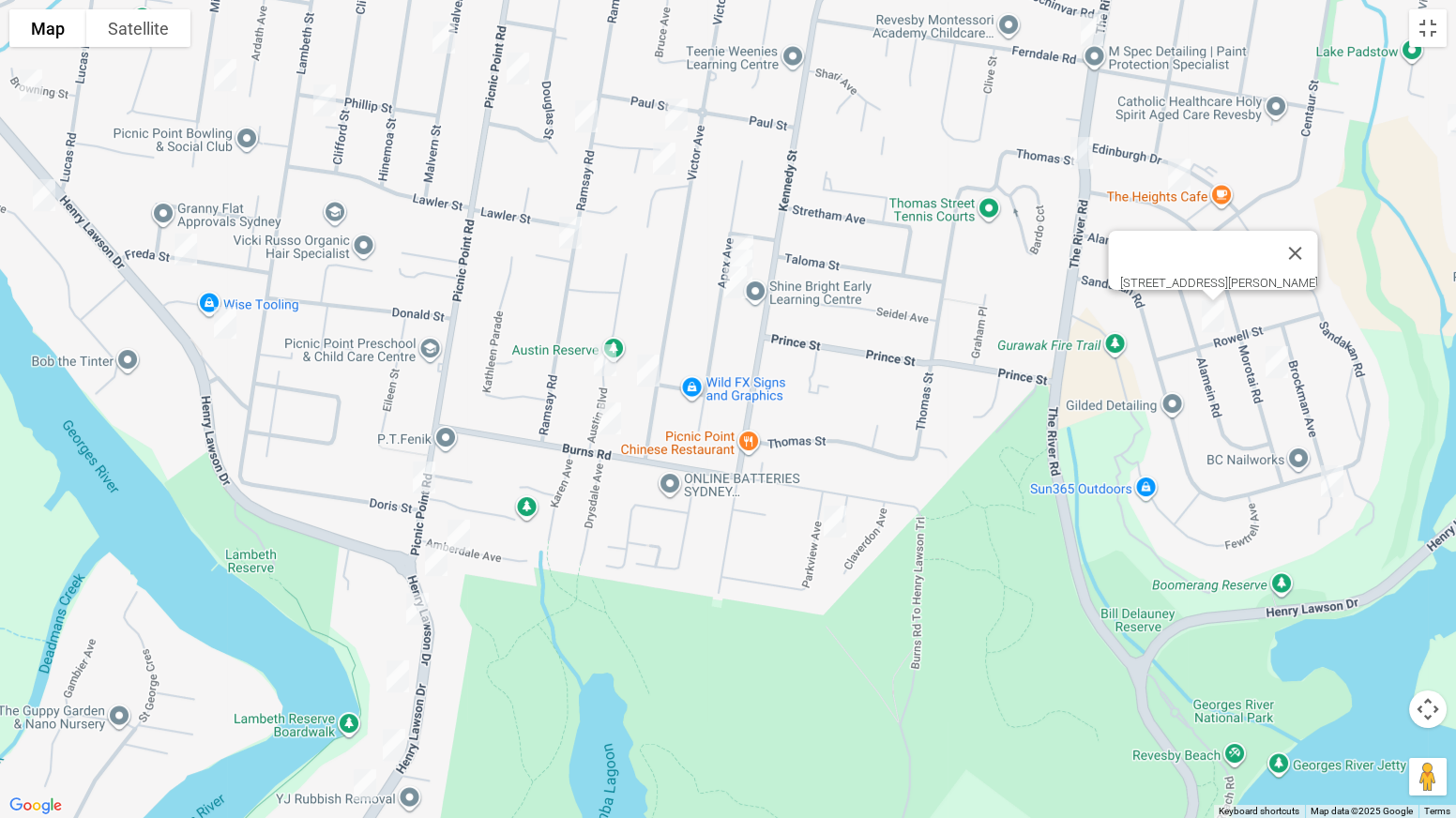
click at [1283, 387] on div "10 Rowell Street, REVESBY HEIGHTS NSW 2212" at bounding box center [728, 409] width 1456 height 818
click at [1280, 372] on img "58 Morotai Road, REVESBY HEIGHTS NSW 2212" at bounding box center [1276, 361] width 37 height 47
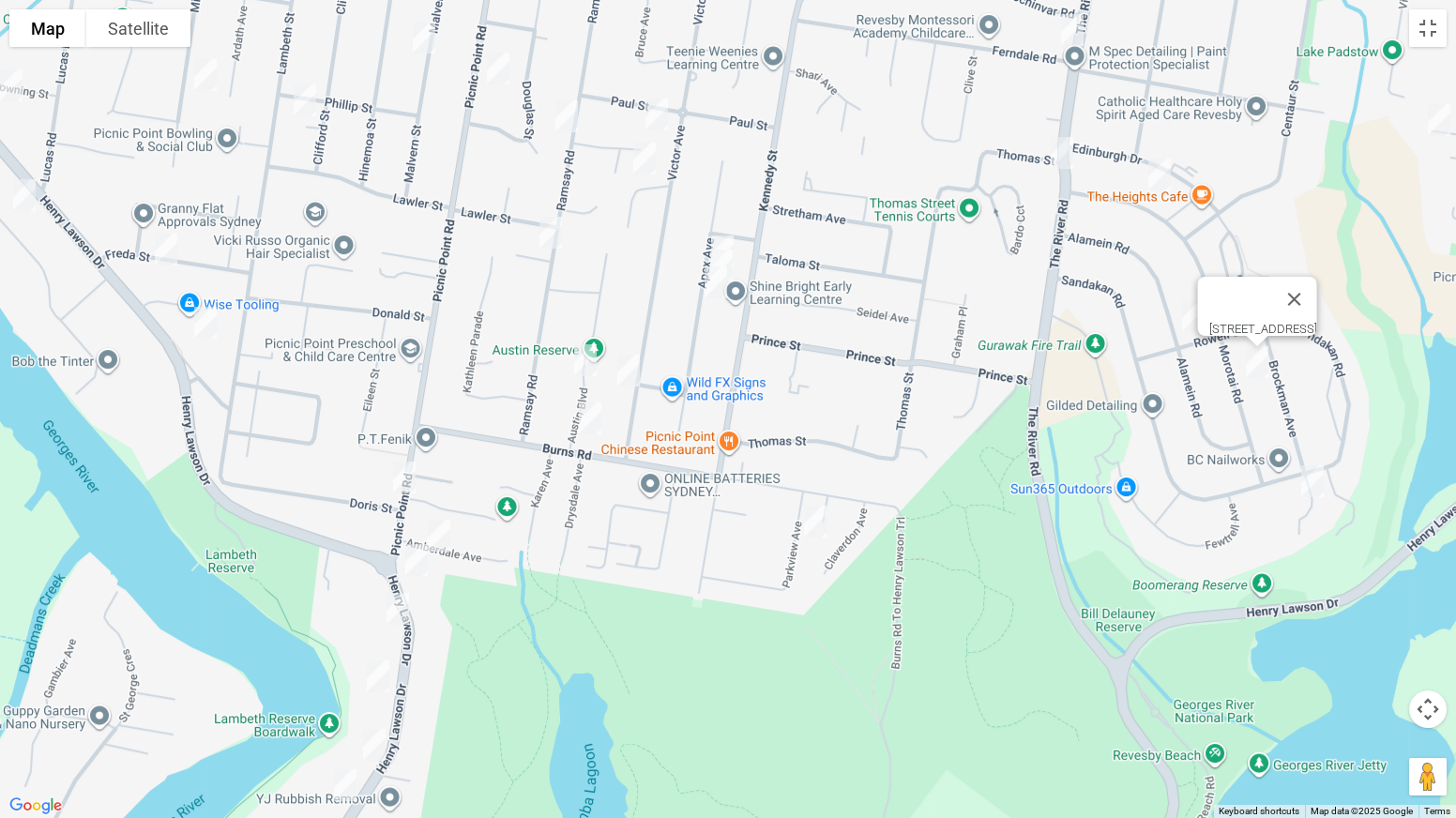
click at [1310, 474] on img "40 Brockman Avenue, REVESBY HEIGHTS NSW 2212" at bounding box center [1312, 481] width 37 height 47
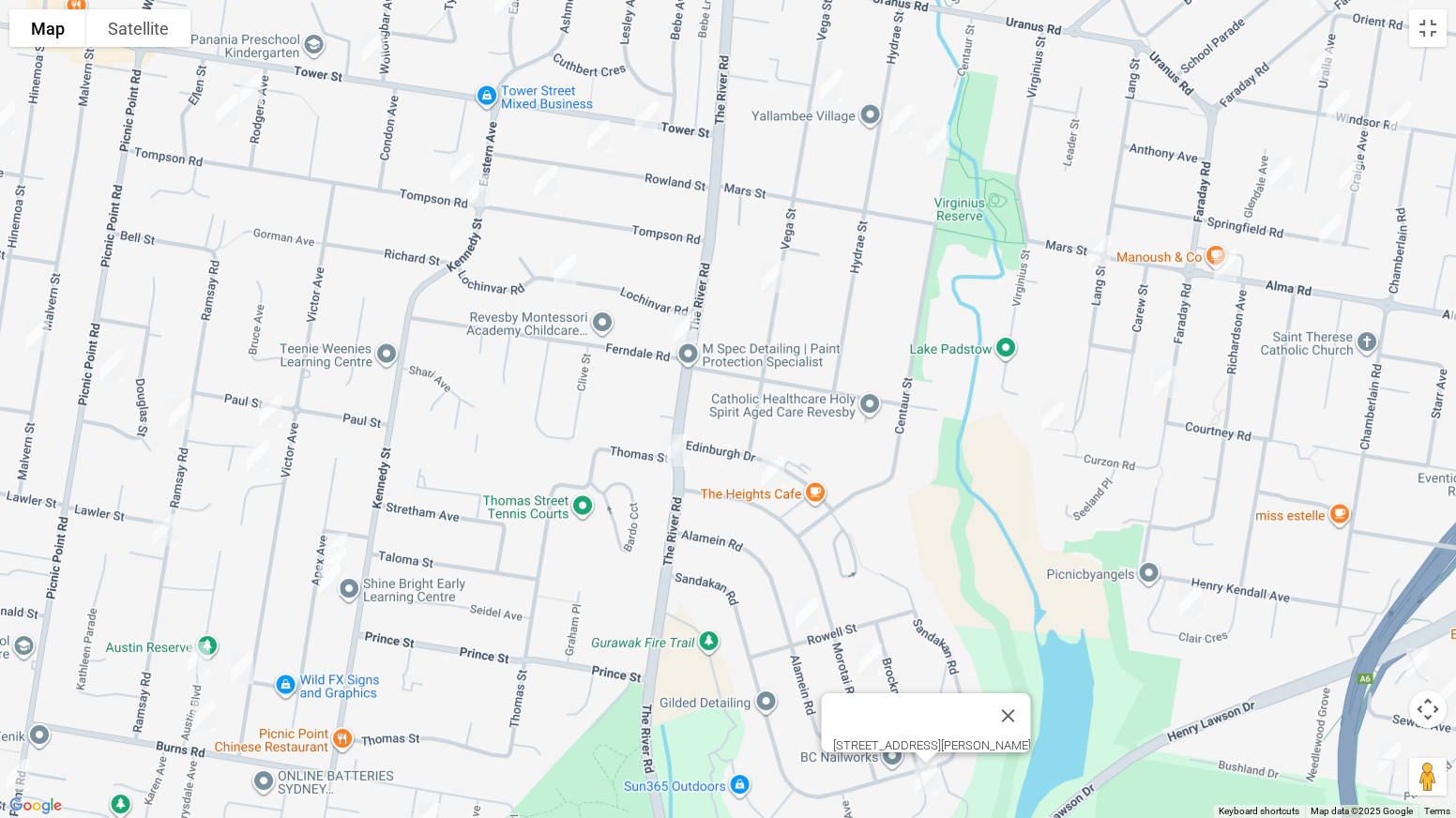
drag, startPoint x: 1188, startPoint y: 76, endPoint x: 846, endPoint y: 390, distance: 464.3
click at [846, 390] on div "40 Brockman Avenue, REVESBY HEIGHTS NSW 2212" at bounding box center [728, 409] width 1456 height 818
click at [460, 161] on img "72 Tompson Road, PANANIA NSW 2213" at bounding box center [460, 168] width 37 height 47
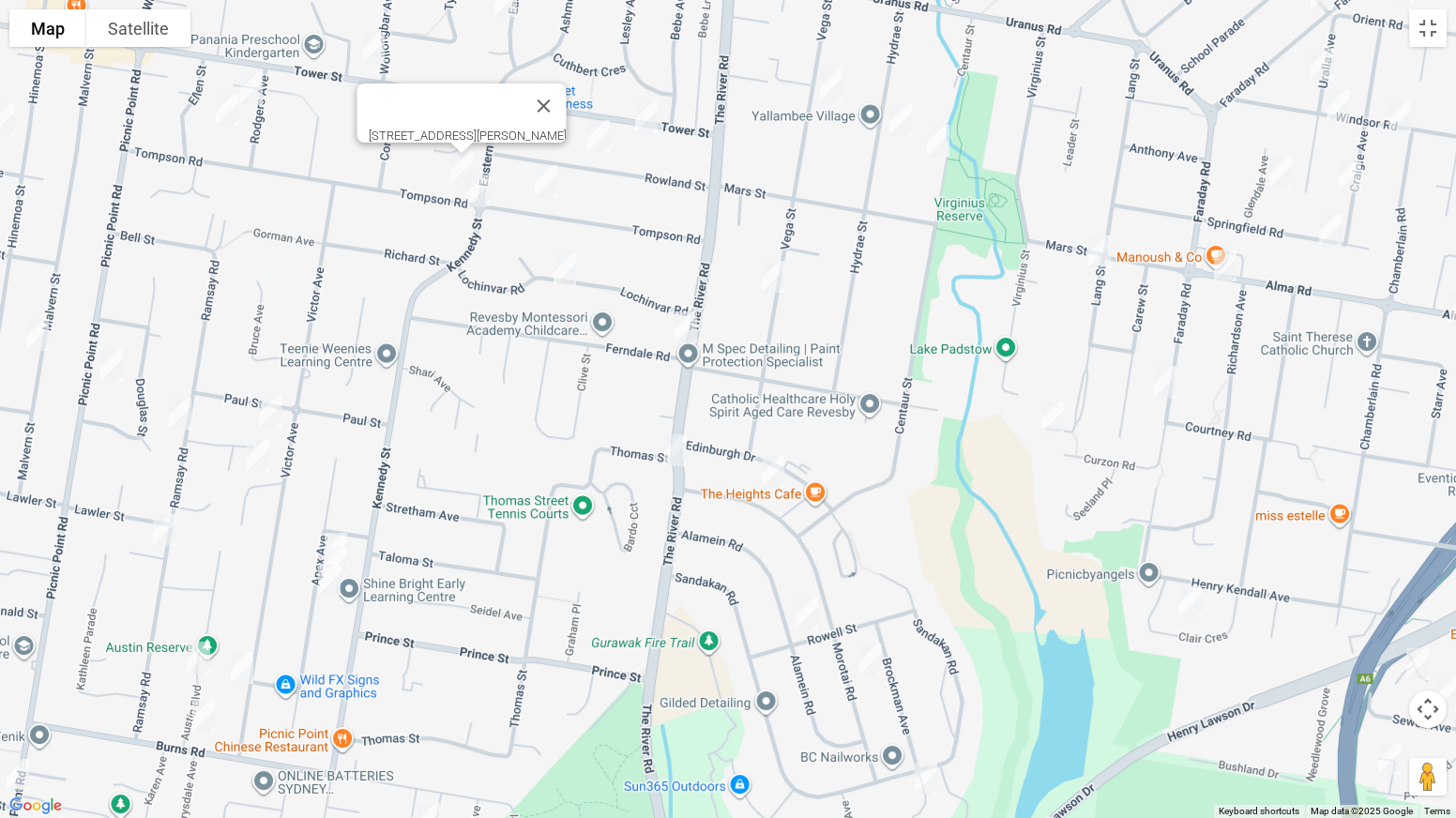
click at [482, 195] on img "51 Tompson Road, PANANIA NSW 2213" at bounding box center [478, 190] width 37 height 47
click at [652, 115] on img "2/15 Tower Street, REVESBY NSW 2212" at bounding box center [646, 117] width 37 height 47
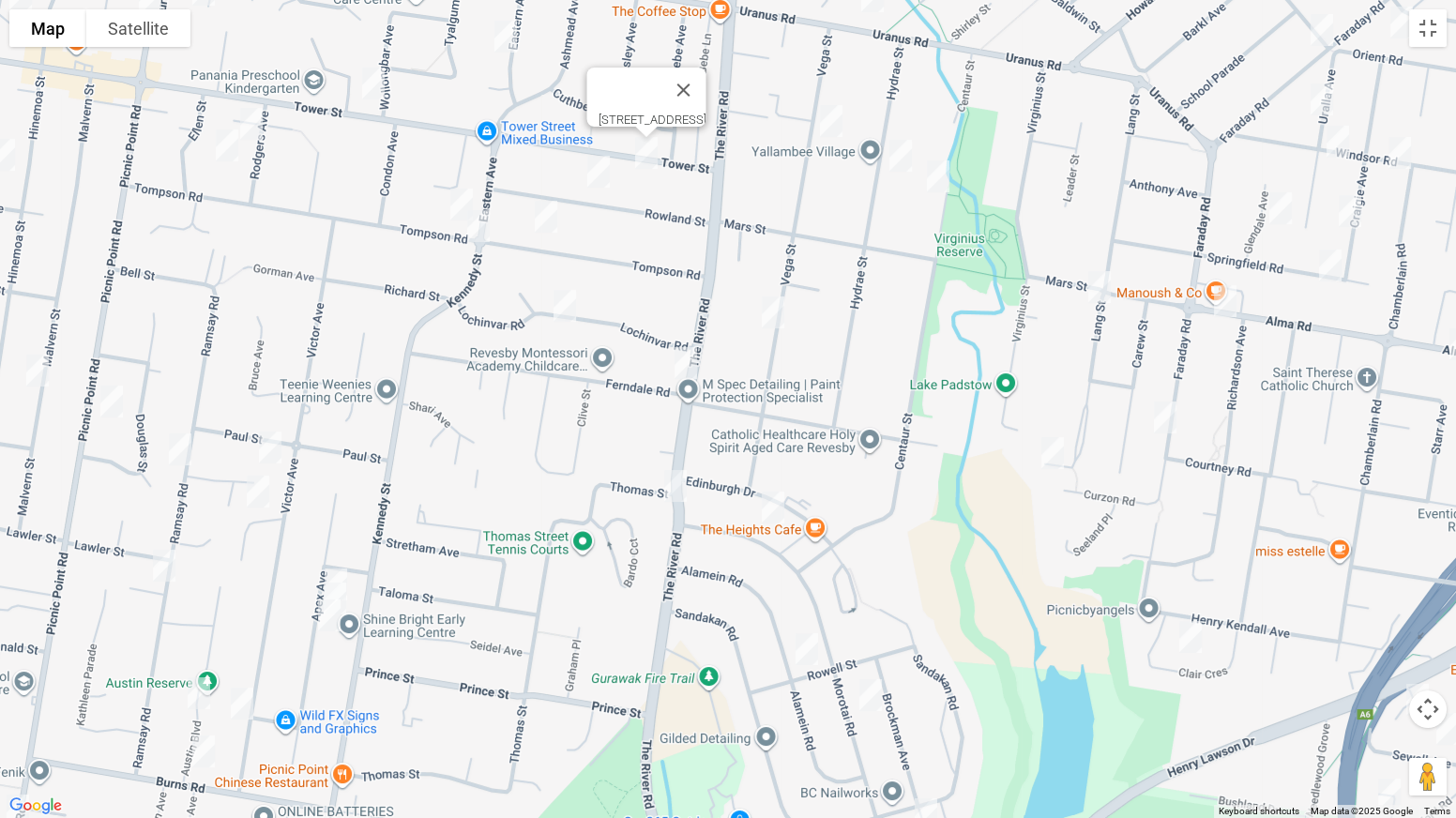
click at [596, 164] on img "32 Rowland Street, REVESBY NSW 2212" at bounding box center [598, 171] width 37 height 47
click at [551, 217] on img "54 Tompson Road, REVESBY NSW 2212" at bounding box center [546, 216] width 37 height 47
click at [563, 300] on img "29 Lochinvar Road, REVESBY NSW 2212" at bounding box center [564, 306] width 37 height 47
click at [683, 366] on img "1/292 The River Road, REVESBY NSW 2212" at bounding box center [685, 362] width 37 height 47
click at [746, 296] on button "Close" at bounding box center [722, 300] width 45 height 45
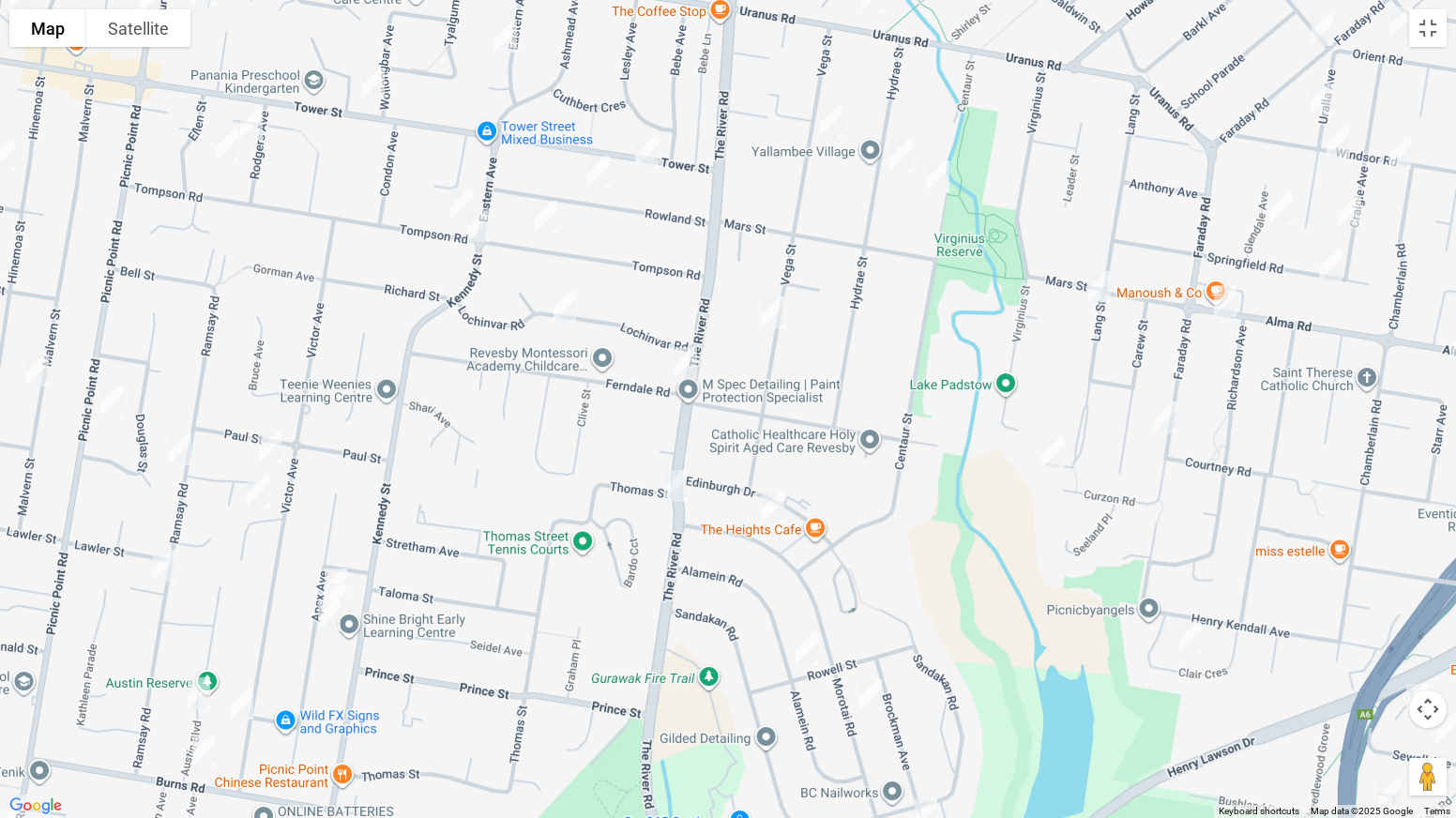
click at [772, 309] on img "64 Vega Street, REVESBY NSW 2212" at bounding box center [772, 312] width 37 height 47
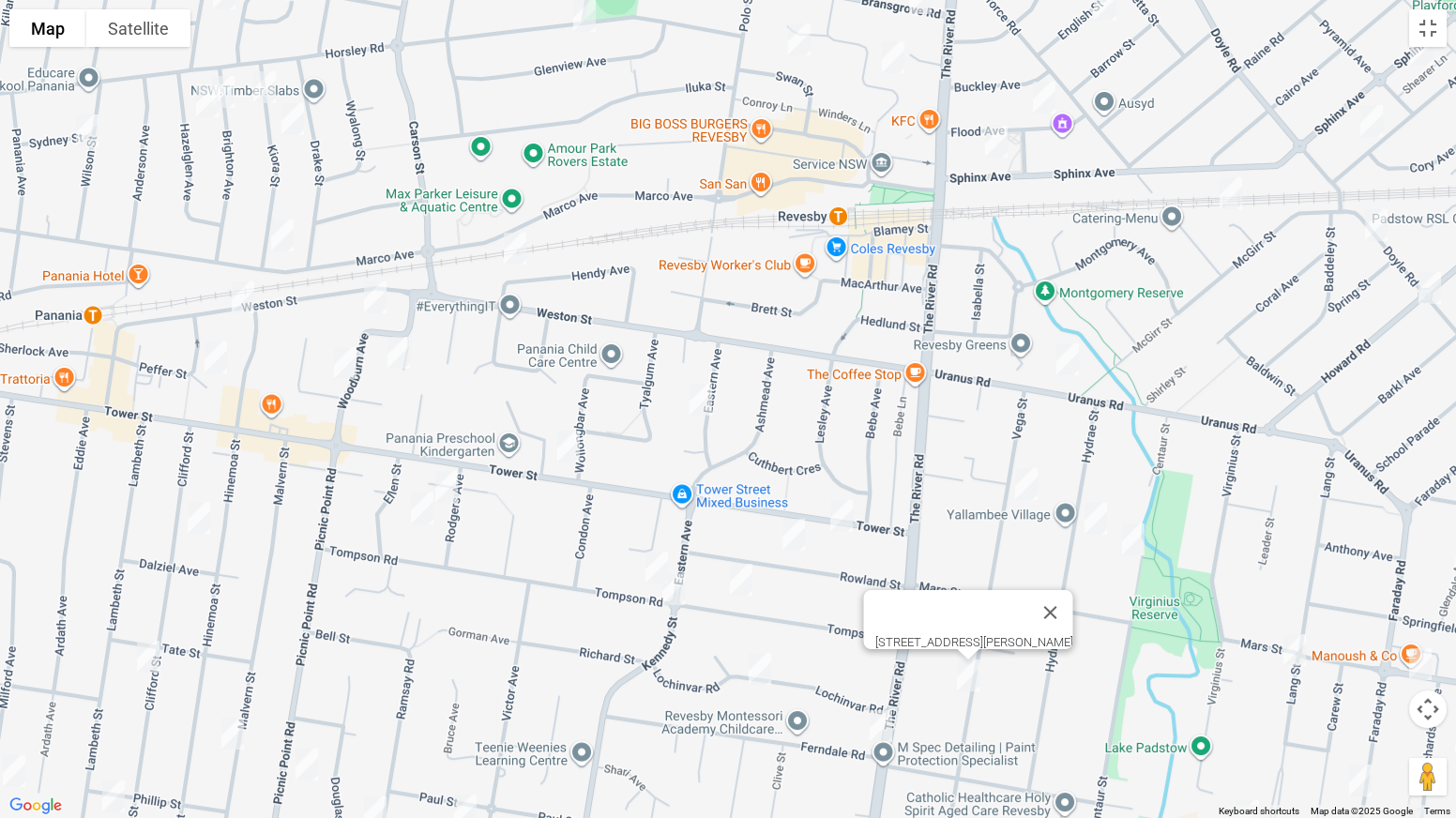
drag, startPoint x: 585, startPoint y: 40, endPoint x: 782, endPoint y: 407, distance: 416.5
click at [782, 407] on div "64 Vega Street, REVESBY NSW 2212" at bounding box center [728, 409] width 1456 height 818
click at [700, 402] on img "20 Eastern Avenue, REVESBY NSW 2212" at bounding box center [700, 399] width 37 height 47
click at [575, 447] on img "70 Tower Street, PANANIA NSW 2213" at bounding box center [567, 446] width 37 height 47
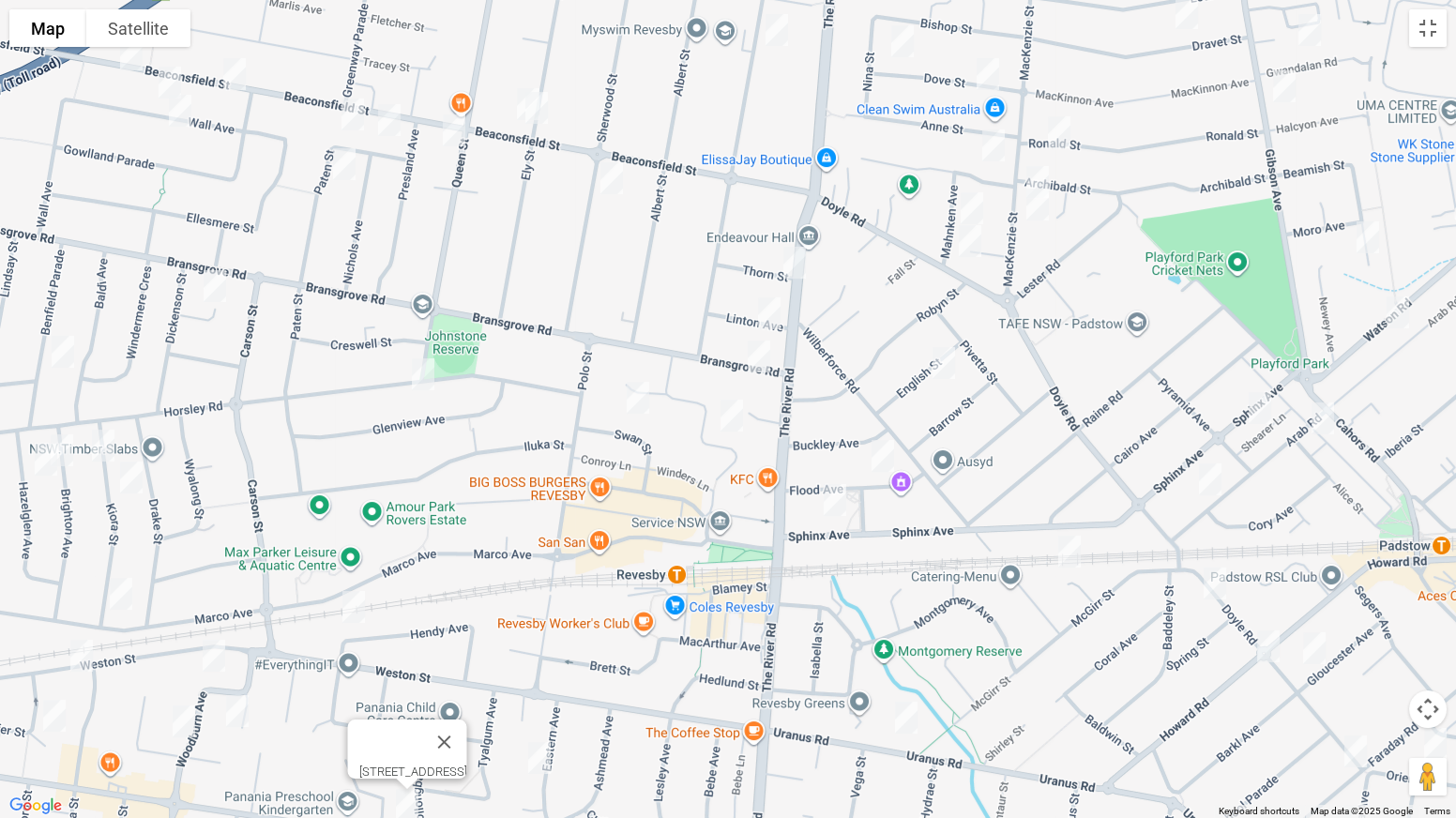
drag, startPoint x: 738, startPoint y: 164, endPoint x: 559, endPoint y: 546, distance: 421.9
click at [559, 546] on div "70 Tower Street, PANANIA NSW 2213" at bounding box center [728, 409] width 1456 height 818
click at [419, 377] on img "33 Horsley Road, REVESBY NSW 2212" at bounding box center [422, 374] width 37 height 47
click at [798, 253] on img "108 The River Road, REVESBY NSW 2212" at bounding box center [794, 262] width 37 height 47
click at [776, 312] on img "3 Linton Avenue, REVESBY NSW 2212" at bounding box center [769, 312] width 37 height 47
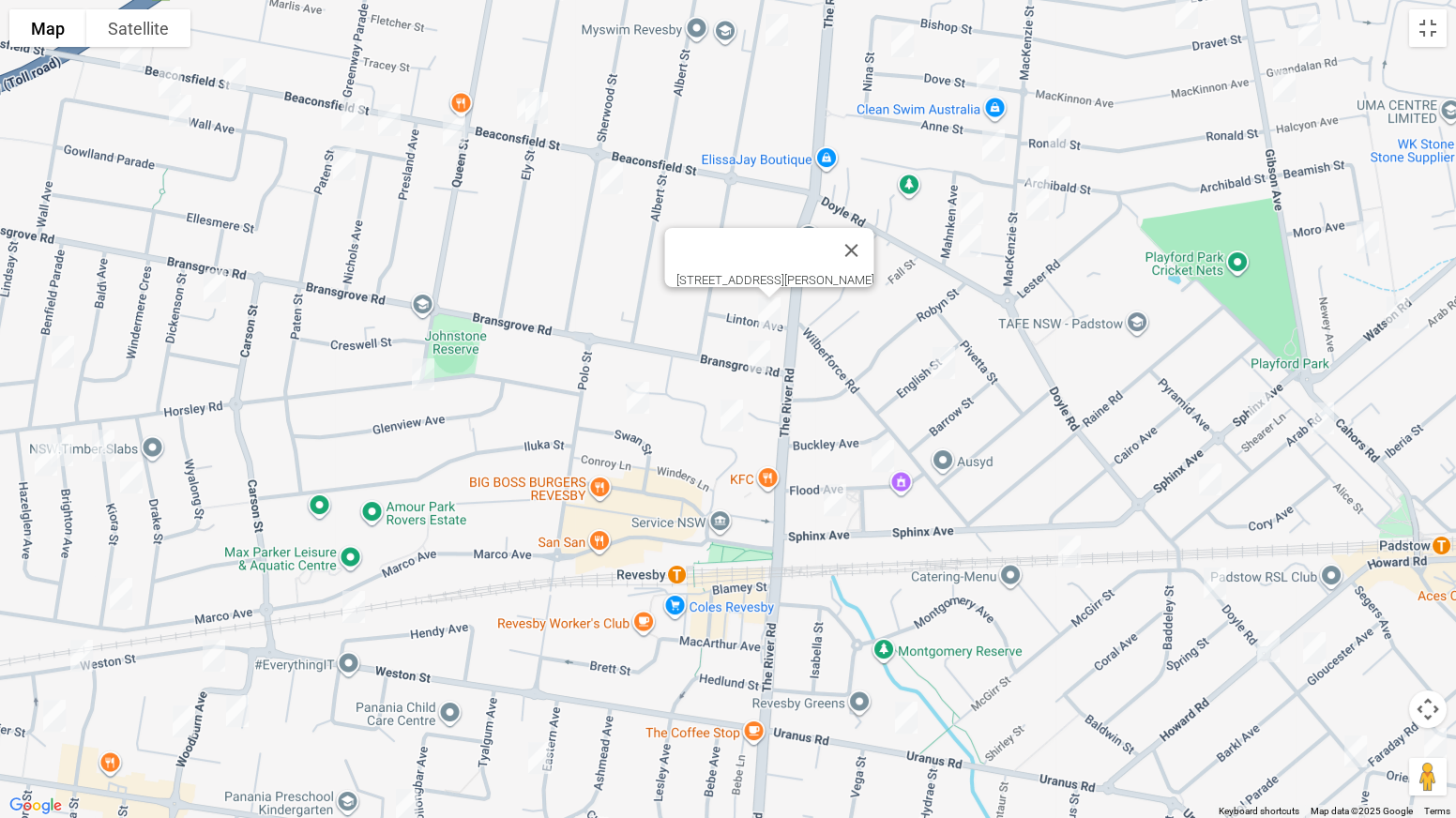
click at [762, 355] on img "5 Bransgrove Road, REVESBY NSW 2212" at bounding box center [759, 356] width 37 height 47
click at [634, 400] on img "18 Swan Street, REVESBY NSW 2212" at bounding box center [637, 398] width 37 height 47
click at [729, 416] on img "23 Simmons Street, REVESBY NSW 2212" at bounding box center [731, 415] width 37 height 47
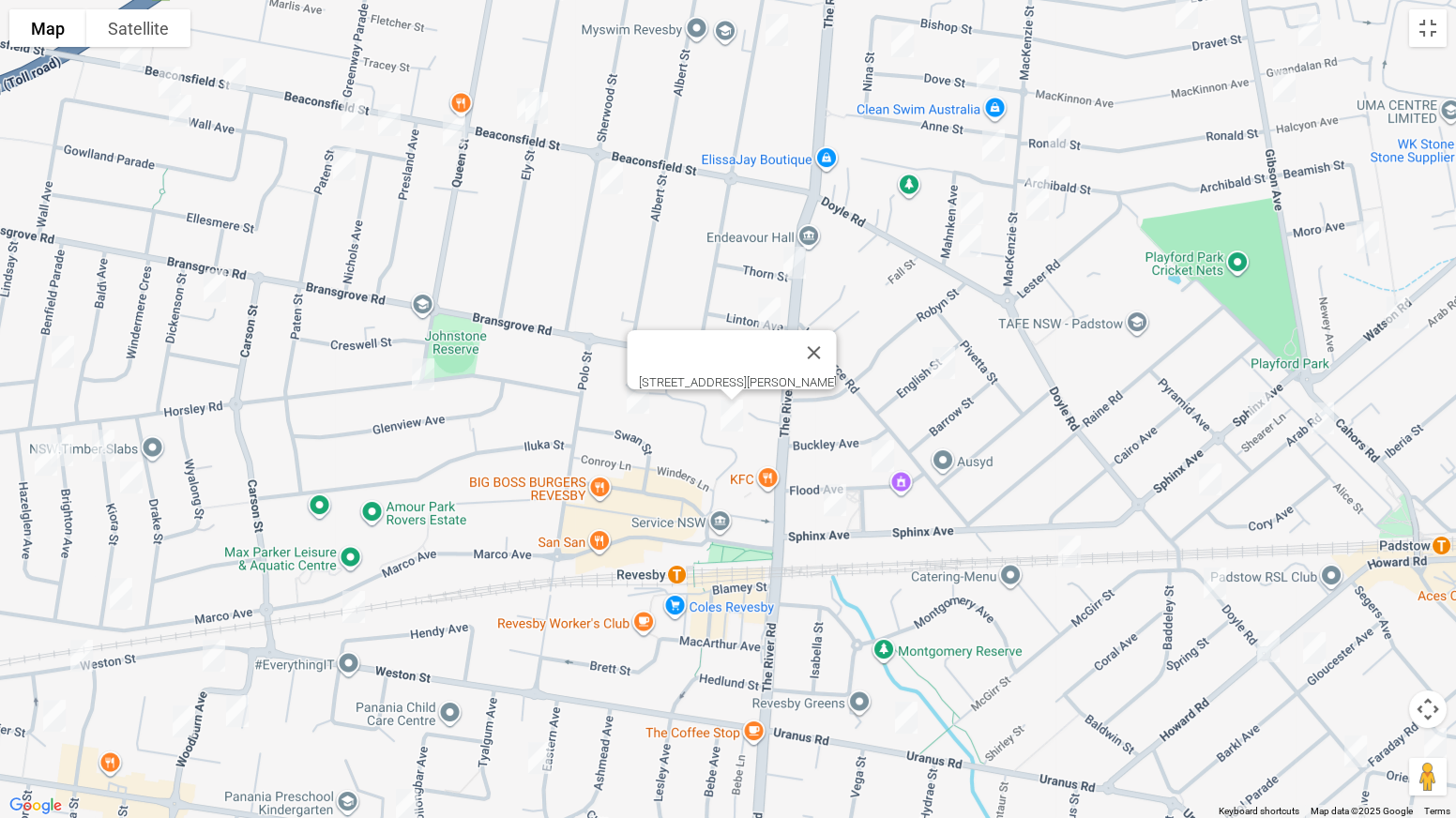
click at [947, 370] on img "1 English Street, REVESBY NSW 2212" at bounding box center [943, 362] width 37 height 47
click at [889, 453] on img "10 Flood Avenue, REVESBY NSW 2212" at bounding box center [882, 456] width 37 height 47
click at [838, 493] on img "82 Sphinx Avenue, REVESBY NSW 2212" at bounding box center [834, 500] width 37 height 47
click at [903, 642] on img "66 Uranus Road, REVESBY NSW 2212" at bounding box center [906, 718] width 37 height 47
click at [1060, 556] on img "4 Tony Crescent, PADSTOW NSW 2211" at bounding box center [1069, 551] width 37 height 47
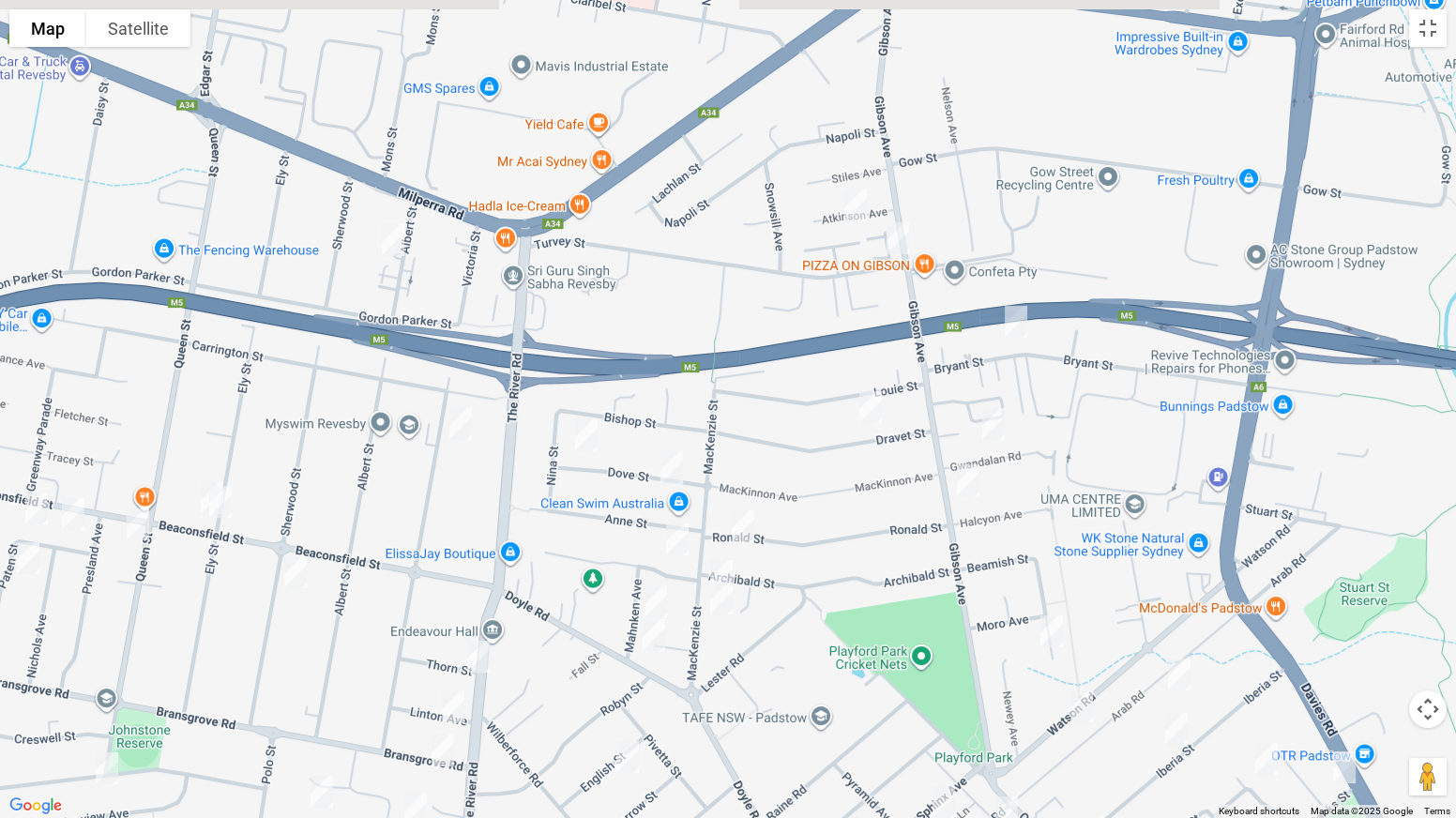
drag, startPoint x: 1149, startPoint y: 292, endPoint x: 792, endPoint y: 728, distance: 563.5
click at [792, 642] on div "4 Tony Crescent, PADSTOW NSW 2211" at bounding box center [728, 409] width 1456 height 818
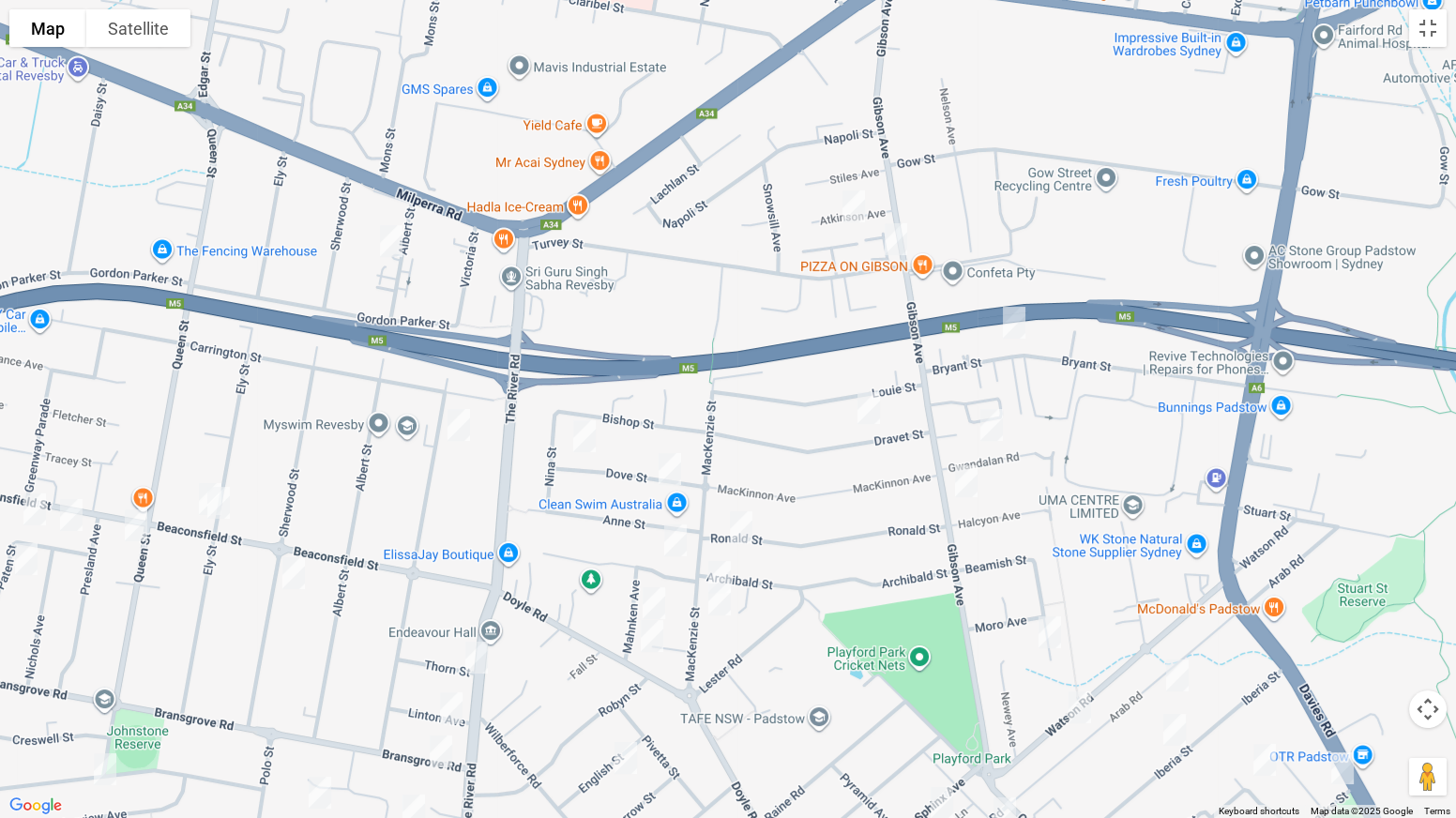
click at [862, 217] on img "9A Atkinson Avenue, PADSTOW NSW 2211" at bounding box center [853, 205] width 37 height 47
click at [888, 233] on img "2 Turvey Street, PADSTOW NSW 2211" at bounding box center [895, 239] width 37 height 47
click at [1006, 313] on img "20 Bryant Street, PADSTOW NSW 2211" at bounding box center [1014, 322] width 37 height 47
click at [990, 430] on img "6 Gwandalan Road, PADSTOW NSW 2211" at bounding box center [991, 424] width 37 height 47
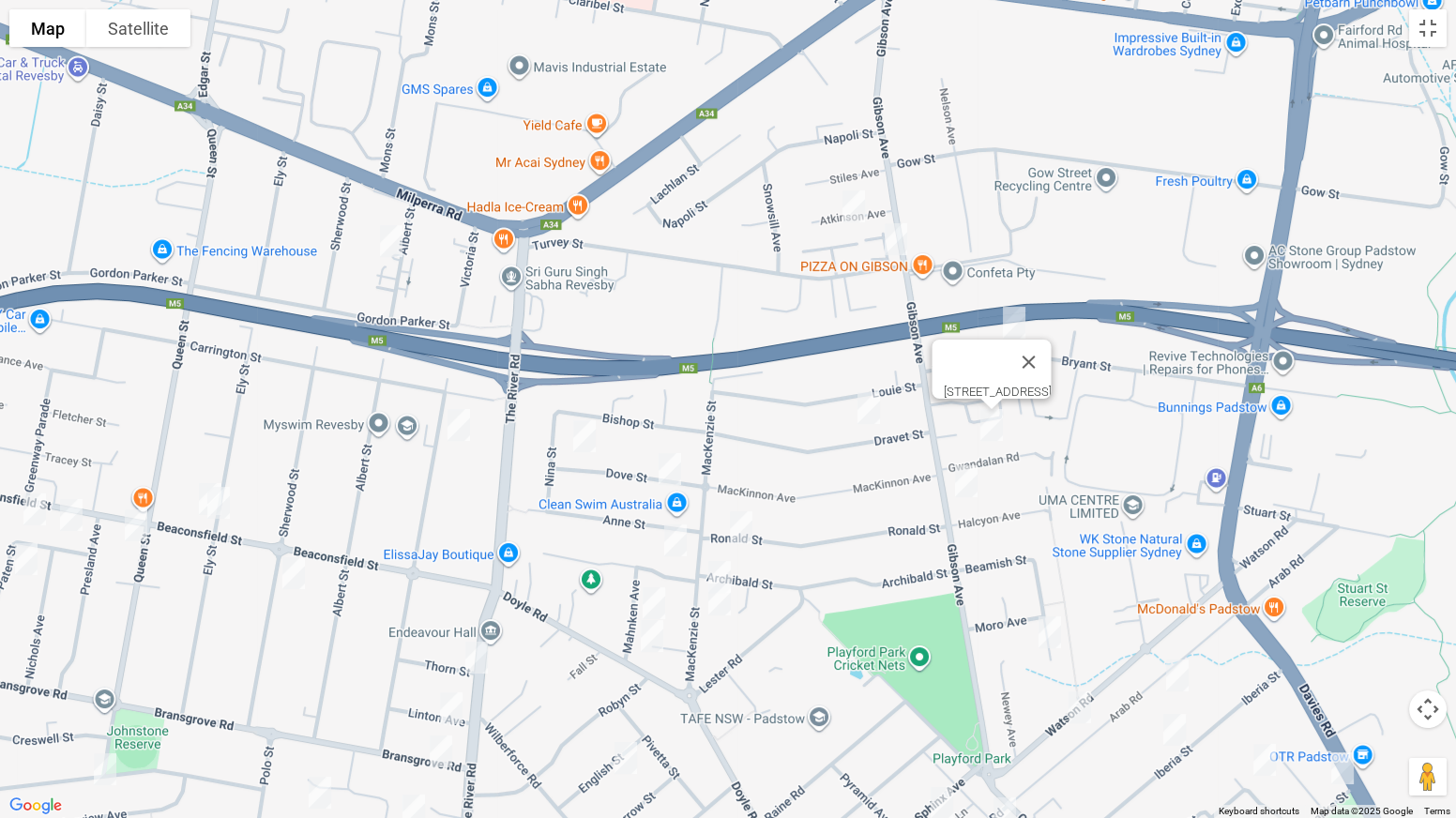
click at [870, 414] on img "14A Dravet Street, PADSTOW NSW 2211" at bounding box center [868, 408] width 37 height 47
click at [973, 476] on img "130 Gibson Avenue, PADSTOW NSW 2211" at bounding box center [966, 481] width 37 height 47
click at [666, 473] on img "7 Dove Street, REVESBY NSW 2212" at bounding box center [669, 468] width 37 height 47
click at [674, 533] on img "4A Langdale Avenue, REVESBY NSW 2212" at bounding box center [674, 540] width 37 height 47
click at [745, 532] on img "53 Ronald Street, PADSTOW NSW 2211" at bounding box center [740, 527] width 37 height 47
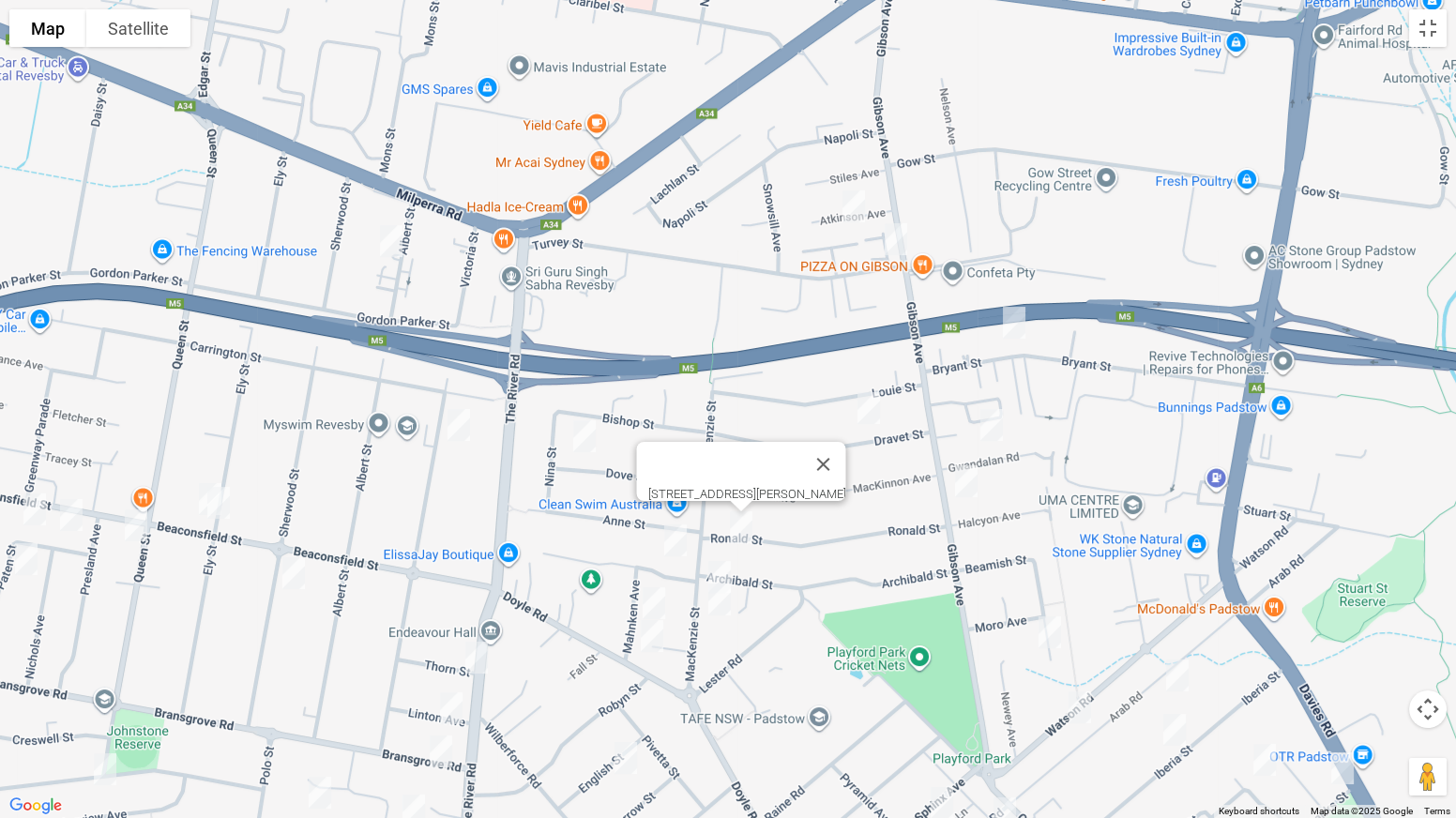
click at [719, 561] on img "88 Mackenzie Street, REVESBY NSW 2212" at bounding box center [718, 576] width 37 height 47
click at [721, 592] on img "92A Mackenzie Street, REVESBY NSW 2212" at bounding box center [718, 599] width 37 height 47
click at [654, 601] on img "9 Mahnken Avenue, REVESBY NSW 2212" at bounding box center [653, 603] width 37 height 47
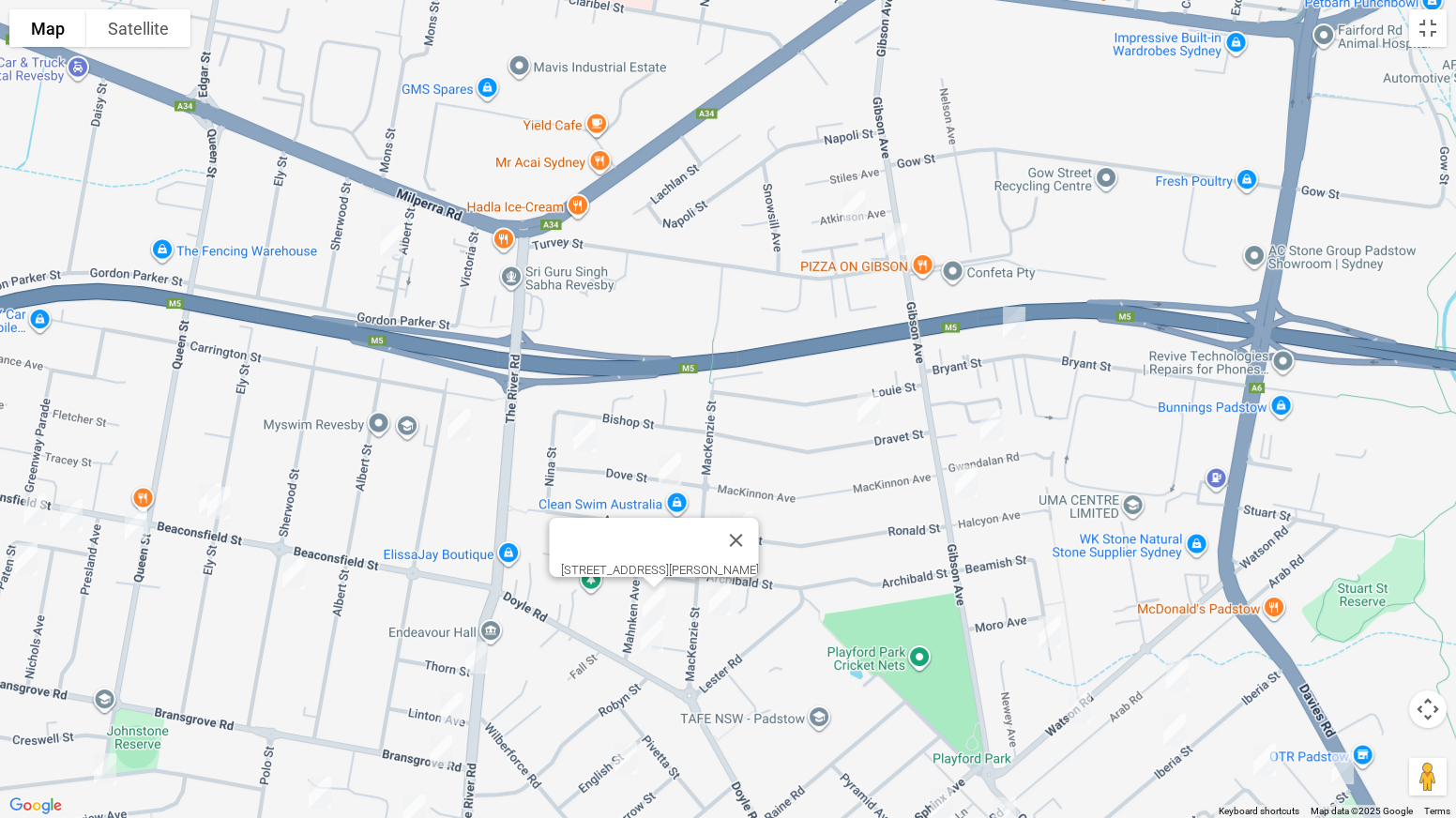
click at [654, 638] on img "25 Doyle Road, REVESBY NSW 2212" at bounding box center [652, 635] width 37 height 47
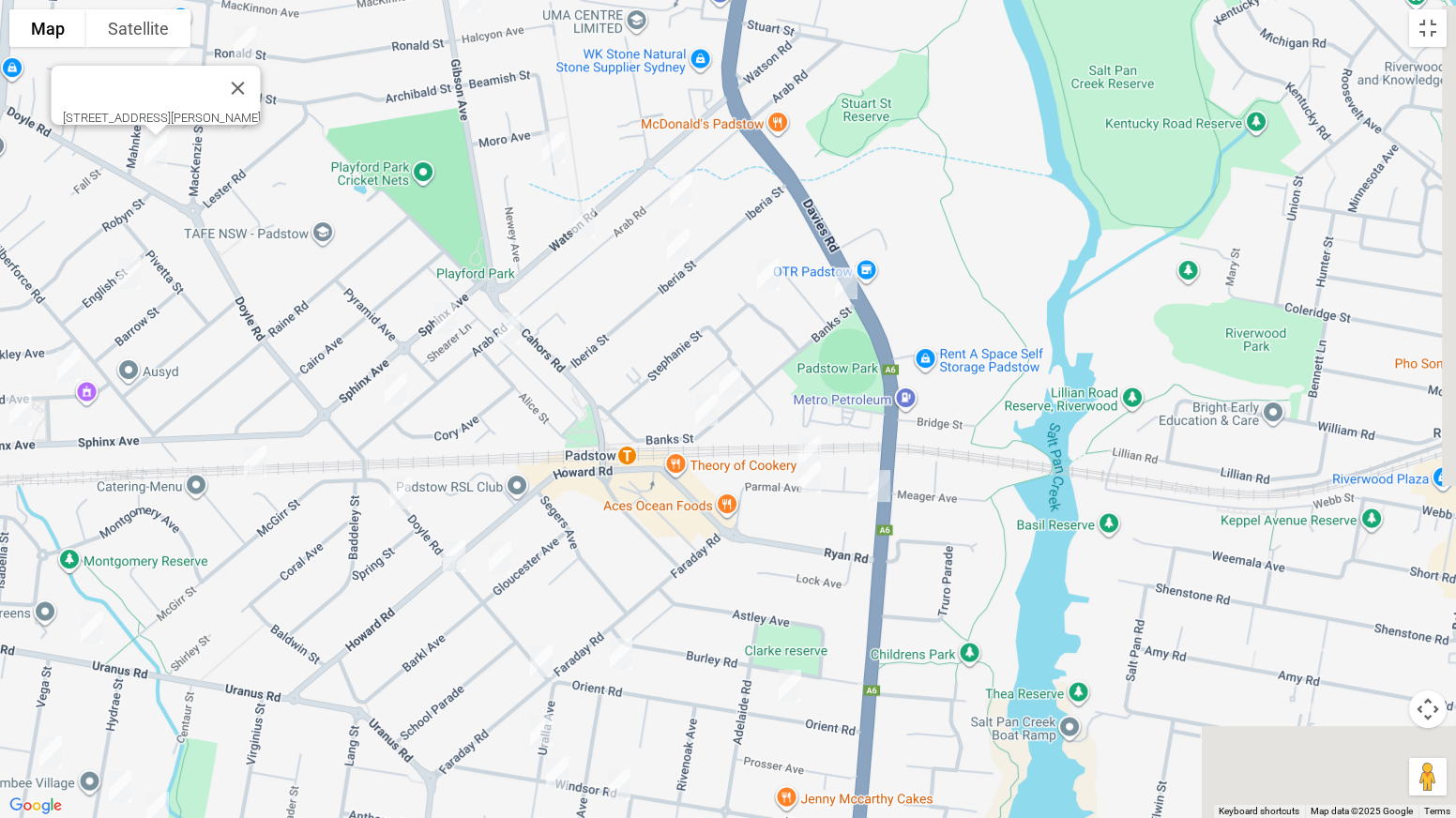
drag, startPoint x: 894, startPoint y: 657, endPoint x: 395, endPoint y: 166, distance: 700.1
click at [395, 166] on div "25 Doyle Road, REVESBY NSW 2212" at bounding box center [728, 409] width 1456 height 818
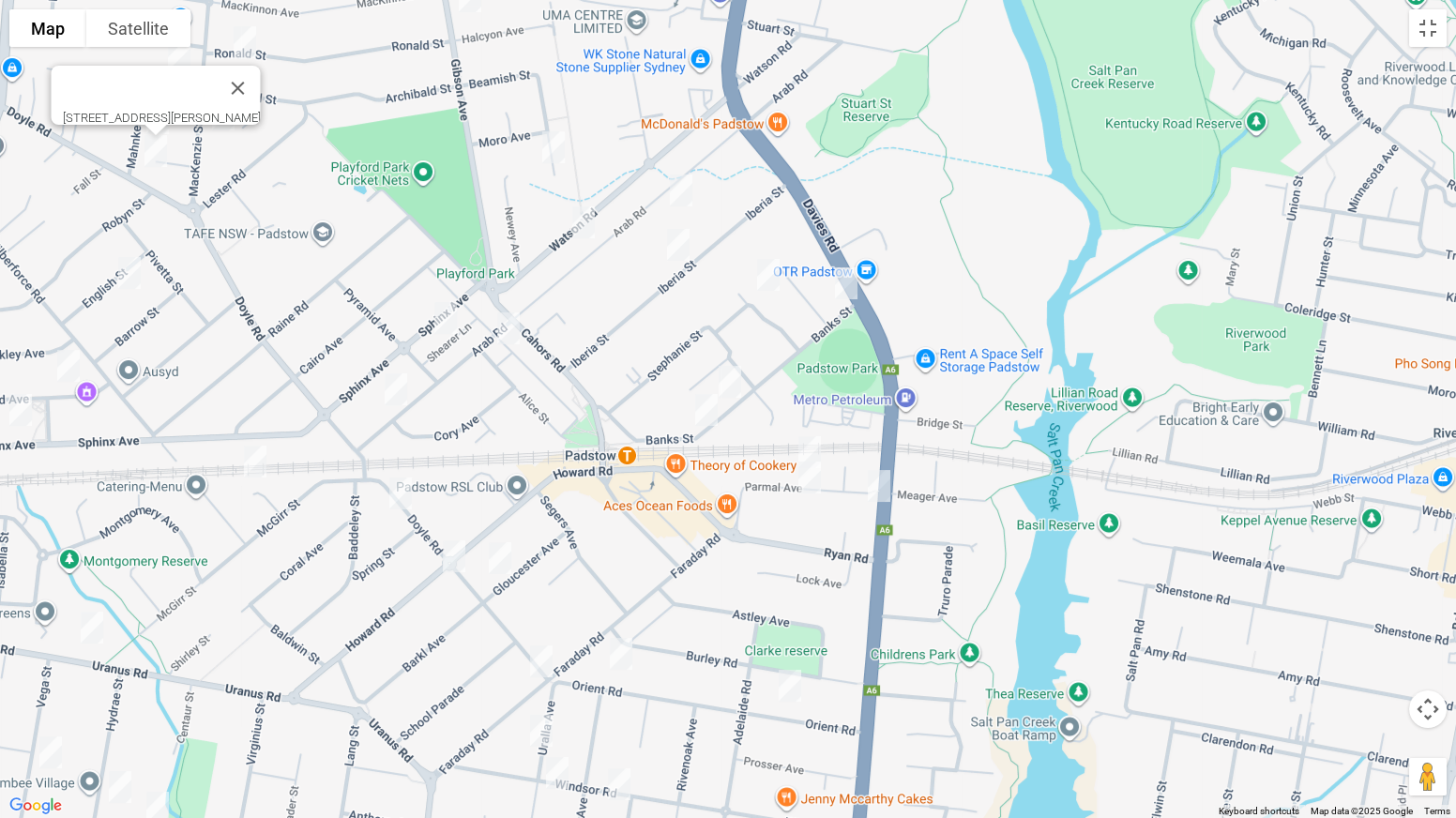
click at [567, 137] on img "26 Beamish Street, PADSTOW NSW 2211" at bounding box center [553, 147] width 37 height 47
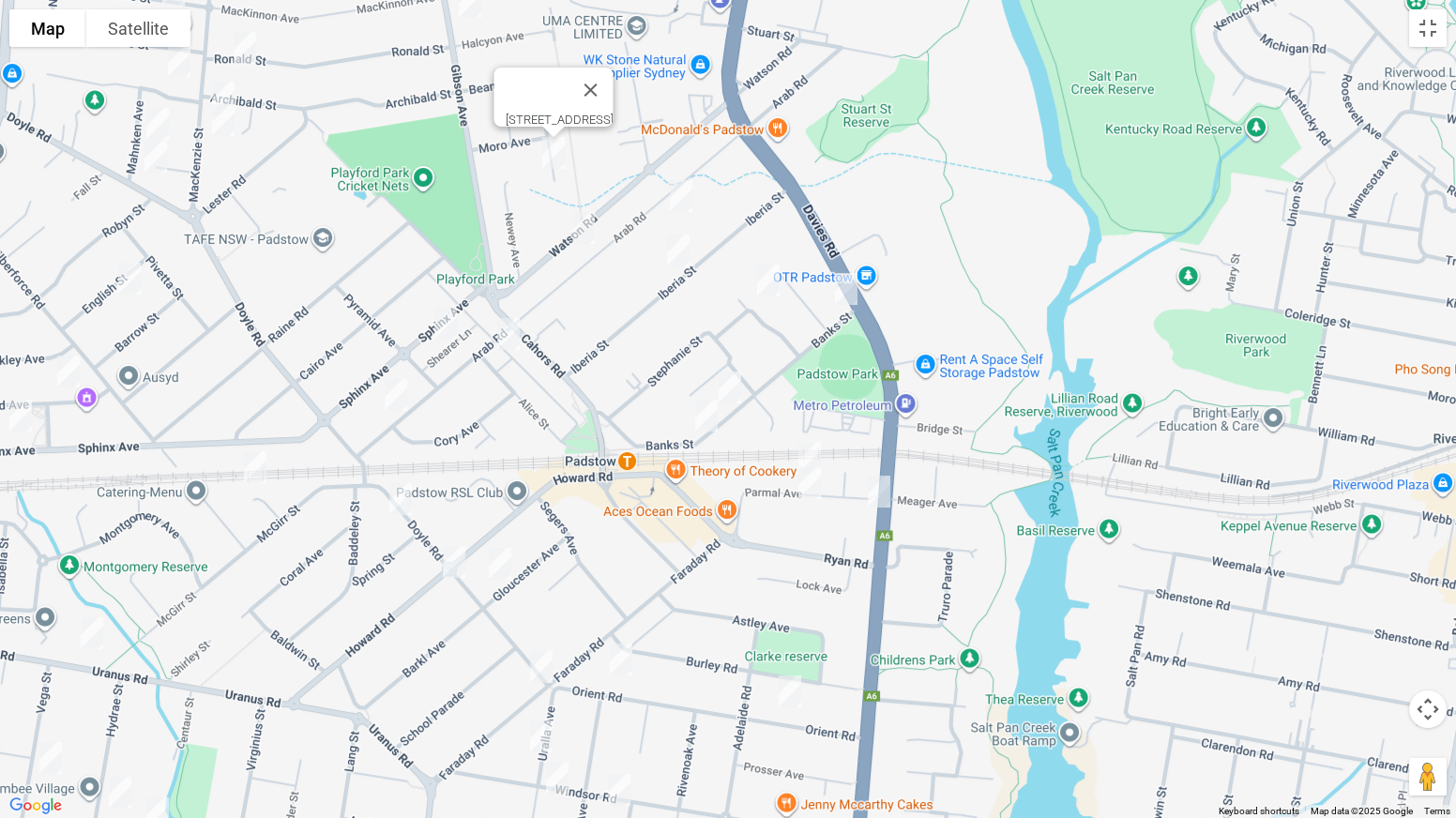
click at [585, 227] on img "71 Watson Road, PADSTOW NSW 2211" at bounding box center [583, 227] width 37 height 47
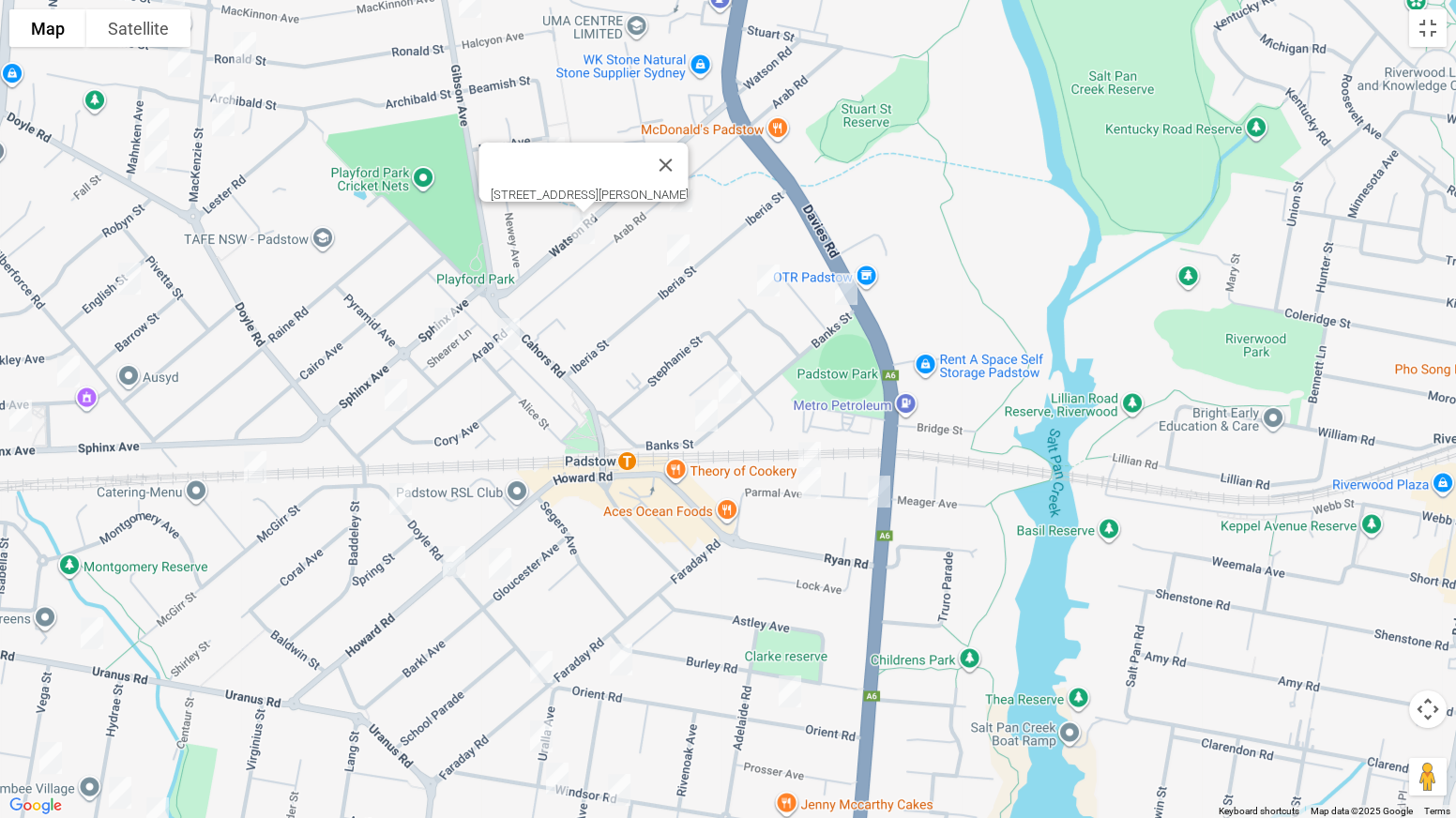
click at [447, 321] on img "13 Sphinx Avenue, PADSTOW NSW 2211" at bounding box center [445, 323] width 37 height 47
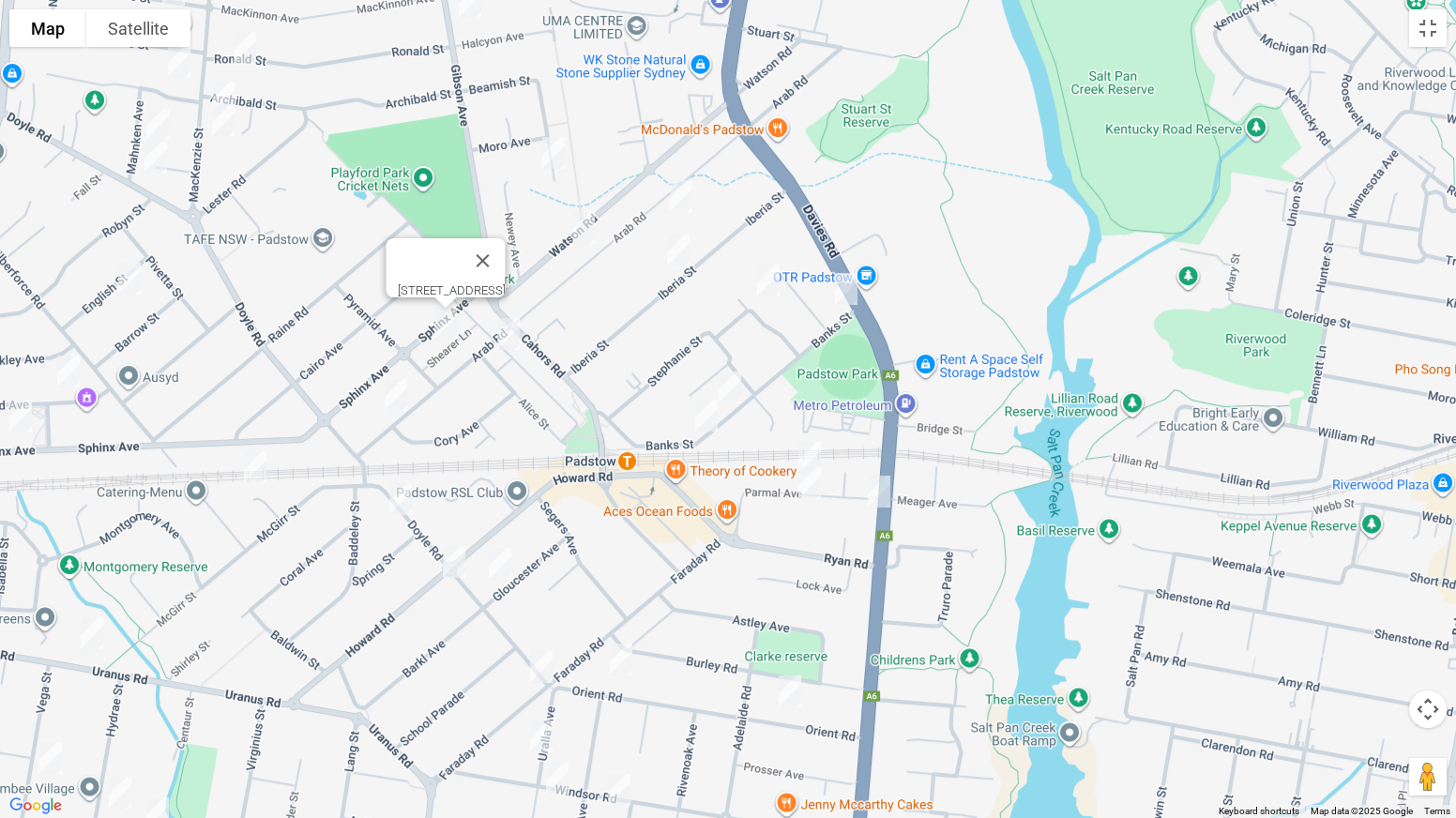
click at [683, 194] on img "61A Arab Road, PADSTOW NSW 2211" at bounding box center [680, 196] width 37 height 47
click at [678, 239] on img "80 Iberia Street, PADSTOW NSW 2211" at bounding box center [677, 250] width 37 height 47
click at [775, 277] on img "17 Kuranda Avenue, PADSTOW NSW 2211" at bounding box center [768, 280] width 37 height 47
click at [841, 290] on img "56A Banks Street, PADSTOW NSW 2211" at bounding box center [846, 289] width 37 height 47
click at [739, 393] on img "26 Banks Street, PADSTOW NSW 2211" at bounding box center [729, 387] width 37 height 47
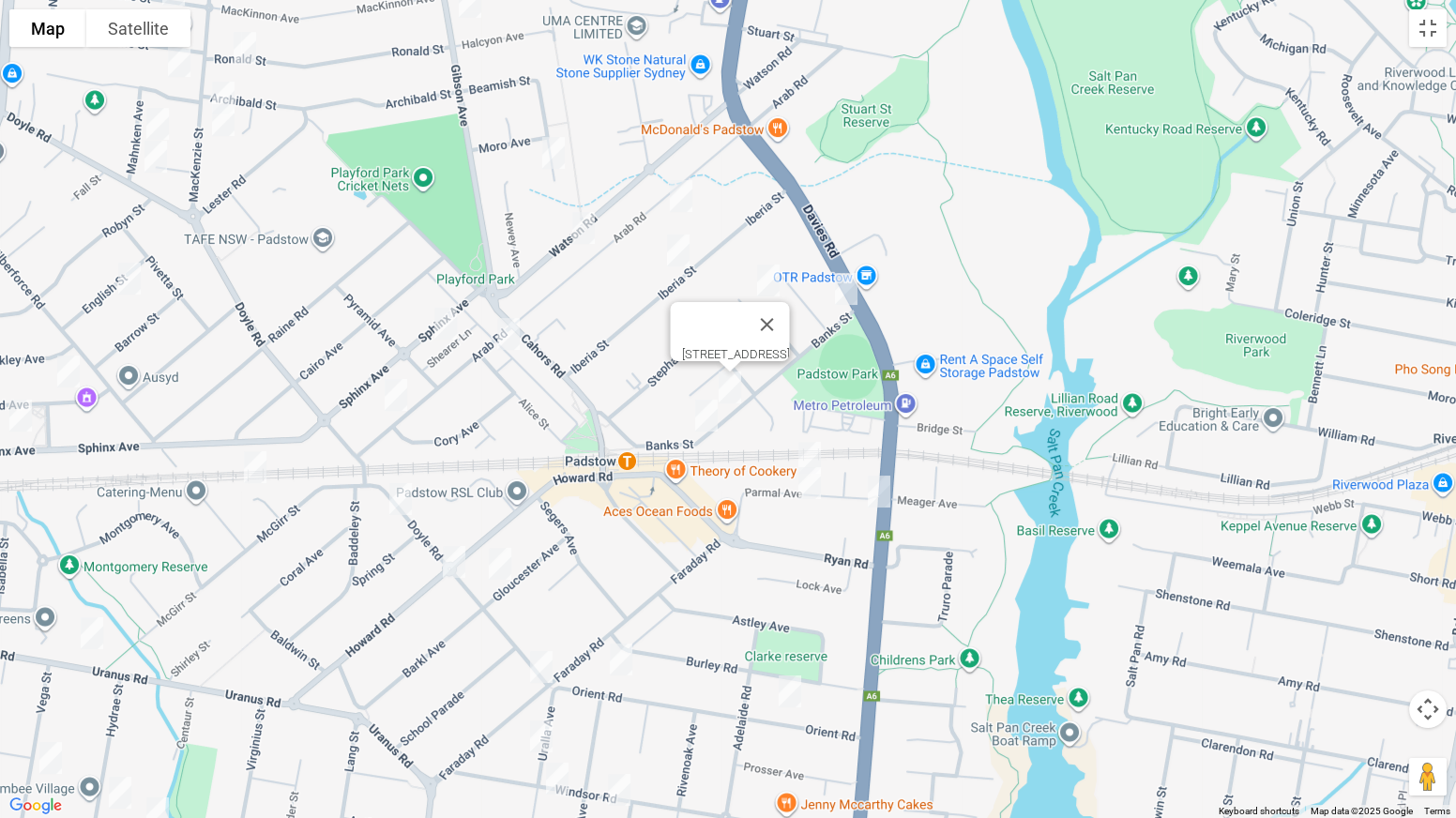
click at [708, 413] on img "16A Banks Street, PADSTOW NSW 2211" at bounding box center [706, 415] width 37 height 47
click at [522, 345] on img "115 Arab Road, PADSTOW NSW 2211" at bounding box center [508, 334] width 37 height 47
click at [389, 396] on img "1/164 Arab Road, PADSTOW NSW 2211" at bounding box center [396, 395] width 37 height 47
click at [414, 500] on img "106 Doyle Road, PADSTOW NSW 2211" at bounding box center [400, 499] width 37 height 47
click at [450, 550] on img "110 Doyle Road, PADSTOW NSW 2211" at bounding box center [454, 562] width 37 height 47
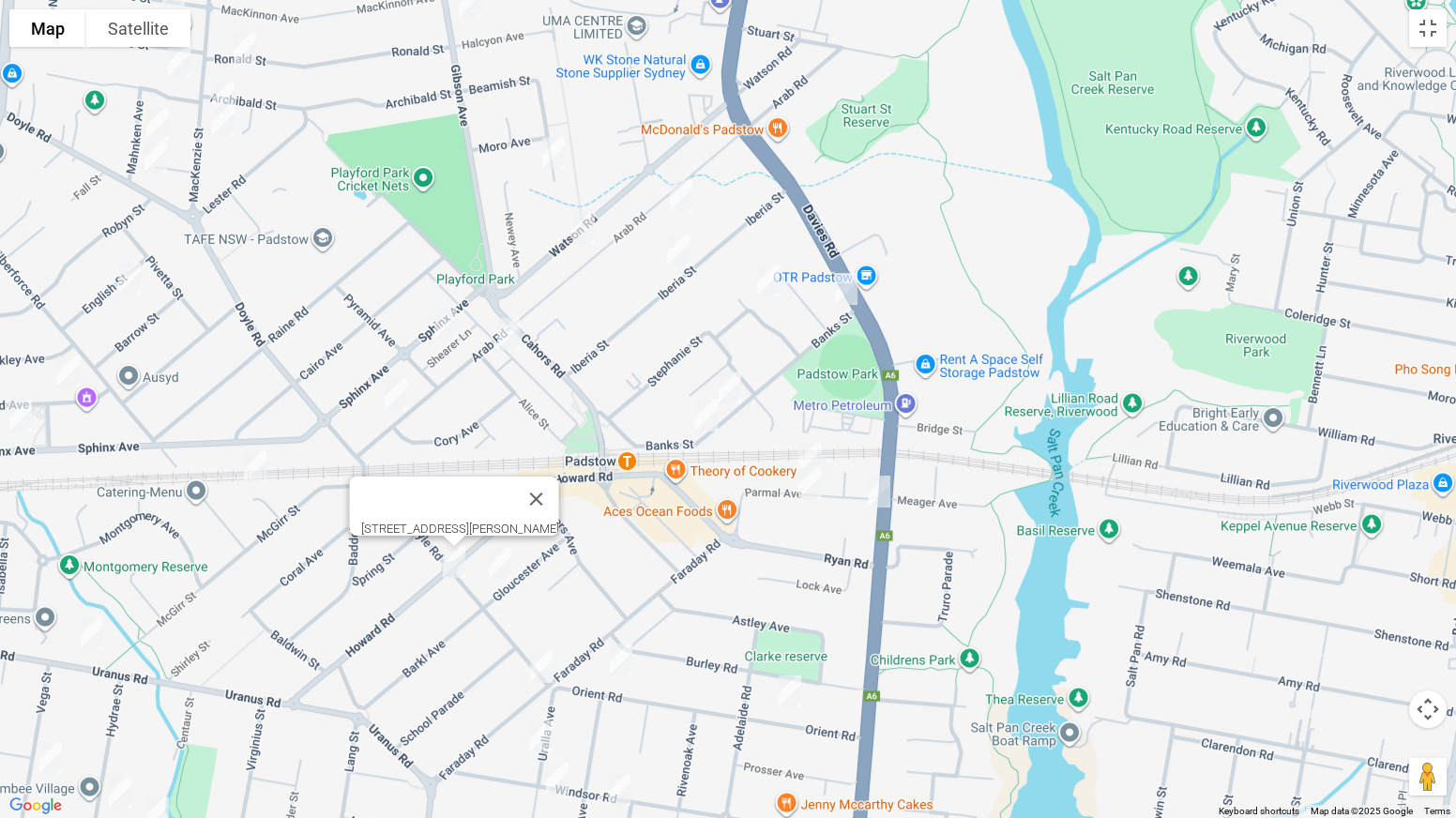
click at [502, 563] on img "22 Gloucester Avenue, PADSTOW NSW 2211" at bounding box center [500, 564] width 37 height 47
click at [802, 448] on img "18 Parmal Avenue, PADSTOW NSW 2211" at bounding box center [809, 458] width 37 height 47
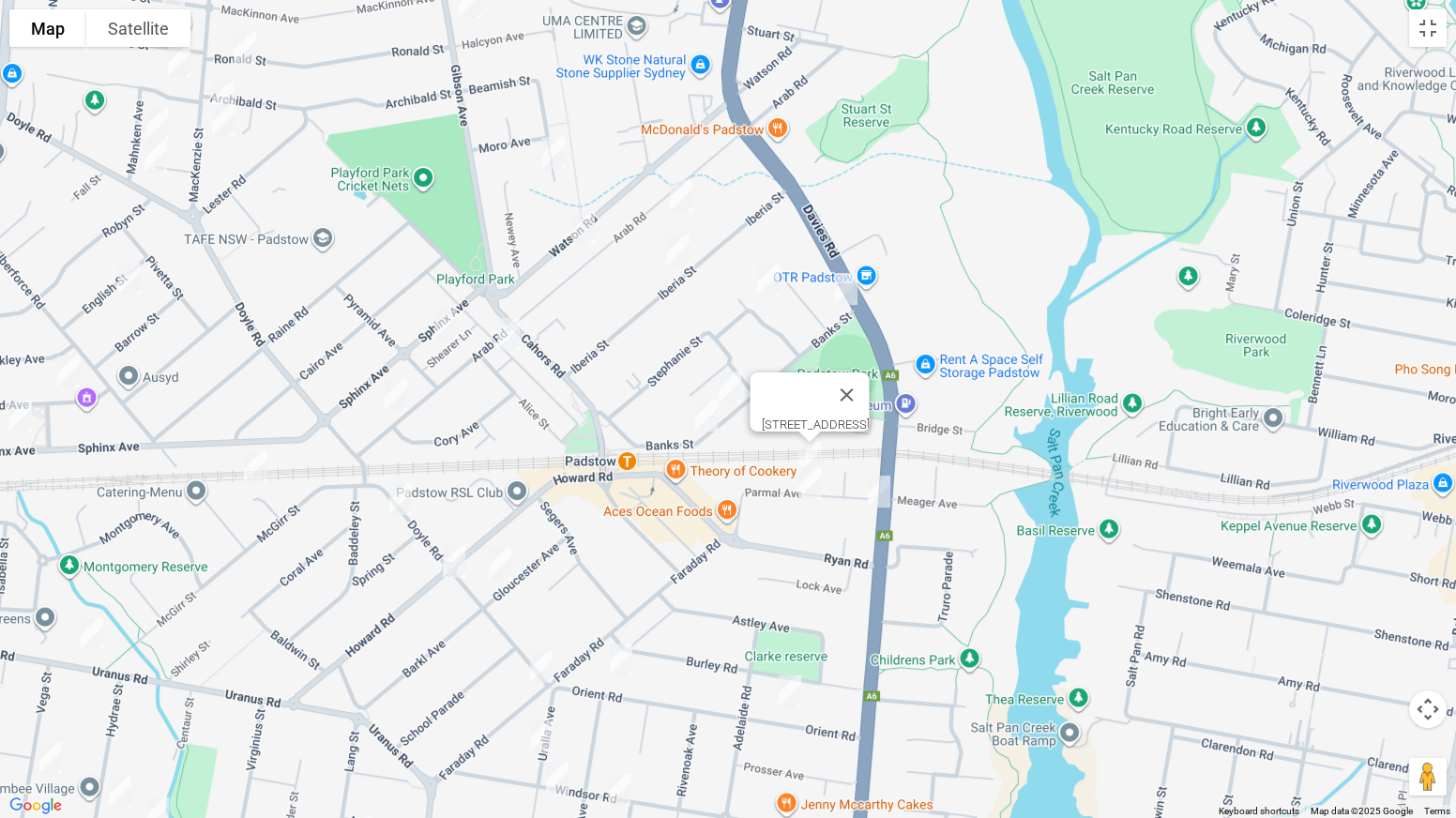
click at [804, 487] on img "17 Parmal Avenue, PADSTOW NSW 2211" at bounding box center [809, 483] width 37 height 47
click at [883, 493] on img "80 Davies Road, PADSTOW NSW 2211" at bounding box center [878, 491] width 37 height 47
click at [796, 642] on img "18 Orient Road, PADSTOW NSW 2211" at bounding box center [789, 691] width 37 height 47
click at [623, 642] on img "64 Orient Road, PADSTOW NSW 2211" at bounding box center [620, 659] width 37 height 47
click at [550, 642] on img "146 Doyle Road, PADSTOW NSW 2211" at bounding box center [541, 667] width 37 height 47
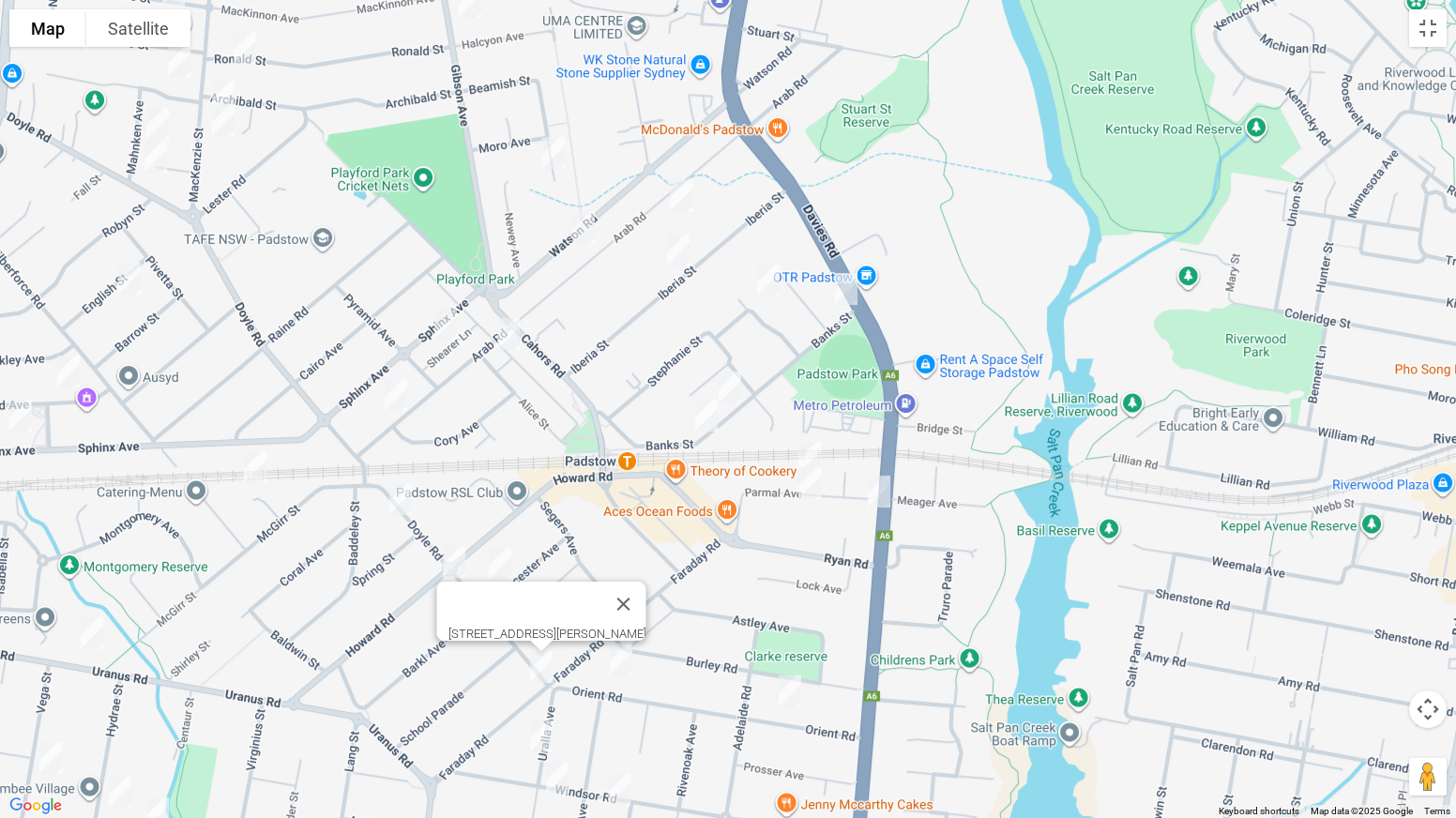
click at [544, 642] on img "10 Uralla Avenue, PADSTOW NSW 2211" at bounding box center [541, 736] width 37 height 47
click at [567, 642] on img "71 Windsor Road, PADSTOW NSW 2211" at bounding box center [557, 778] width 37 height 47
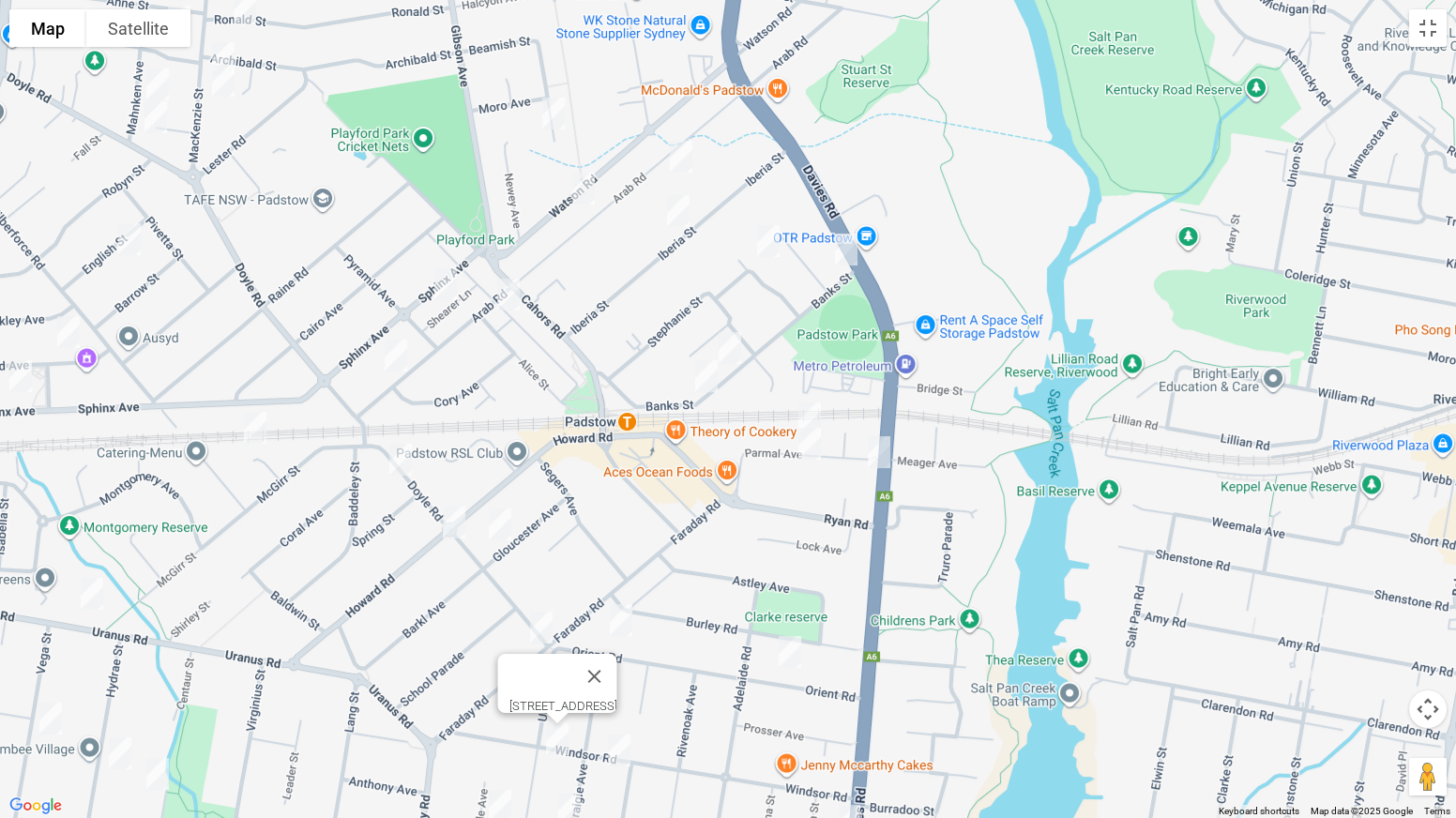
click at [621, 642] on img "55 Windsor Road, PADSTOW NSW 2211" at bounding box center [618, 750] width 37 height 47
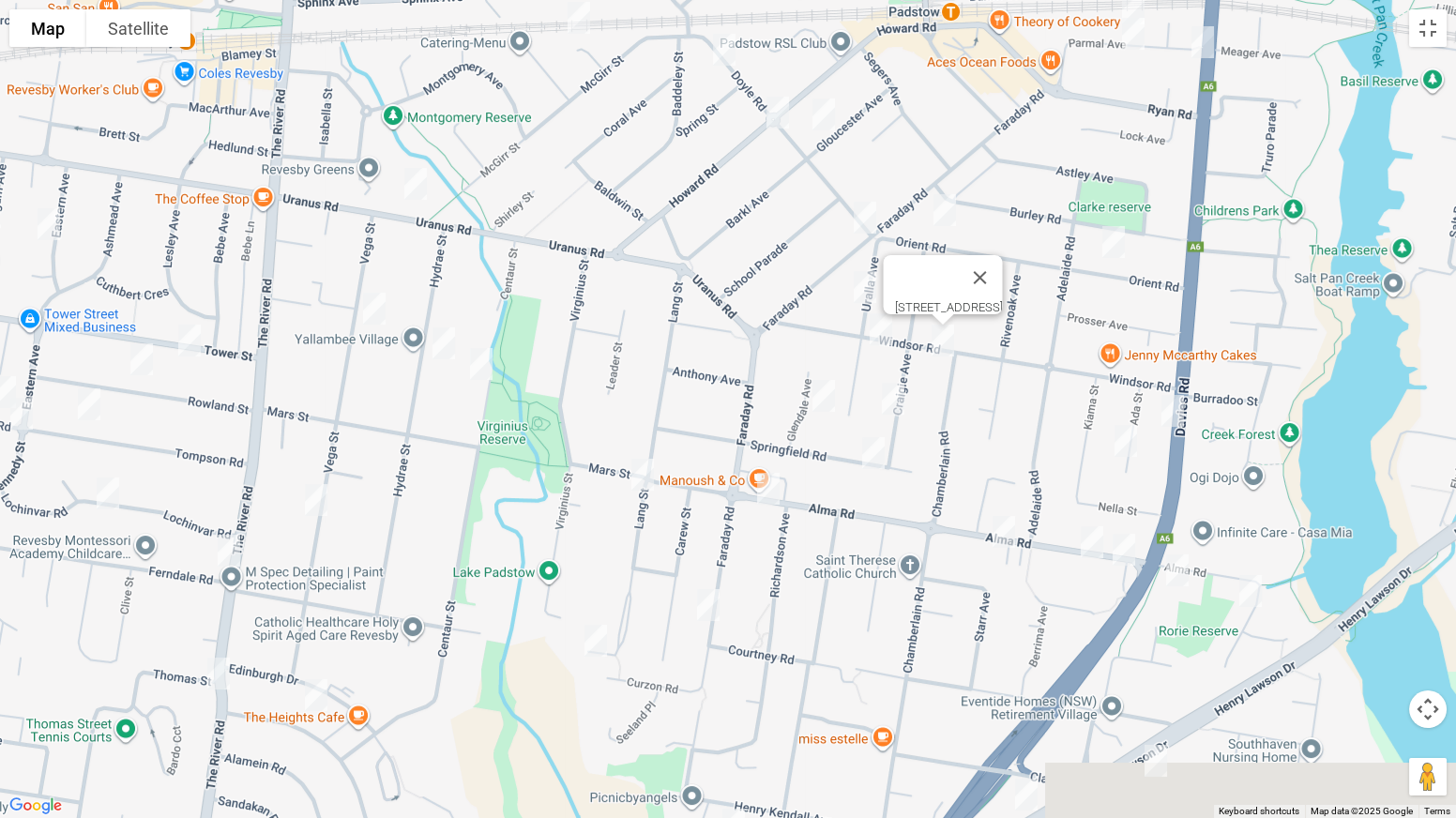
drag, startPoint x: 358, startPoint y: 718, endPoint x: 696, endPoint y: 289, distance: 546.2
click at [696, 289] on div "55 Windsor Road, PADSTOW NSW 2211" at bounding box center [728, 409] width 1456 height 818
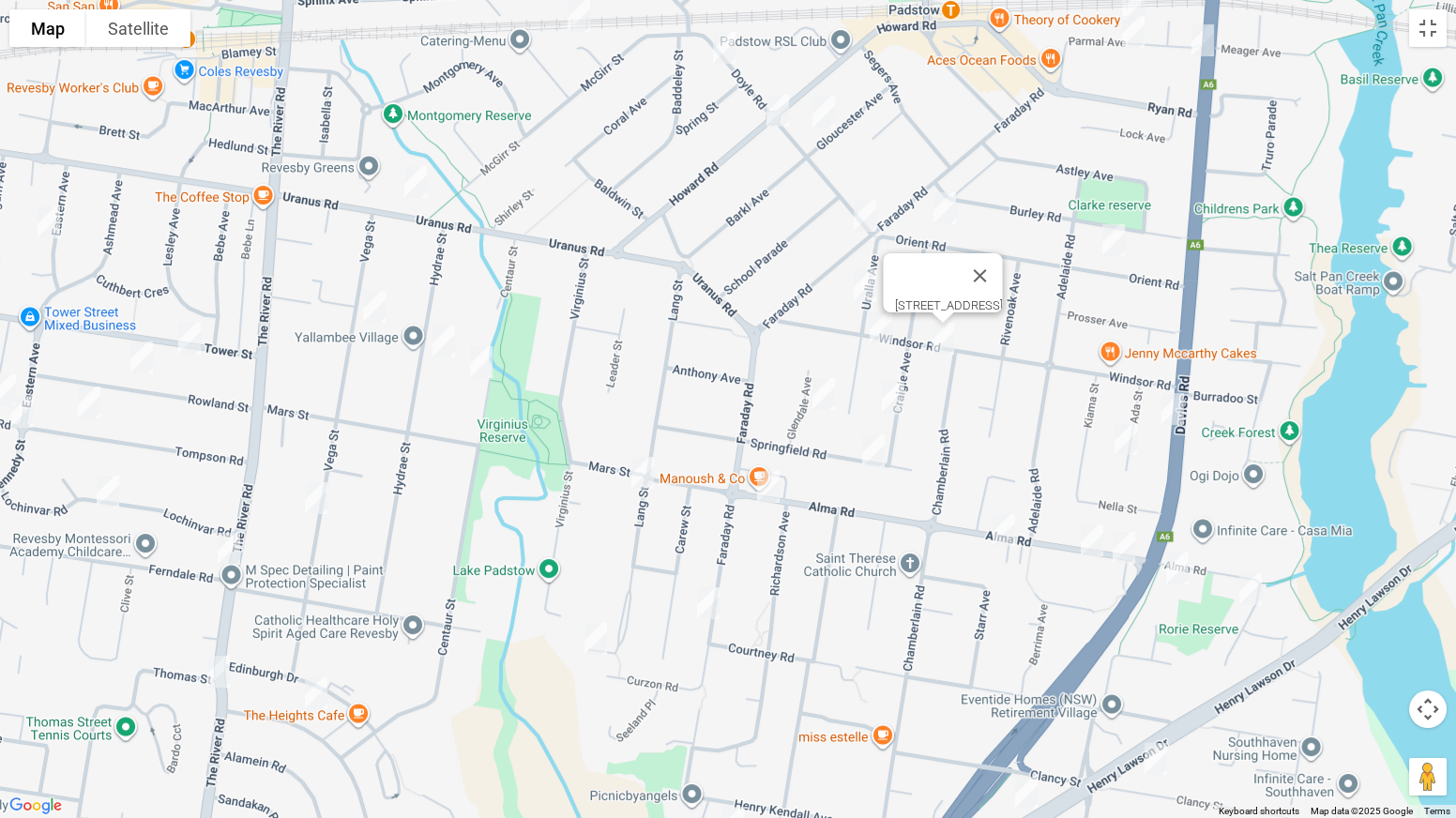
click at [375, 313] on img "31 Vega Street, REVESBY NSW 2212" at bounding box center [374, 307] width 37 height 47
click at [439, 337] on img "39 Hydrae Street, REVESBY NSW 2212" at bounding box center [443, 341] width 37 height 47
click at [482, 362] on img "42 Centaur Street, REVESBY NSW 2212" at bounding box center [481, 361] width 37 height 47
click at [887, 398] on img "34 Craigie Avenue, PADSTOW NSW 2211" at bounding box center [892, 397] width 37 height 47
click at [829, 398] on img "4 Glendale Avenue, PADSTOW NSW 2211" at bounding box center [823, 394] width 37 height 47
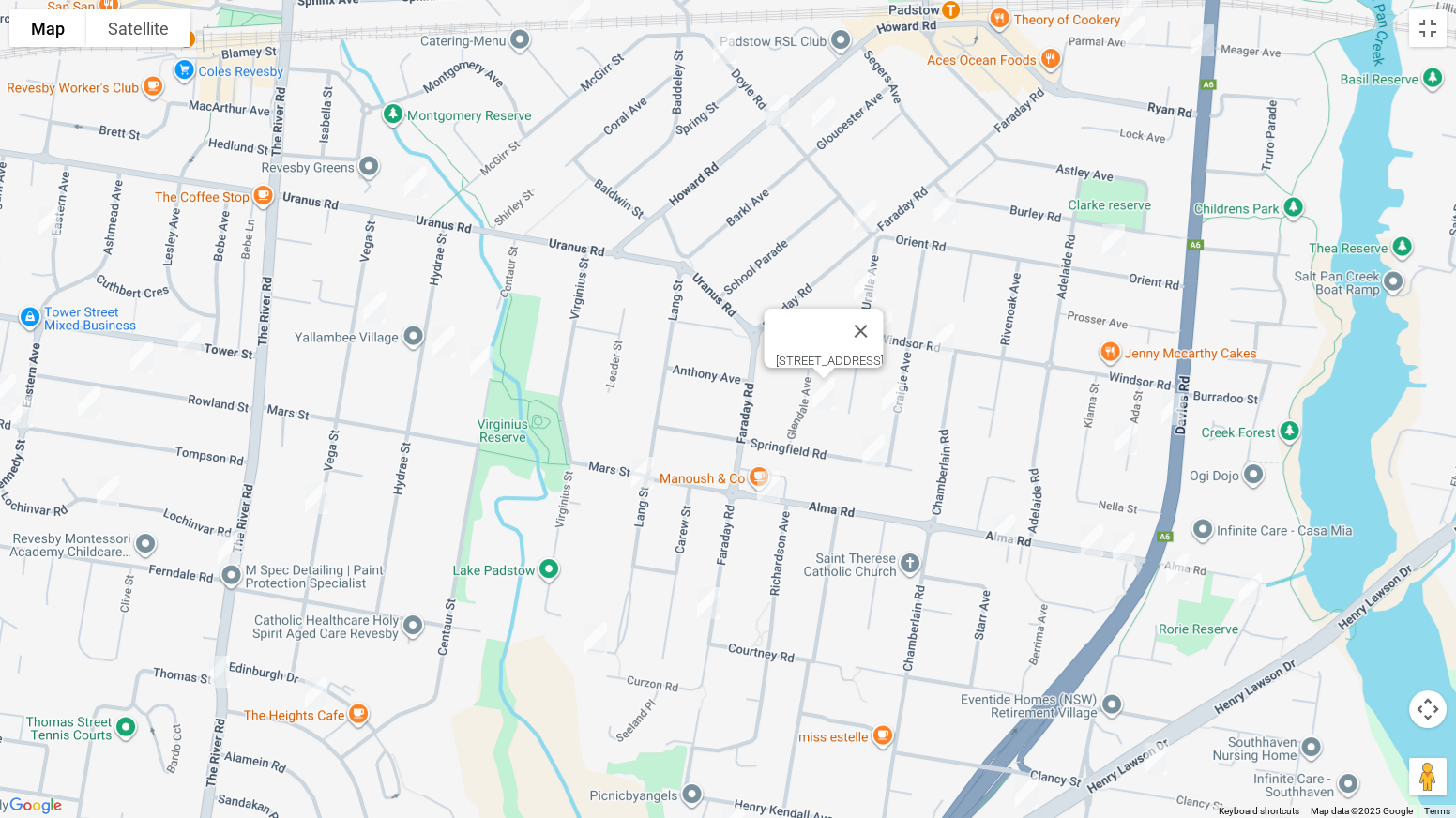
click at [878, 447] on img "15 Springfield Road, PADSTOW NSW 2211" at bounding box center [873, 451] width 37 height 47
click at [765, 497] on img "131B Alma Road, PADSTOW NSW 2211" at bounding box center [768, 486] width 37 height 47
click at [649, 477] on img "70A Lang Street, PADSTOW NSW 2211" at bounding box center [642, 472] width 37 height 47
click at [713, 603] on img "144A Faraday Road, PADSTOW NSW 2211" at bounding box center [708, 603] width 37 height 47
click at [601, 638] on img "26 Curzon Road, PADSTOW HEIGHTS NSW 2211" at bounding box center [595, 638] width 37 height 47
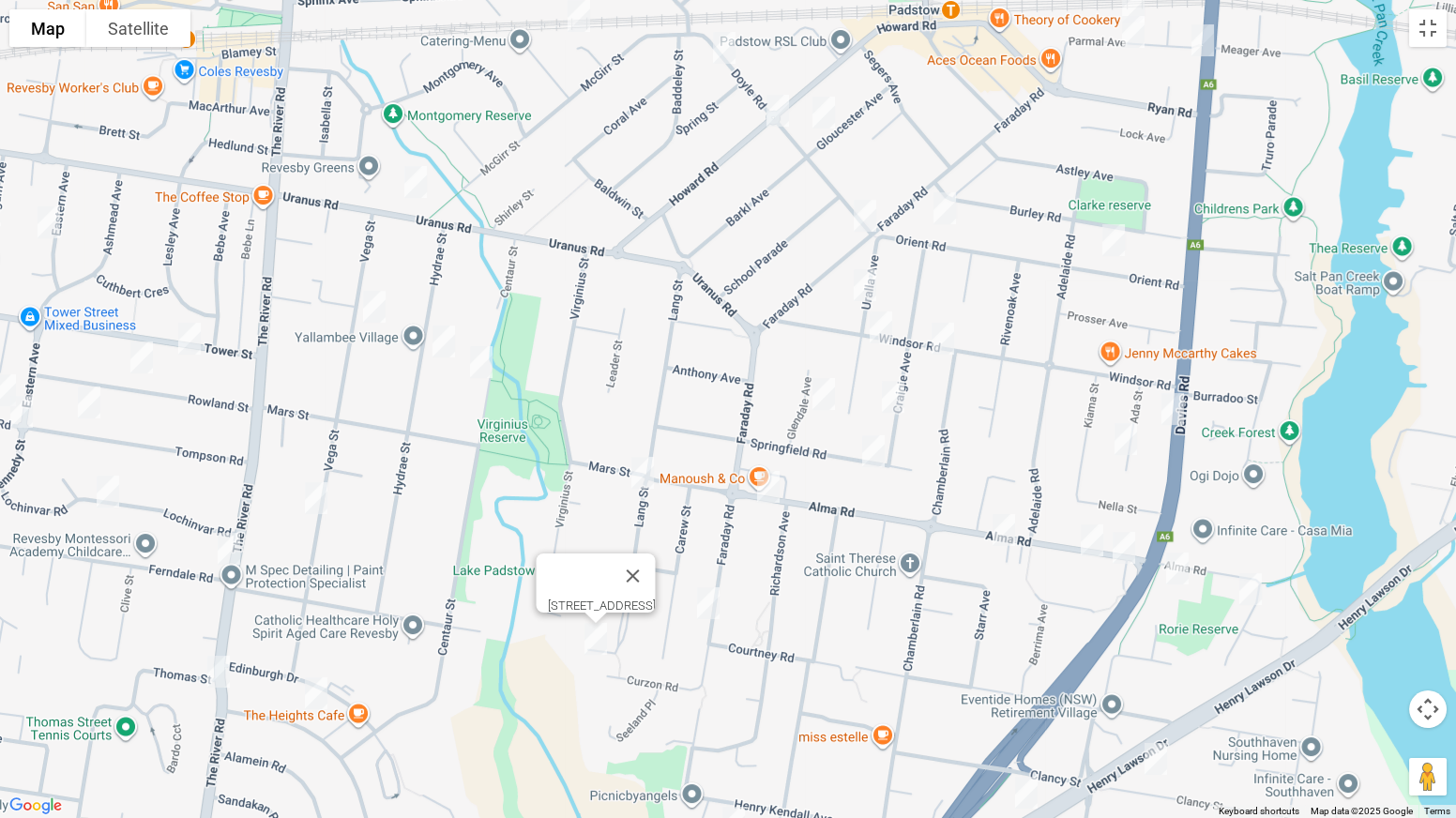
click at [1171, 408] on img "140 Davies Road, PADSTOW NSW 2211" at bounding box center [1172, 409] width 37 height 47
click at [1131, 437] on img "18 Ada Street, PADSTOW NSW 2211" at bounding box center [1125, 439] width 37 height 47
click at [1007, 522] on img "85 Alma Road, PADSTOW NSW 2211" at bounding box center [1003, 529] width 37 height 47
click at [1090, 532] on img "63 Alma Road, PADSTOW NSW 2211" at bounding box center [1091, 540] width 37 height 47
click at [1124, 548] on img "53 Alma Road, PADSTOW NSW 2211" at bounding box center [1124, 548] width 37 height 47
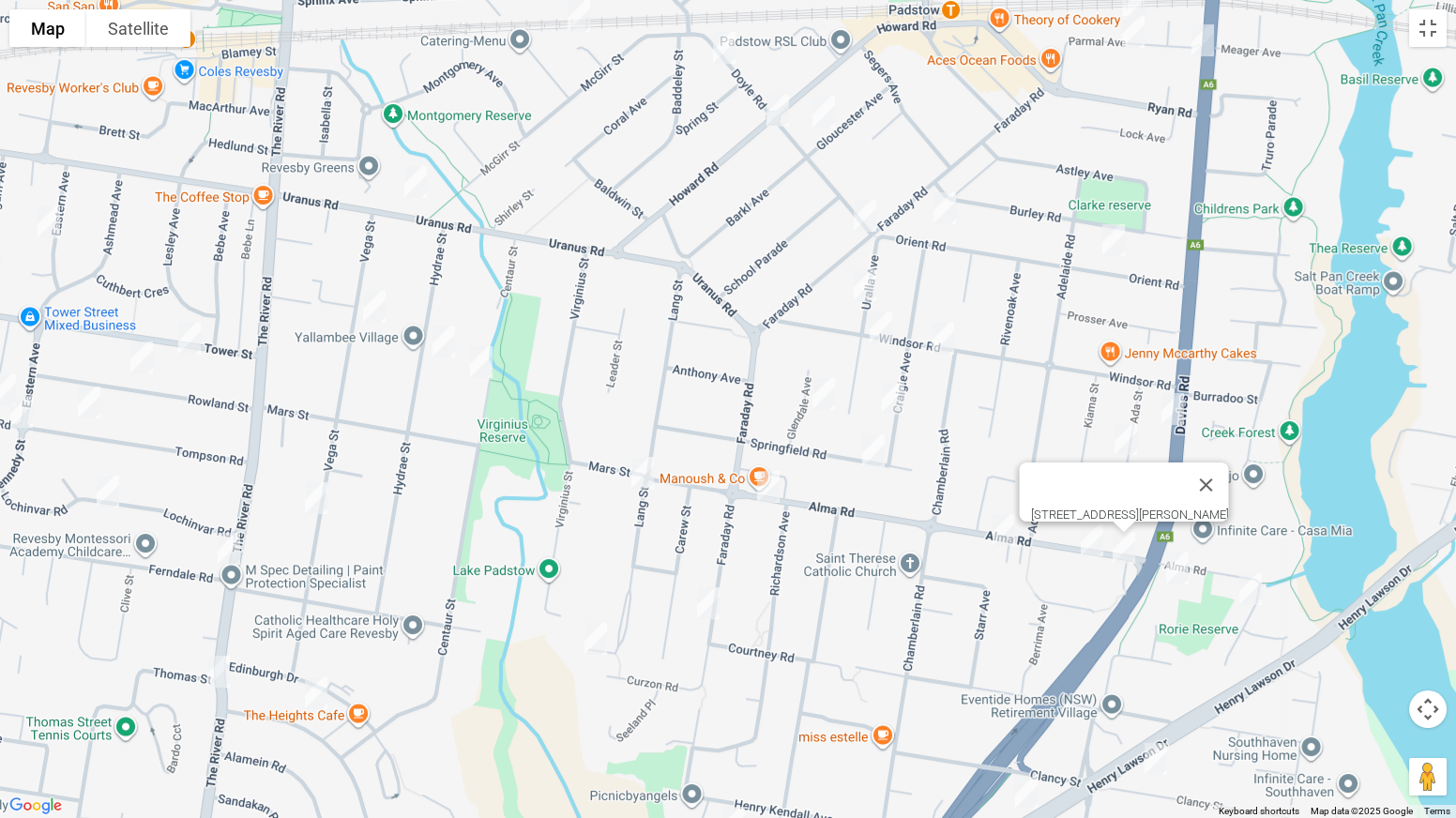
click at [1176, 570] on img "41 Alma Road, PADSTOW NSW 2211" at bounding box center [1177, 568] width 37 height 47
click at [1246, 592] on img "4 Wainwright Avenue, PADSTOW NSW 2211" at bounding box center [1250, 589] width 37 height 47
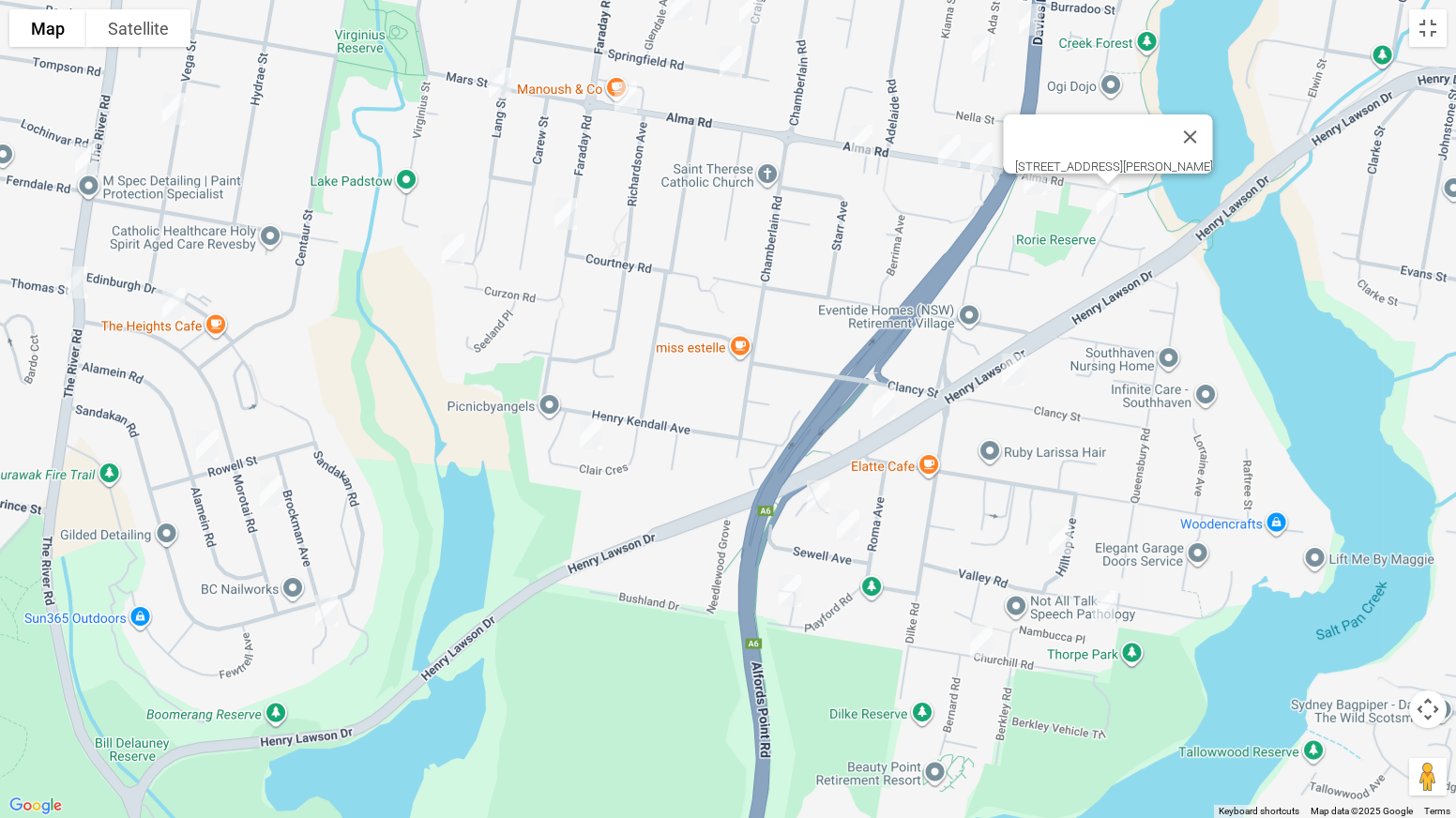
drag, startPoint x: 1188, startPoint y: 653, endPoint x: 1038, endPoint y: 250, distance: 430.0
click at [1038, 250] on div "4 Wainwright Avenue, PADSTOW NSW 2211" at bounding box center [728, 409] width 1456 height 818
click at [595, 430] on img "16 Clair Crescent, PADSTOW HEIGHTS NSW 2211" at bounding box center [590, 433] width 37 height 47
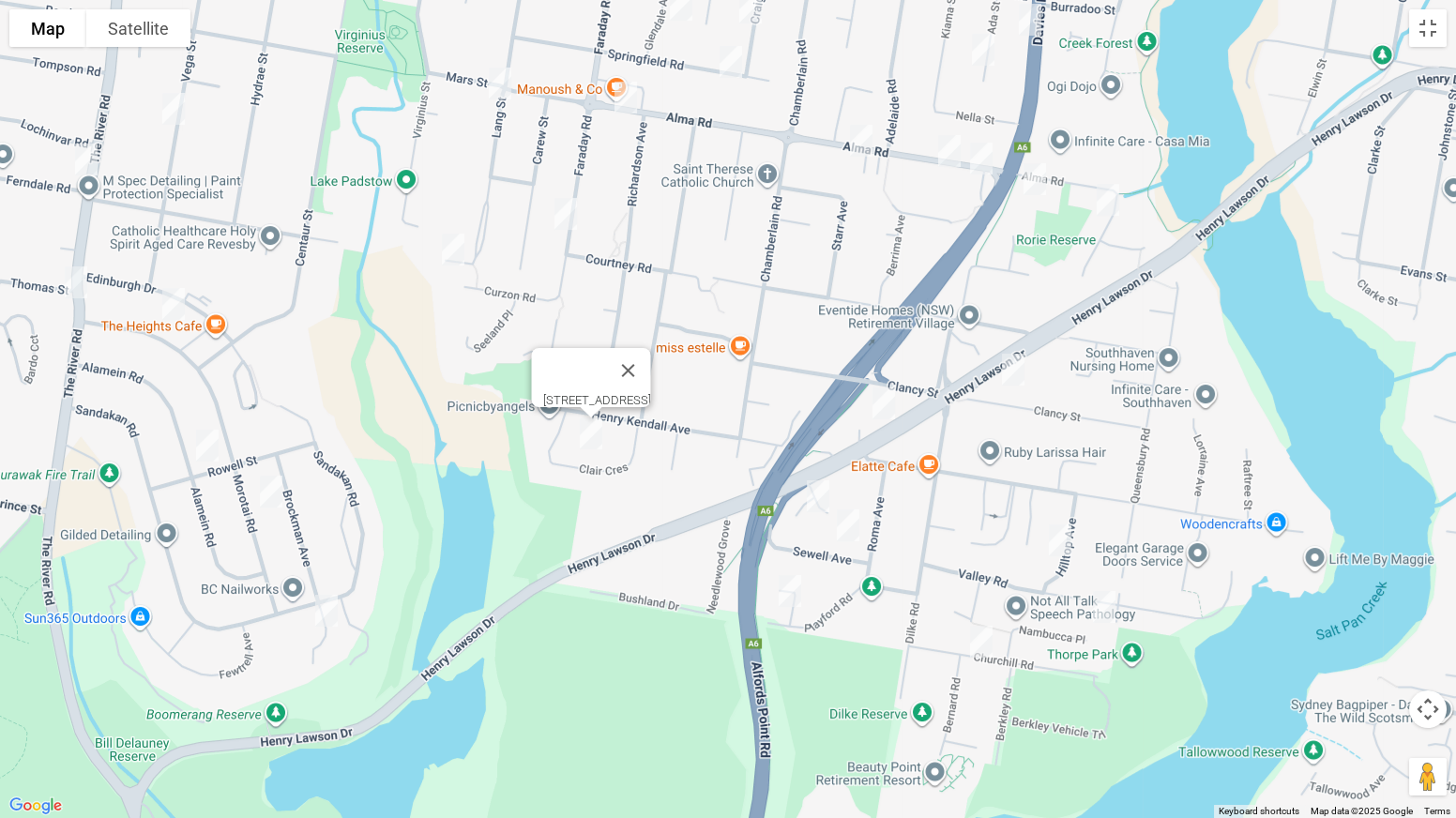
click at [1015, 377] on img "38 Clancy Street, PADSTOW HEIGHTS NSW 2211" at bounding box center [1013, 369] width 37 height 47
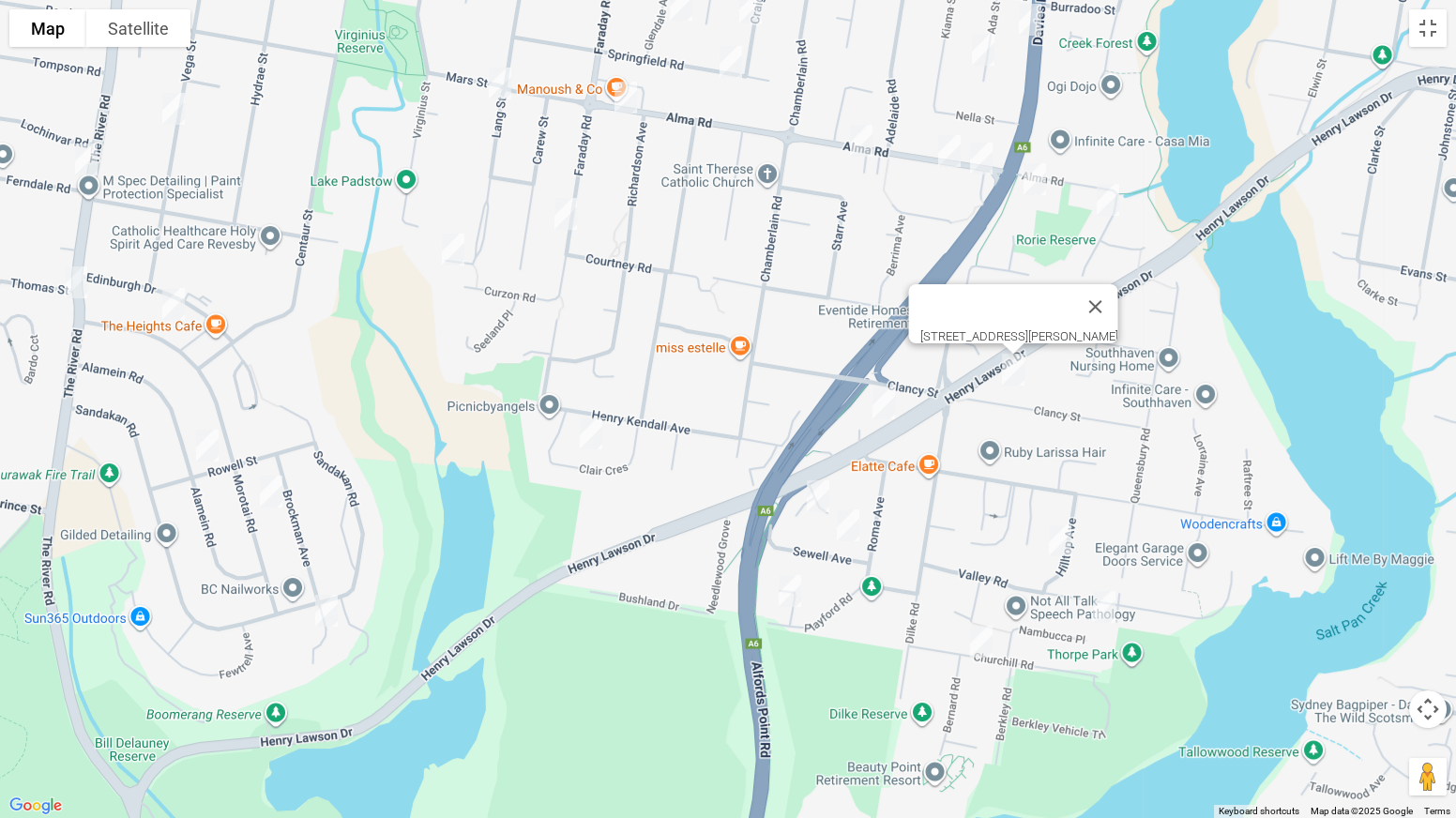
click at [889, 397] on img "959 Henry Lawson Drive, PADSTOW HEIGHTS NSW 2211" at bounding box center [883, 403] width 37 height 47
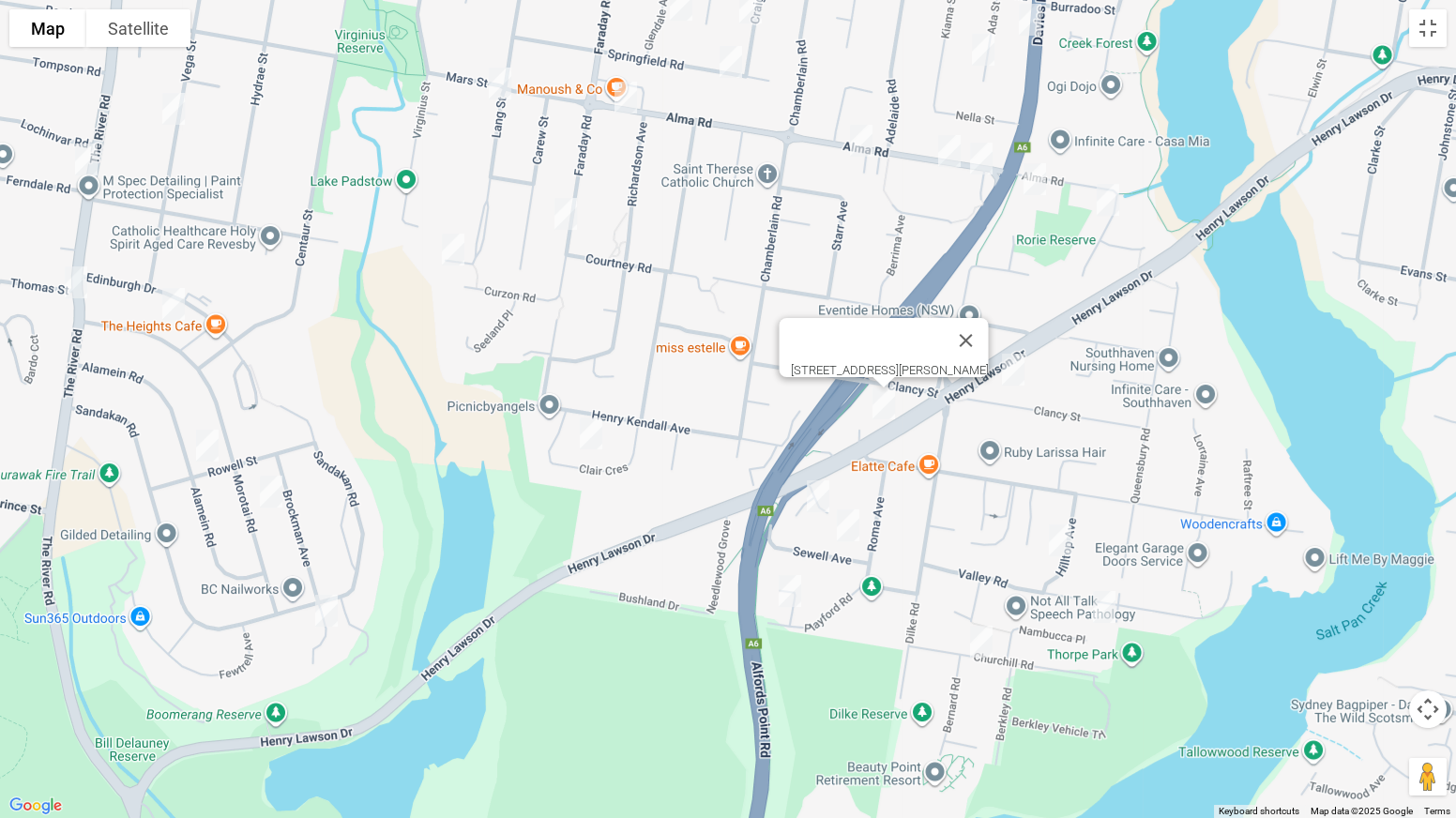
click at [825, 493] on img "8 Redwood Place, PADSTOW HEIGHTS NSW 2211" at bounding box center [818, 496] width 37 height 47
click at [857, 520] on img "4 Sewell Avenue, PADSTOW HEIGHTS NSW 2211" at bounding box center [847, 525] width 37 height 47
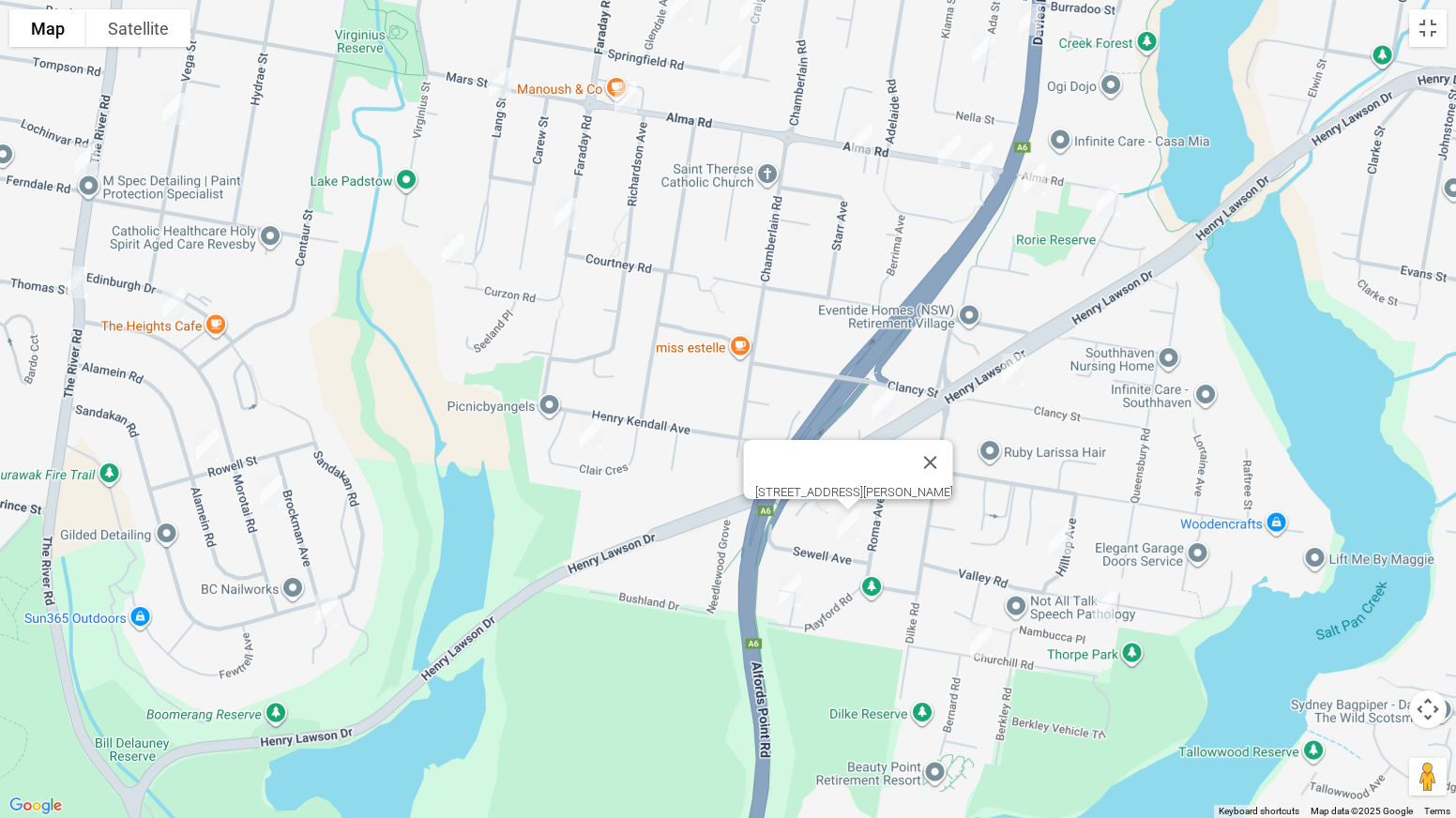
click at [786, 593] on img "72 Playford Road, PADSTOW HEIGHTS NSW 2211" at bounding box center [789, 591] width 37 height 47
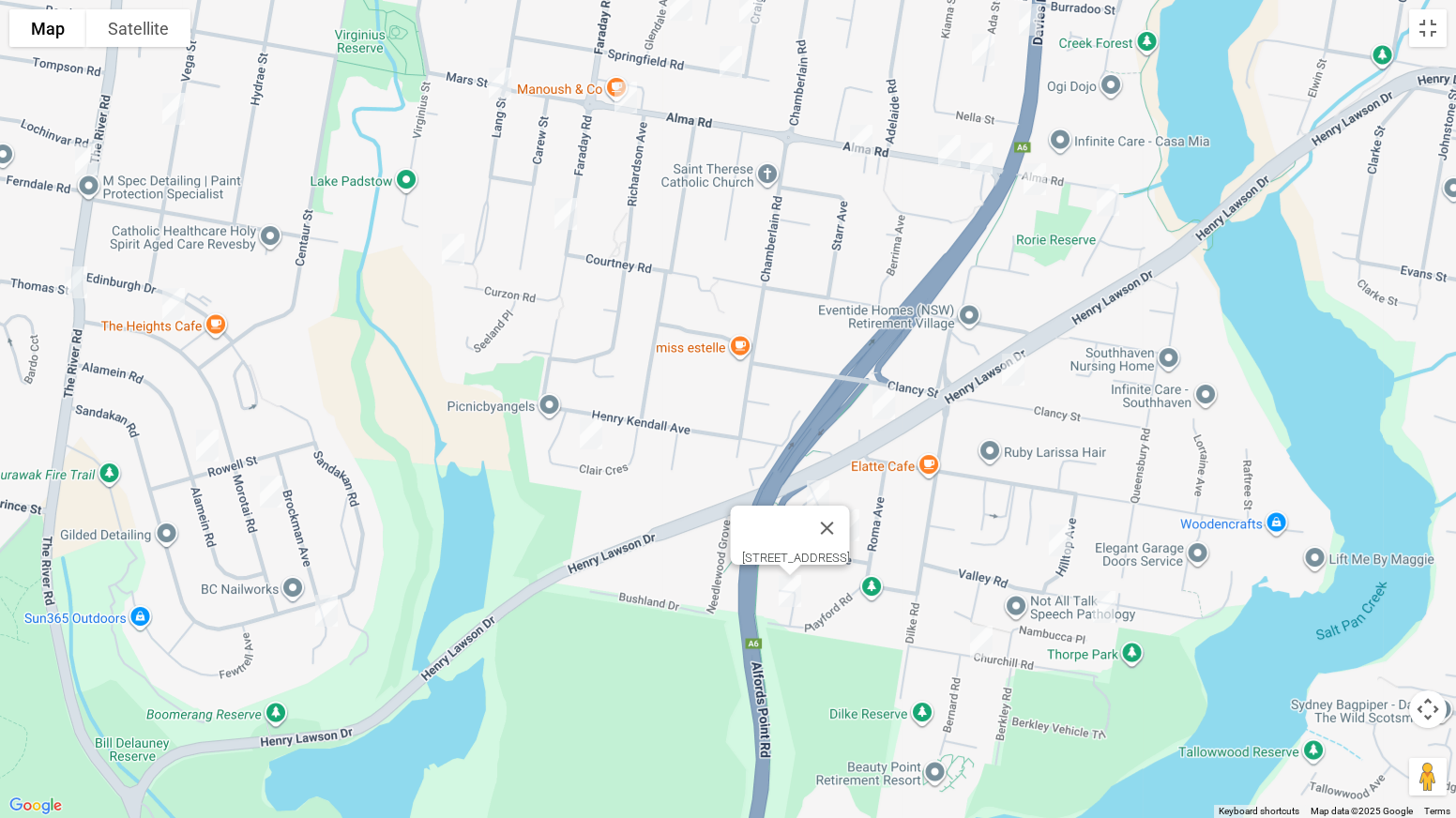
click at [1060, 544] on img "5 Hilltop Avenue, PADSTOW HEIGHTS NSW 2211" at bounding box center [1060, 540] width 37 height 47
click at [1095, 601] on img "15 Nambucca Place, PADSTOW HEIGHTS NSW 2211" at bounding box center [1103, 607] width 37 height 47
click at [975, 642] on img "1 Bernard Road, PADSTOW HEIGHTS NSW 2211" at bounding box center [980, 641] width 37 height 47
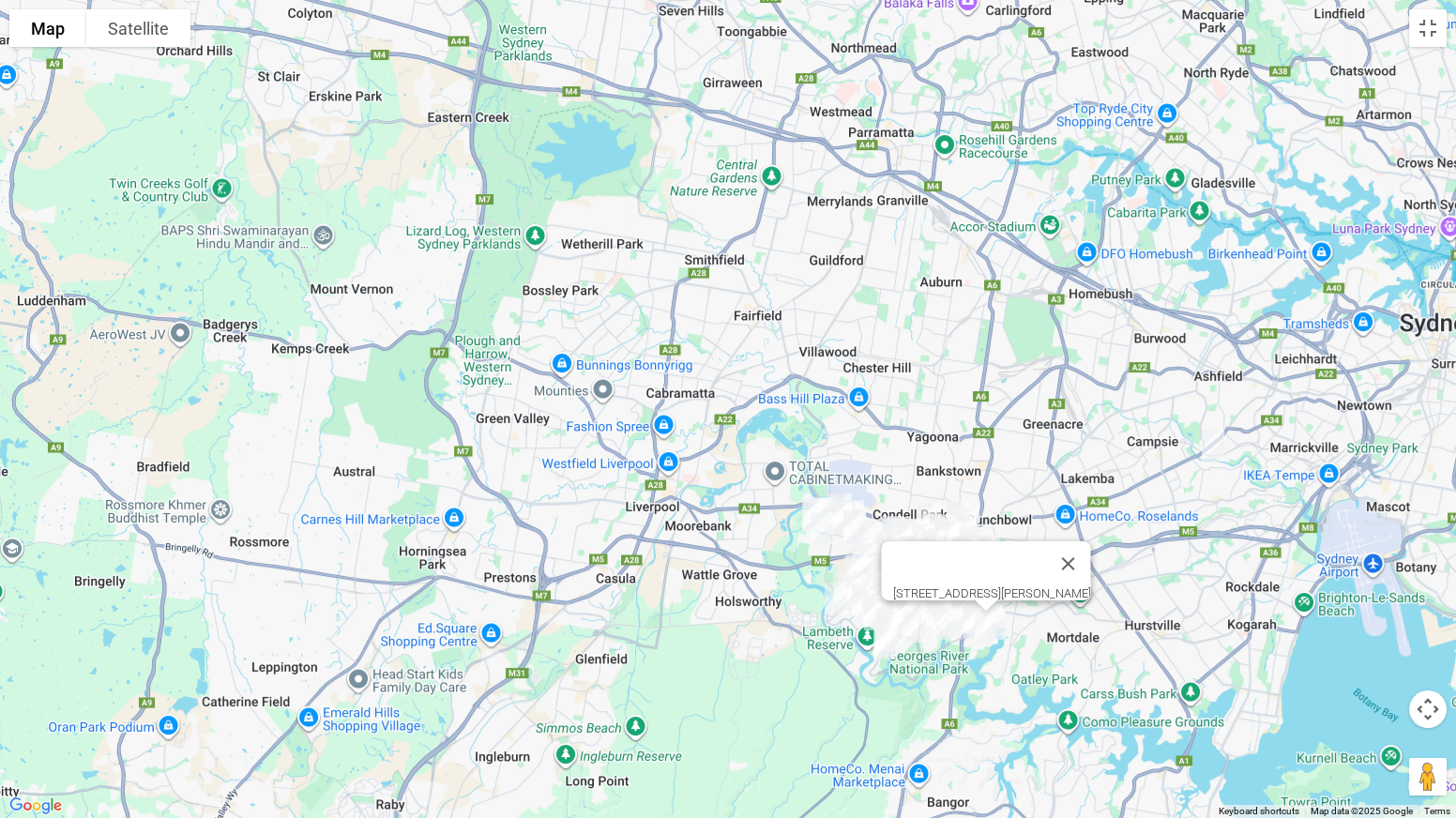
click at [1215, 448] on img "1/3 Woolcott Street, EARLWOOD NSW 2206" at bounding box center [1212, 445] width 37 height 47
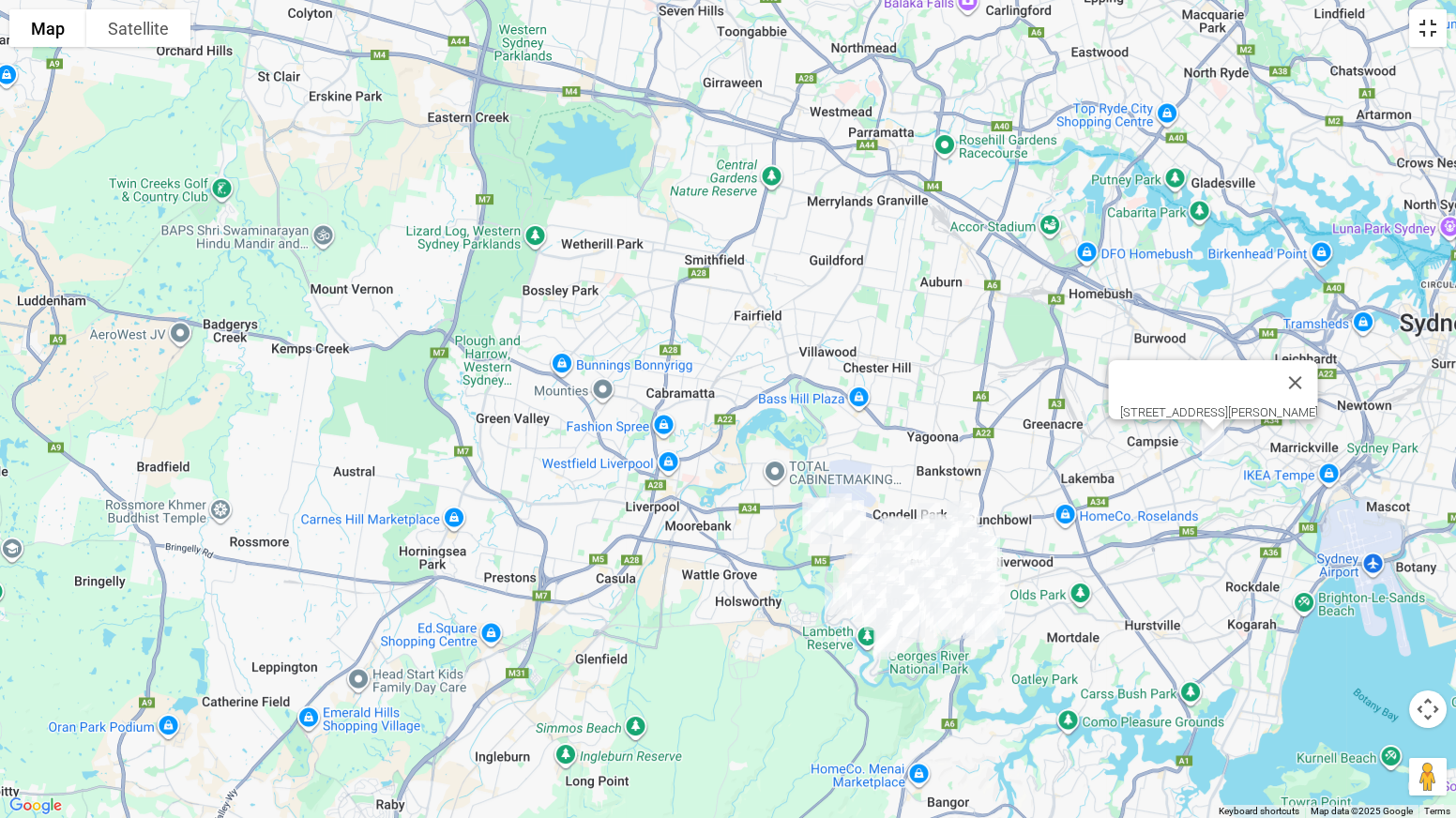
click at [1430, 38] on button "Toggle fullscreen view" at bounding box center [1427, 28] width 37 height 37
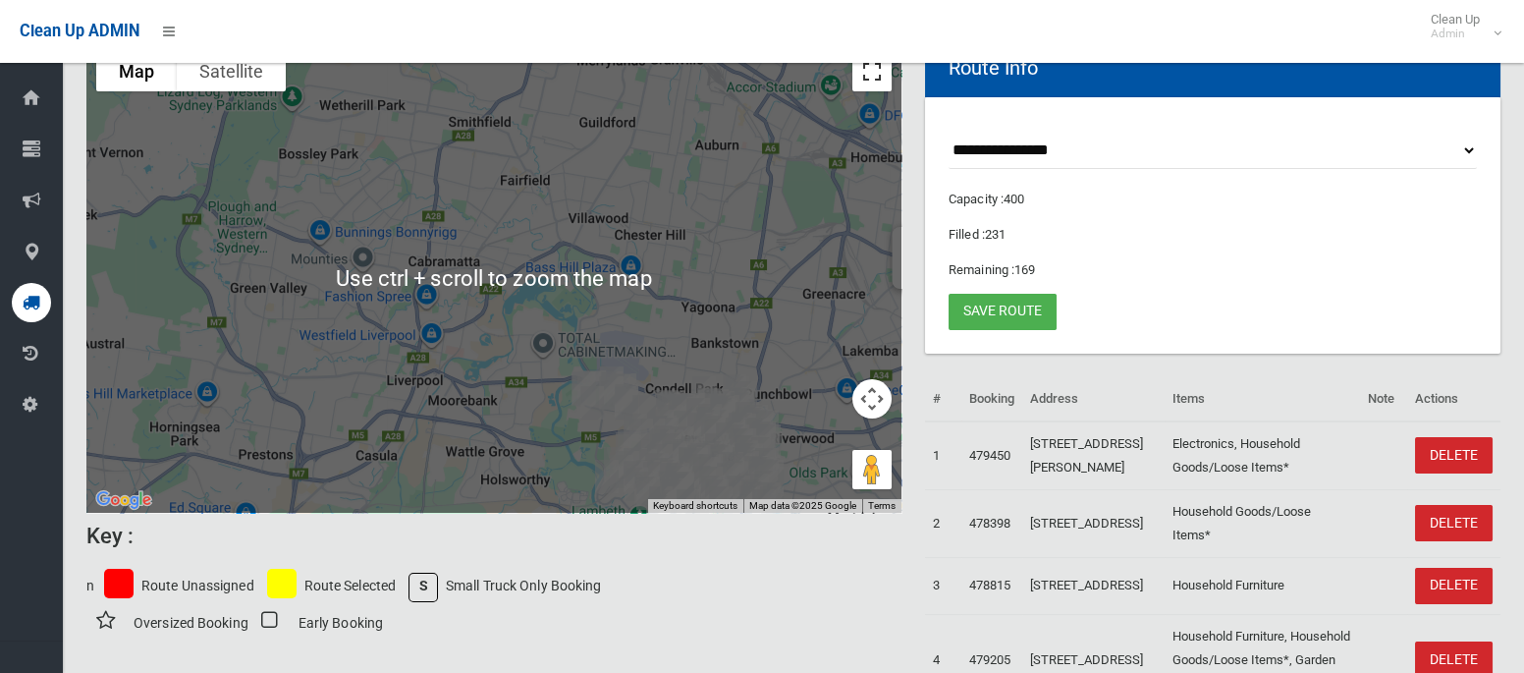
scroll to position [152, 0]
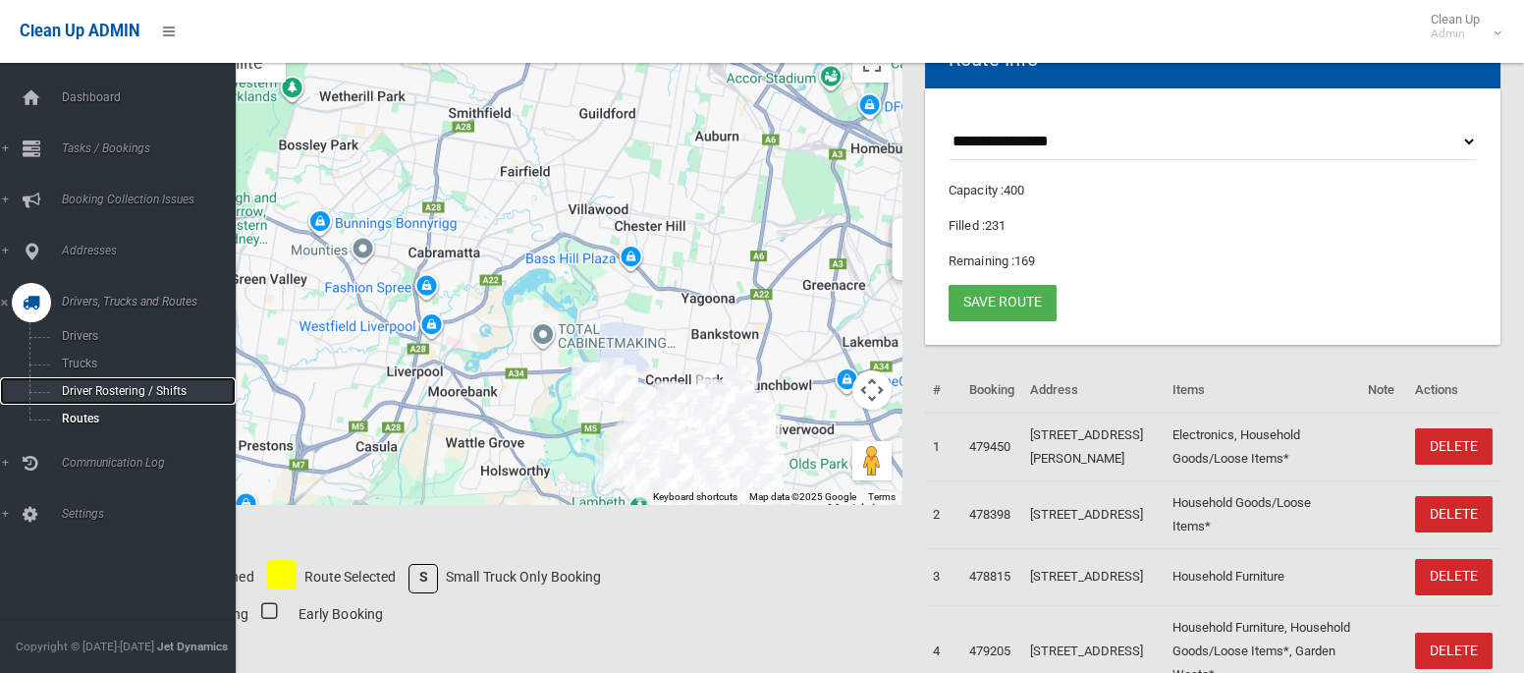
click at [94, 397] on span "Driver Rostering / Shifts" at bounding box center [137, 391] width 163 height 14
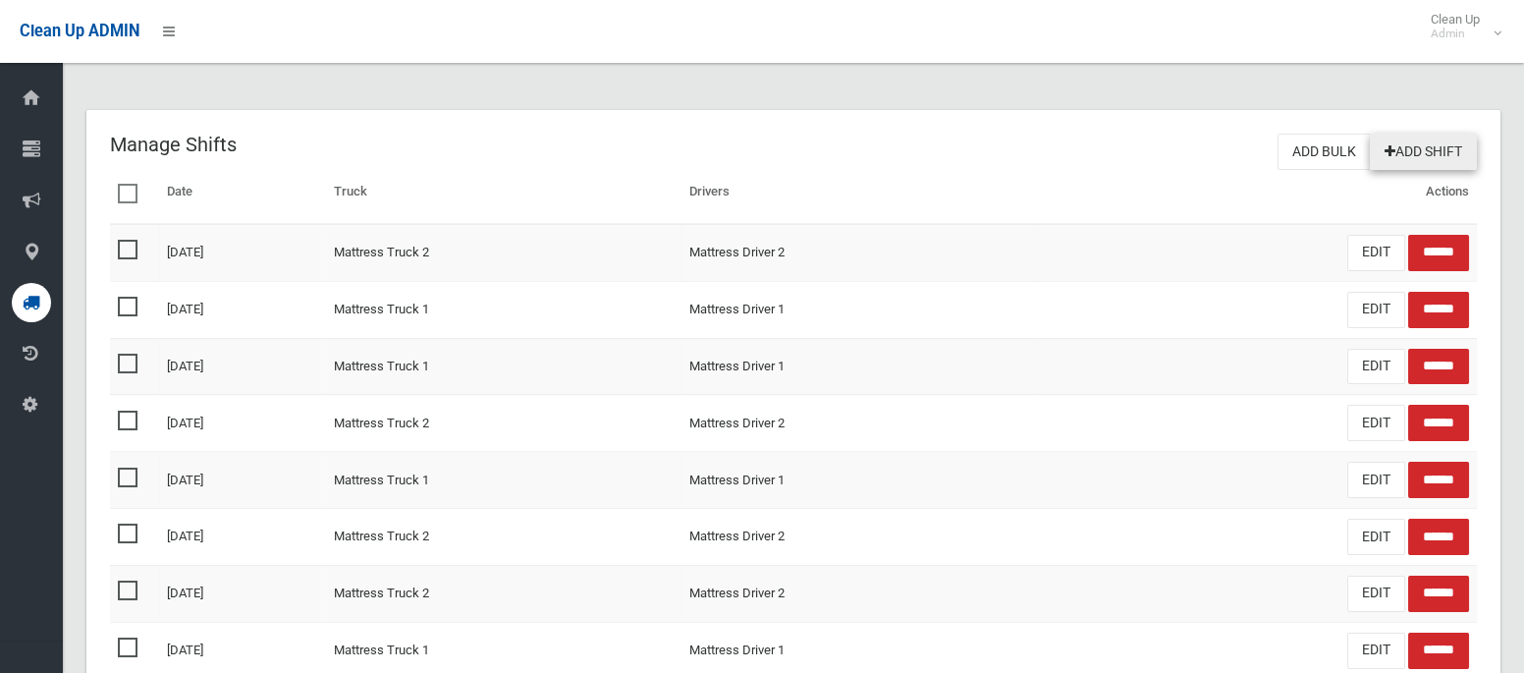
click at [1445, 150] on link "Add Shift" at bounding box center [1423, 152] width 107 height 36
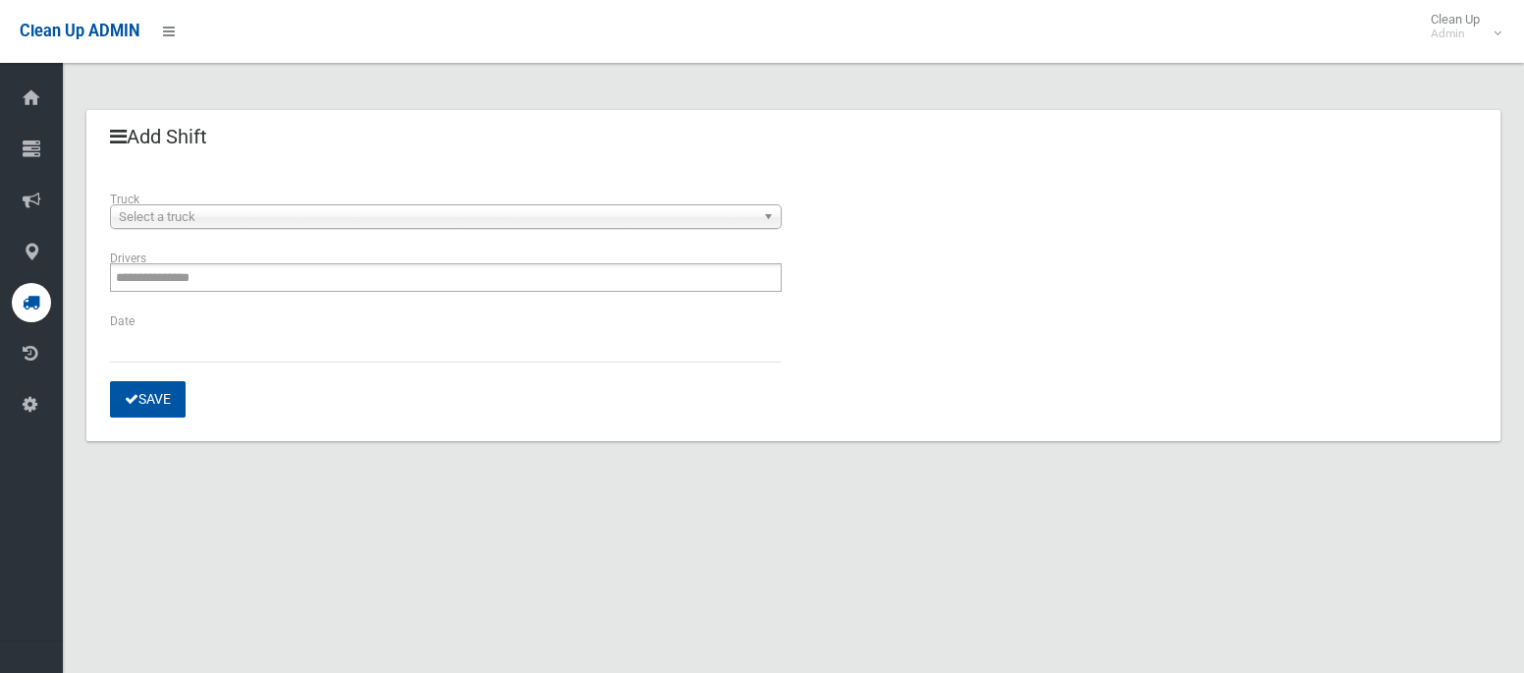
click at [504, 214] on span "Select a truck" at bounding box center [437, 217] width 636 height 24
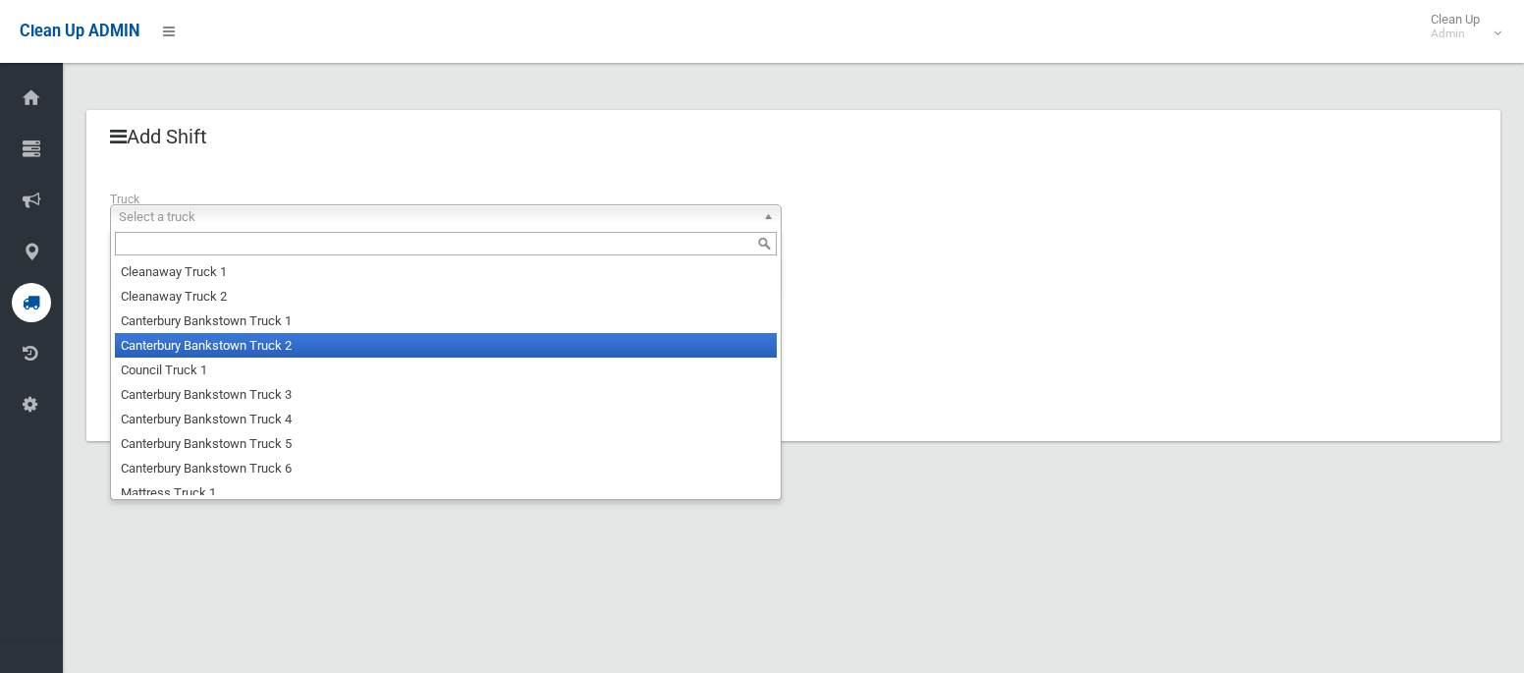
click at [285, 340] on li "Canterbury Bankstown Truck 2" at bounding box center [446, 345] width 662 height 25
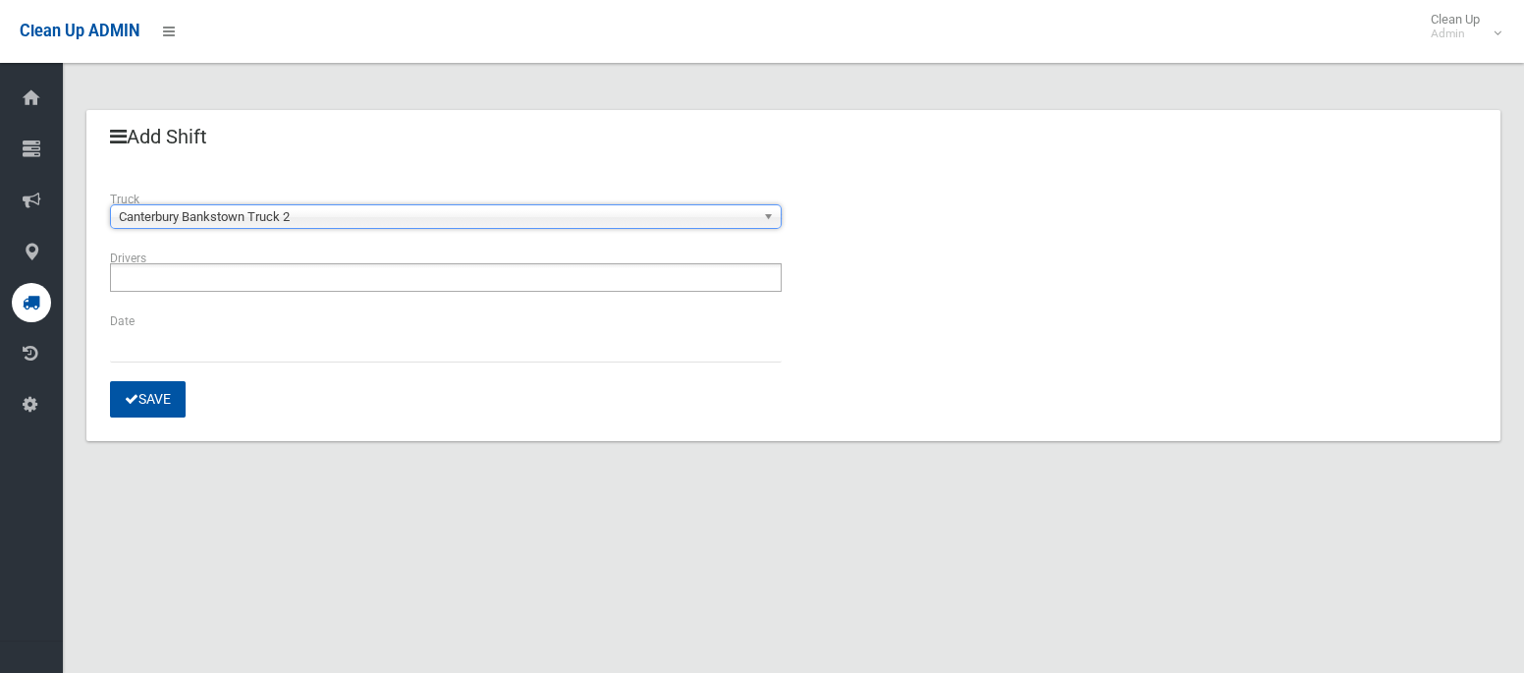
click at [275, 267] on ul at bounding box center [446, 277] width 672 height 28
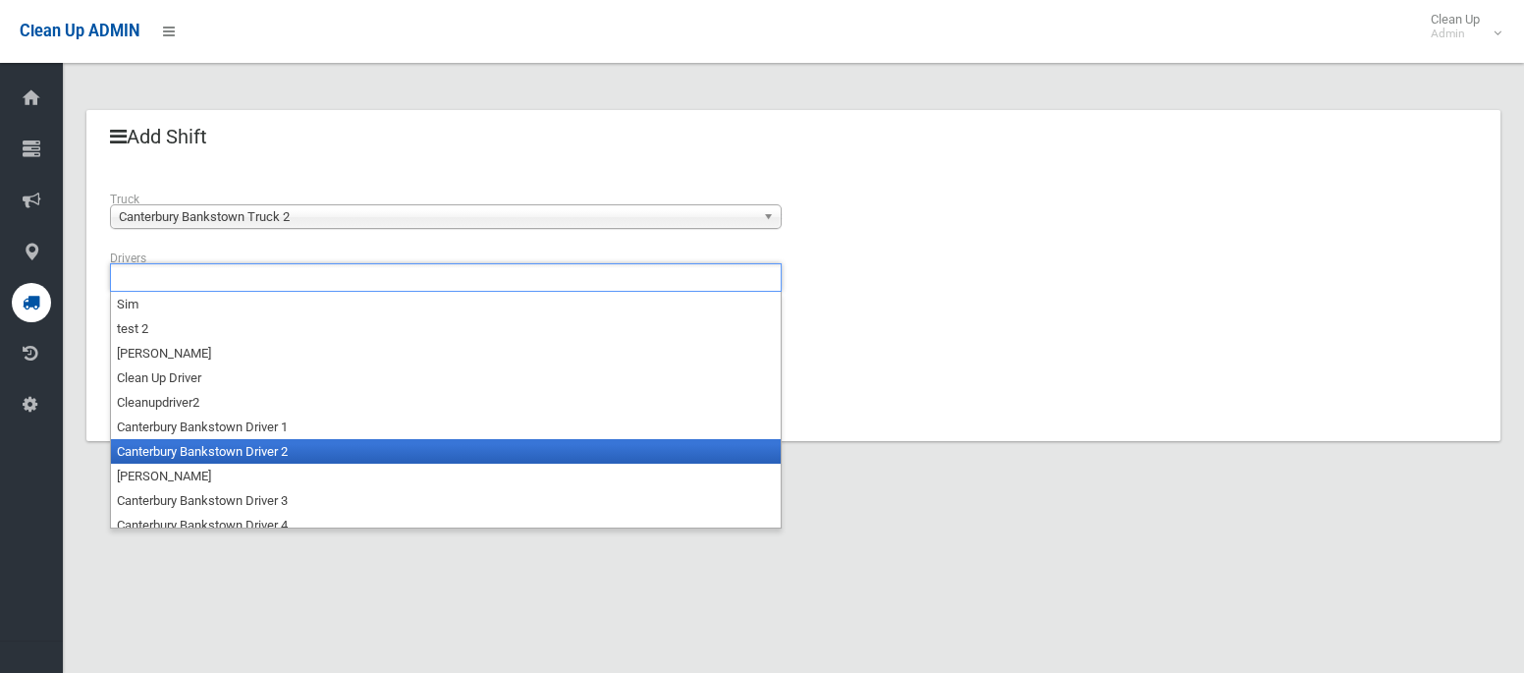
click at [270, 455] on li "Canterbury Bankstown Driver 2" at bounding box center [446, 451] width 670 height 25
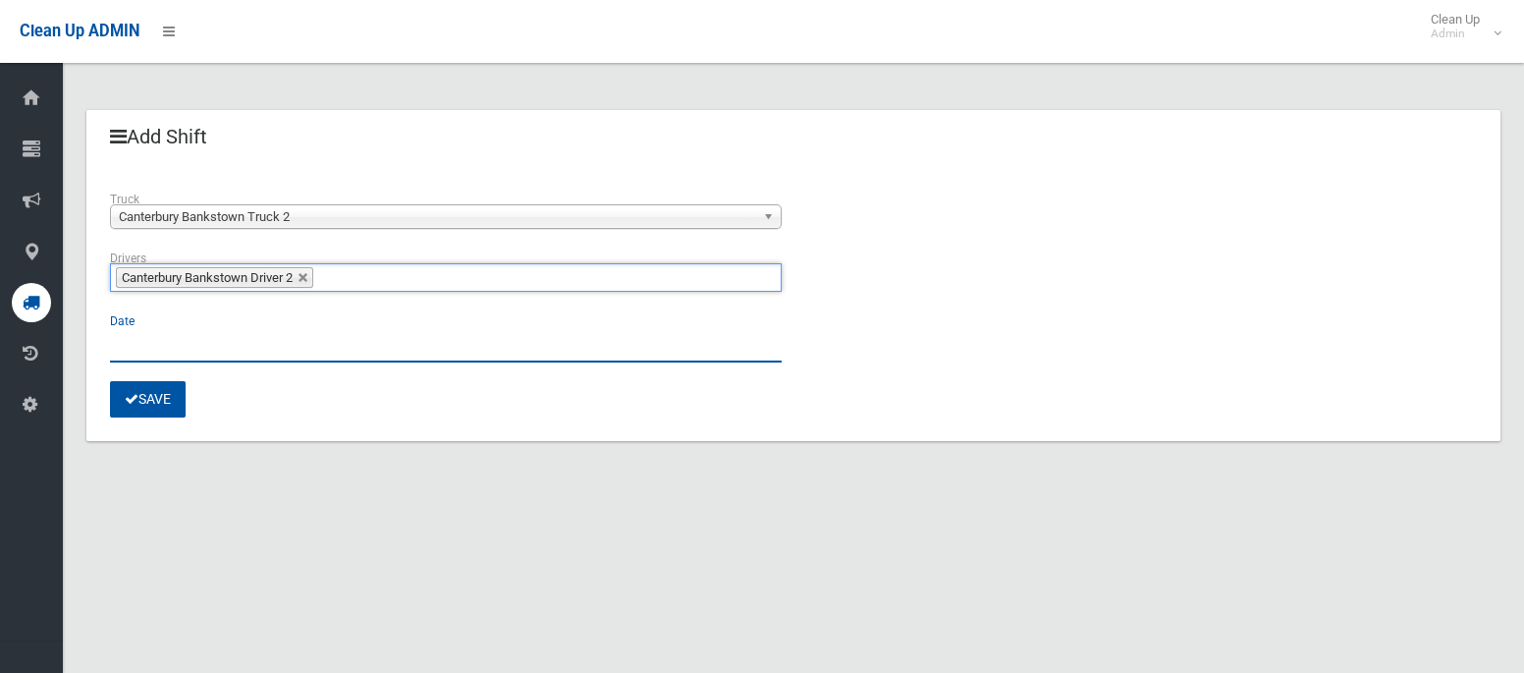
click at [181, 328] on input "text" at bounding box center [446, 344] width 672 height 36
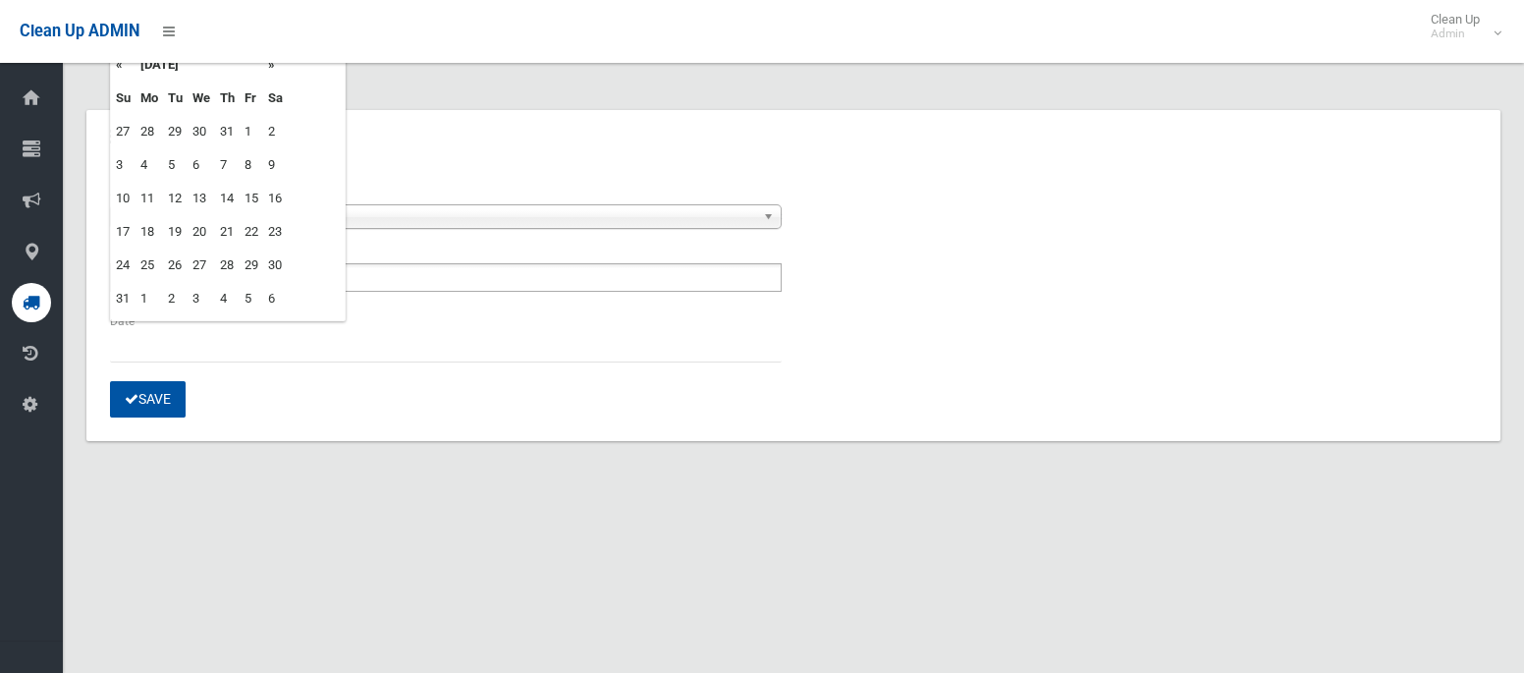
click at [229, 232] on td "21" at bounding box center [227, 231] width 25 height 33
type input "**********"
click at [154, 400] on button "Save" at bounding box center [148, 399] width 76 height 36
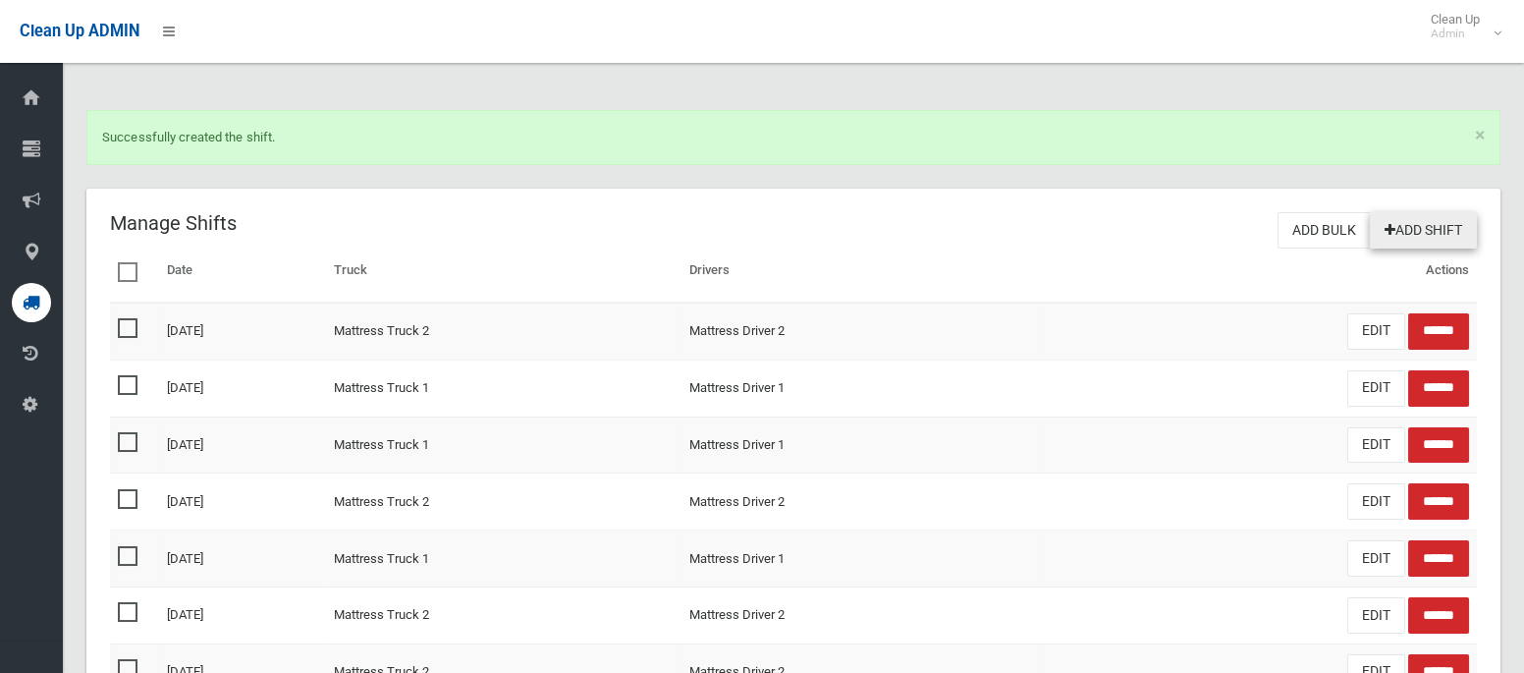
click at [1459, 225] on link "Add Shift" at bounding box center [1423, 230] width 107 height 36
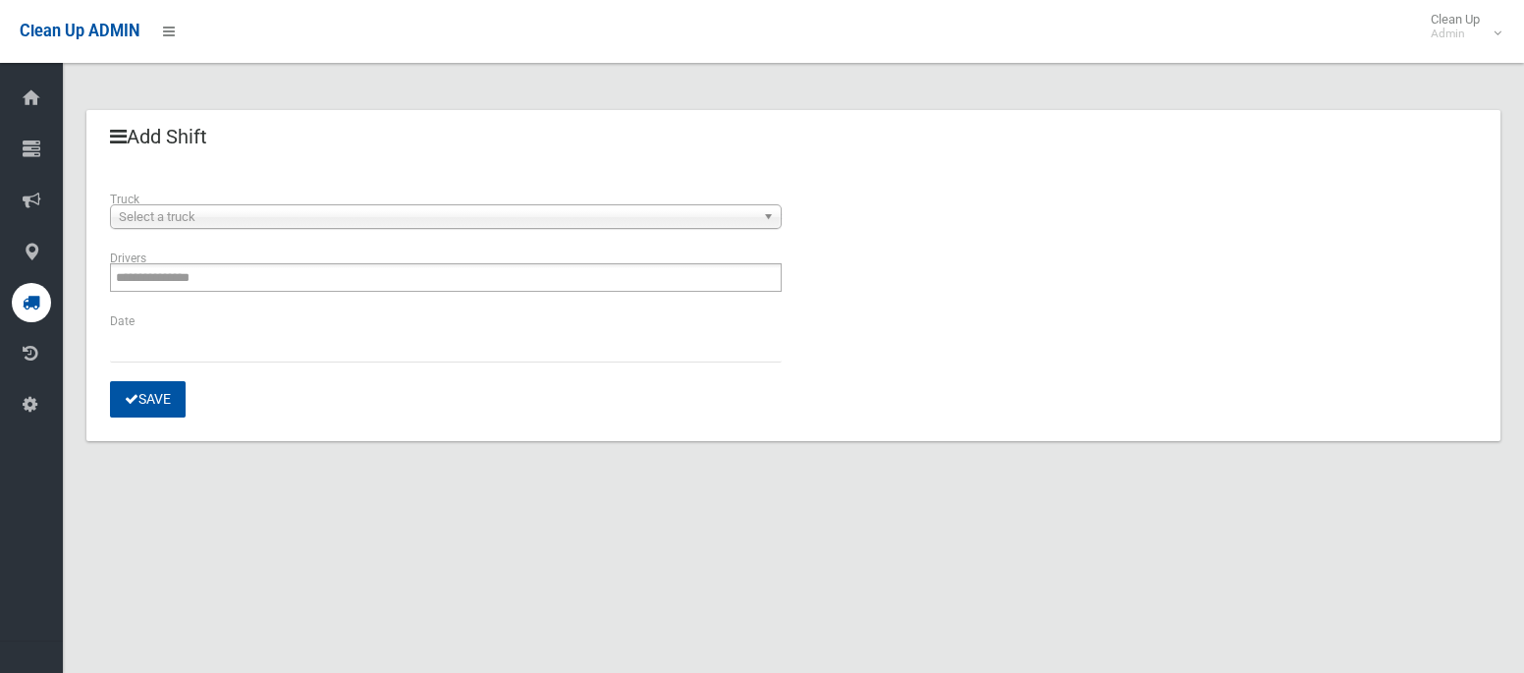
click at [288, 214] on span "Select a truck" at bounding box center [437, 217] width 636 height 24
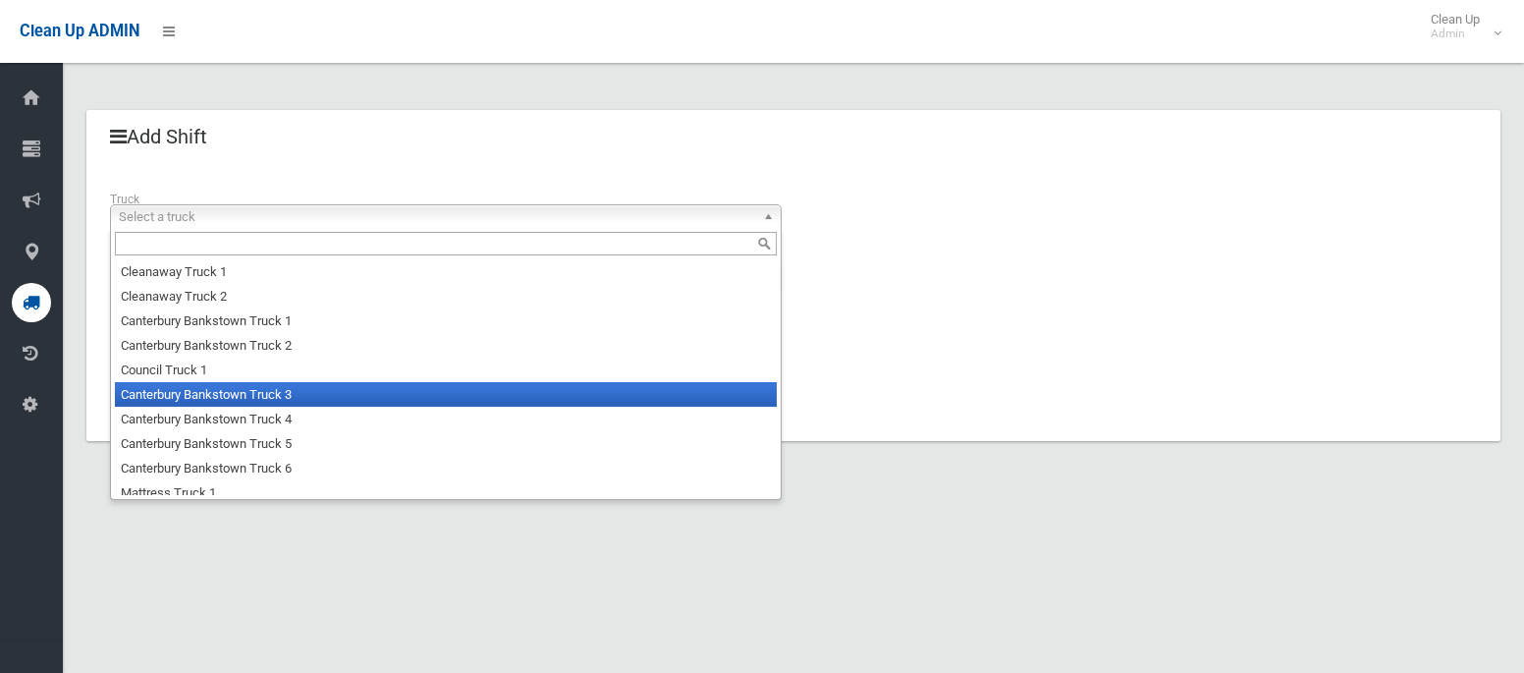
click at [258, 400] on li "Canterbury Bankstown Truck 3" at bounding box center [446, 394] width 662 height 25
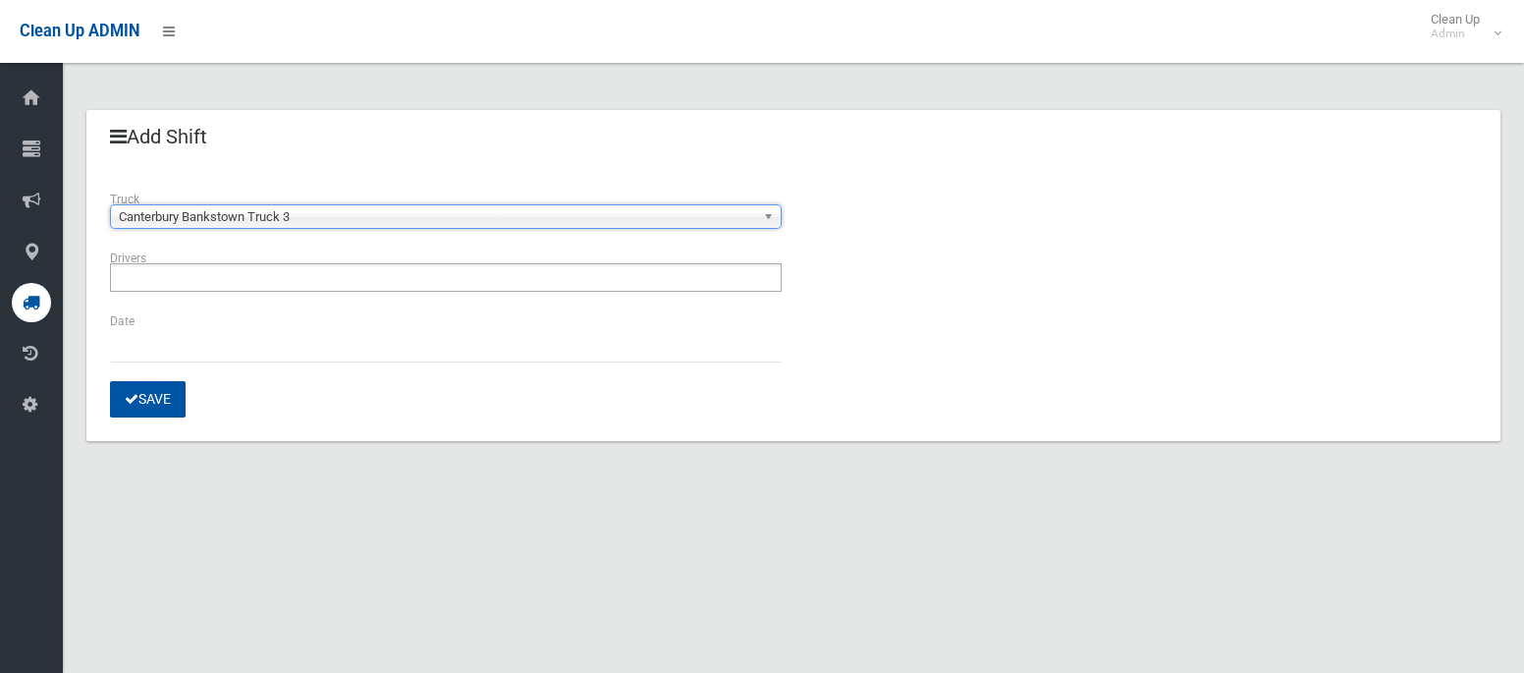
click at [198, 277] on input "text" at bounding box center [169, 277] width 106 height 25
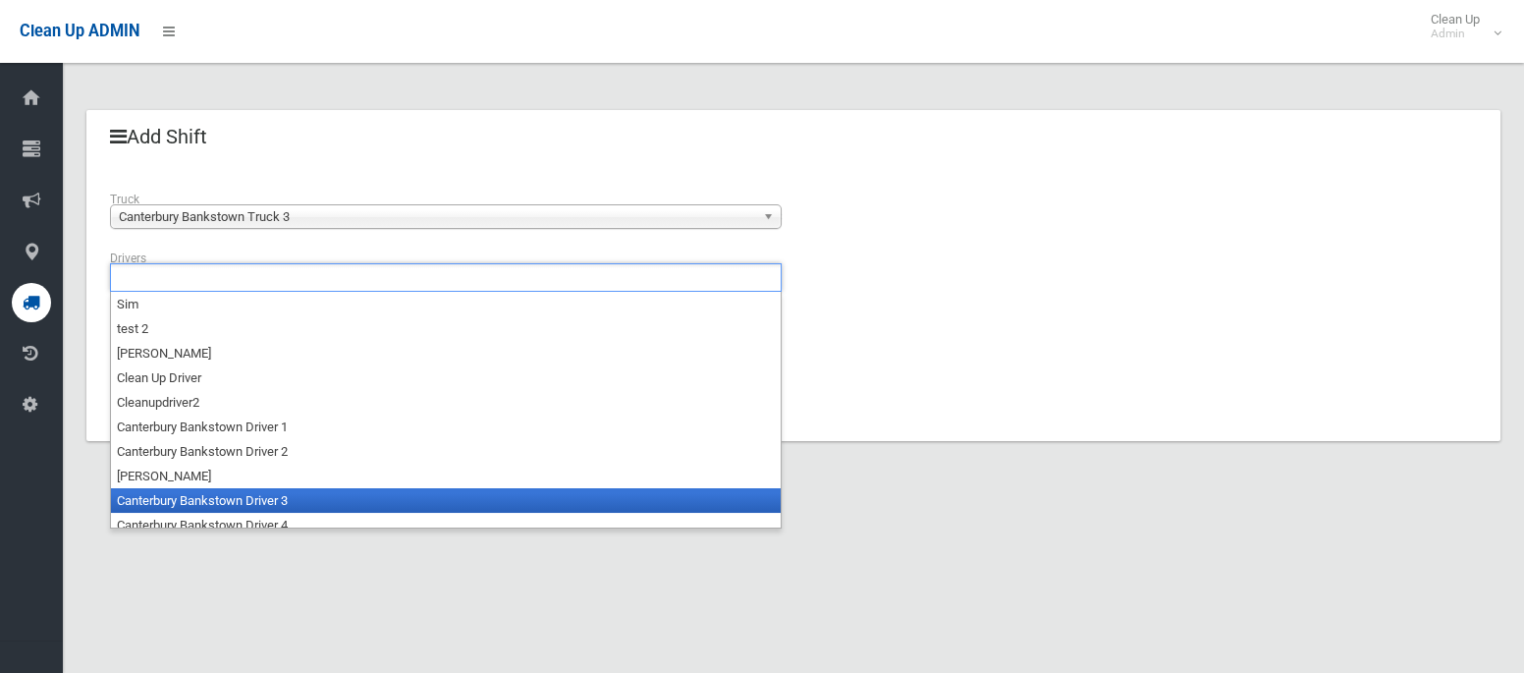
click at [247, 492] on li "Canterbury Bankstown Driver 3" at bounding box center [446, 500] width 670 height 25
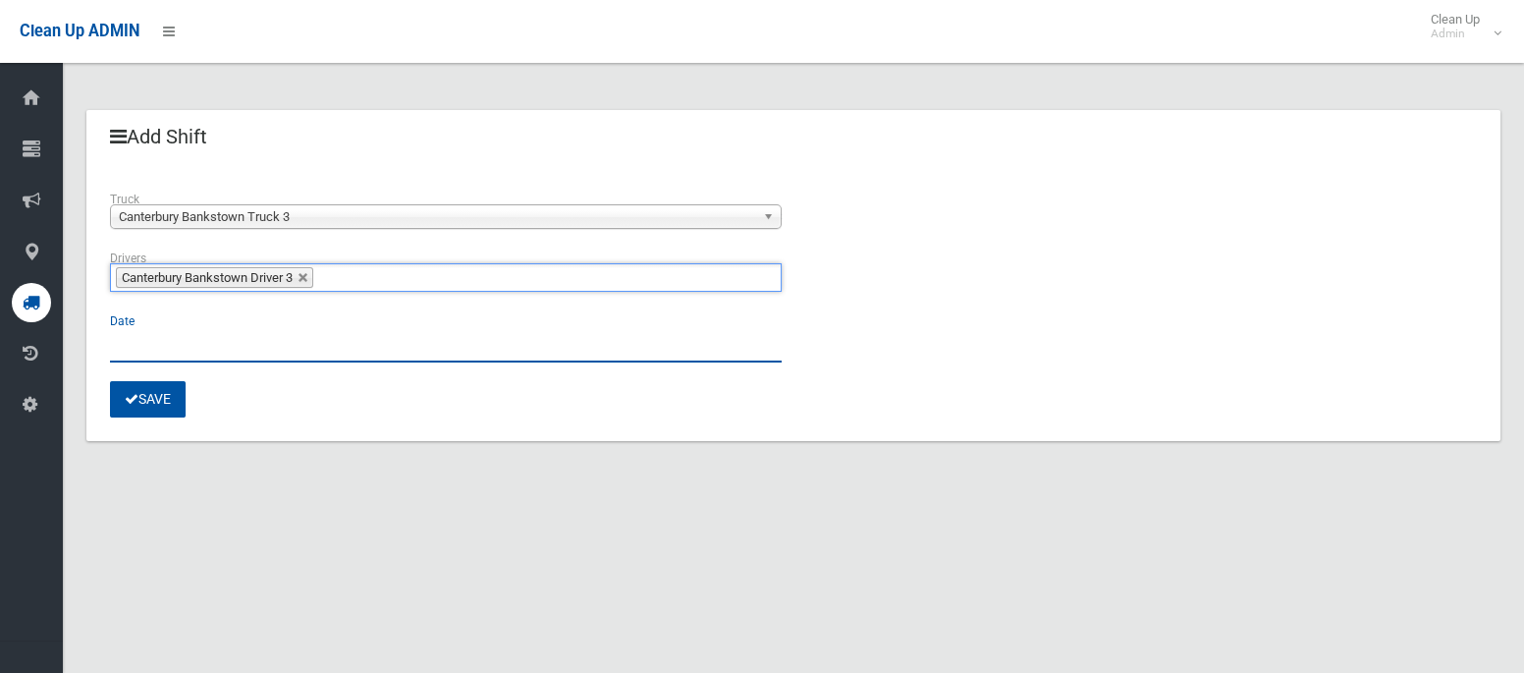
click at [155, 342] on input "text" at bounding box center [446, 344] width 672 height 36
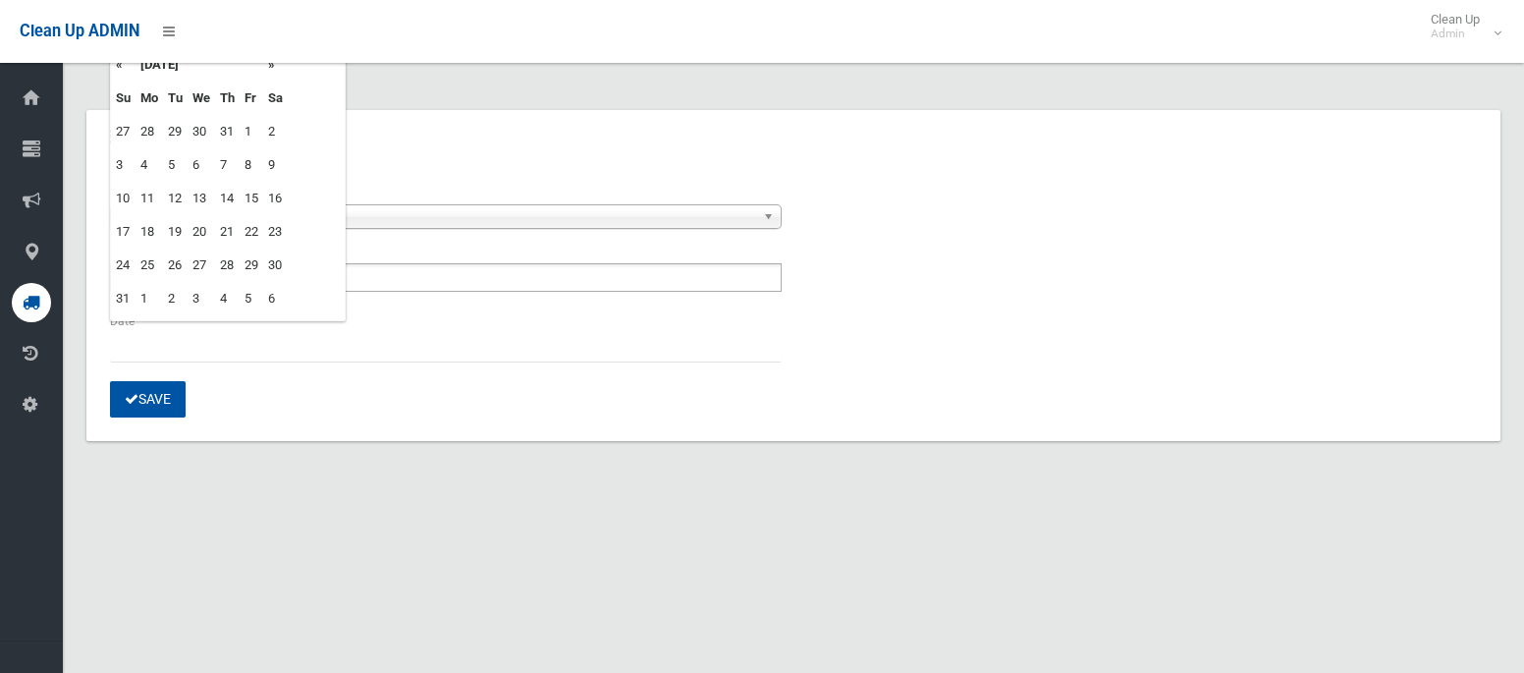
click at [230, 226] on td "21" at bounding box center [227, 231] width 25 height 33
type input "**********"
click at [147, 398] on button "Save" at bounding box center [148, 399] width 76 height 36
